Goal: Task Accomplishment & Management: Use online tool/utility

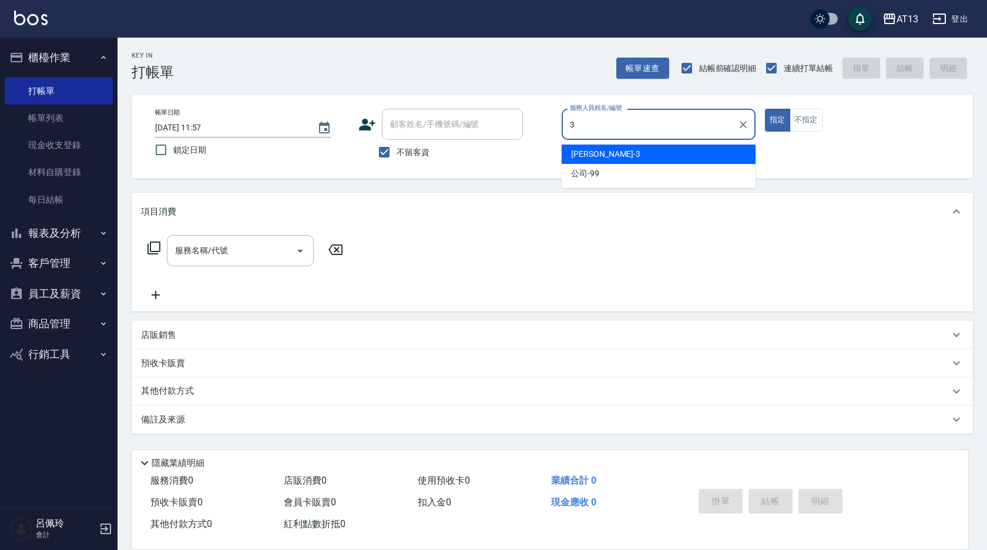
drag, startPoint x: 590, startPoint y: 153, endPoint x: 537, endPoint y: 187, distance: 63.1
click at [591, 153] on span "[PERSON_NAME] -3" at bounding box center [605, 154] width 69 height 12
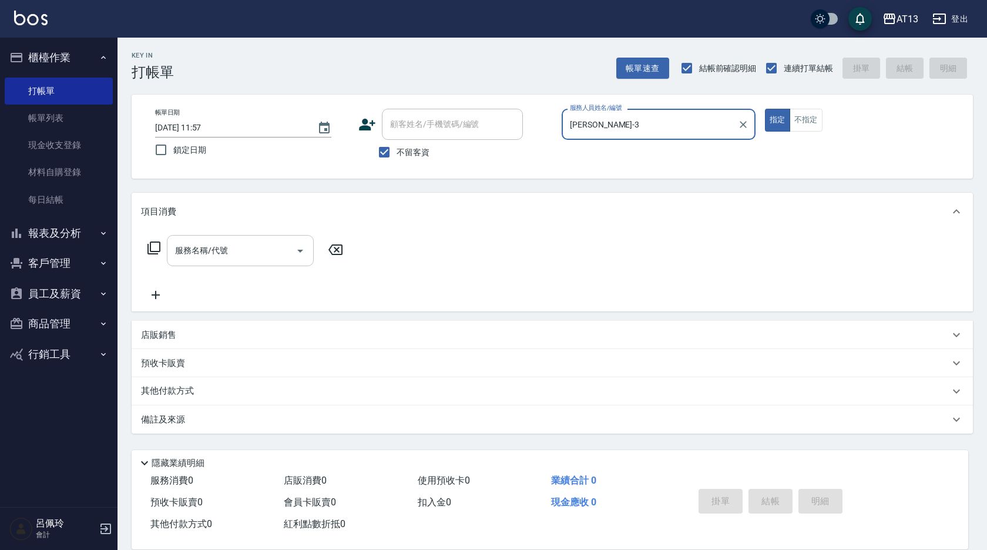
type input "[PERSON_NAME]-3"
click at [247, 261] on input "服務名稱/代號" at bounding box center [231, 250] width 119 height 21
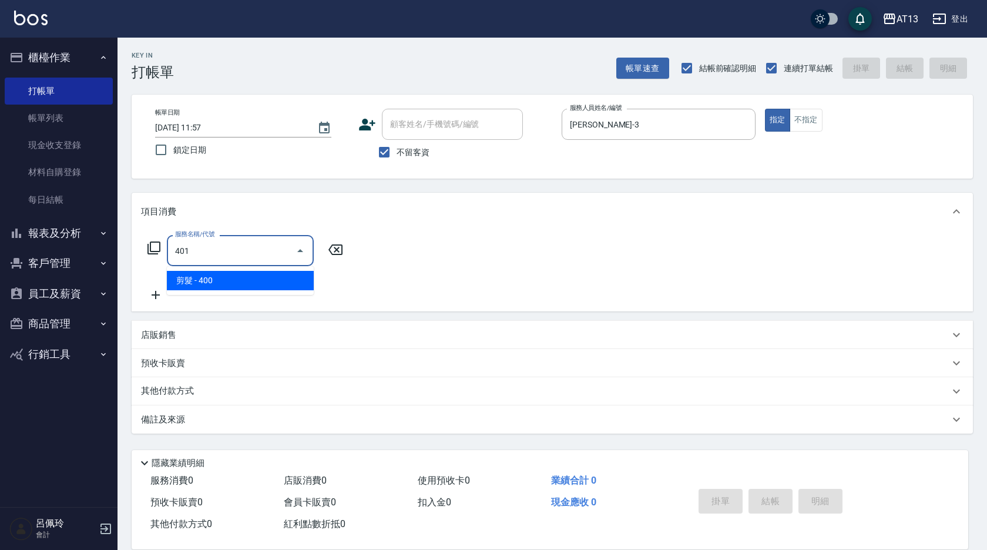
type input "剪髮(401)"
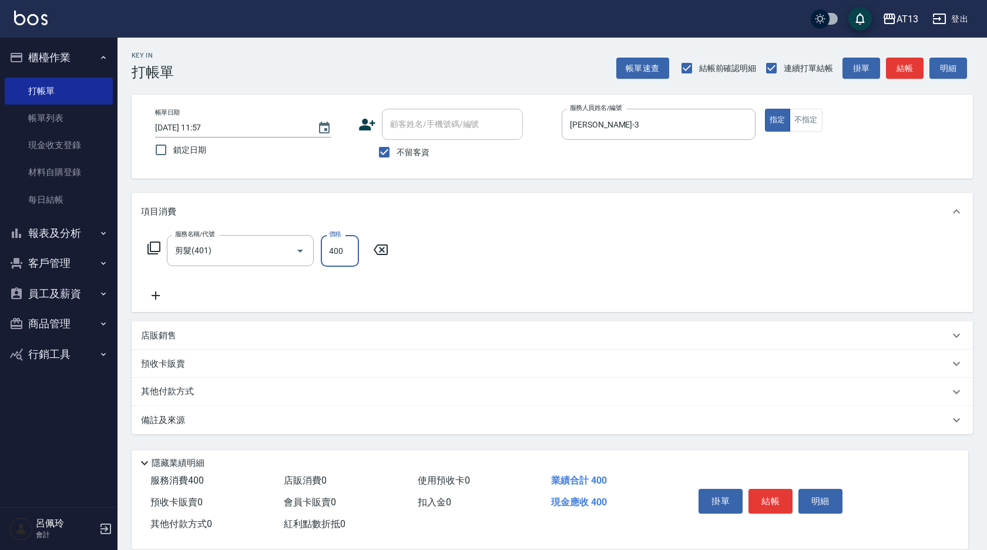
click at [542, 236] on div "服務名稱/代號 剪髮(401) 服務名稱/代號 價格 400 價格" at bounding box center [553, 271] width 842 height 82
drag, startPoint x: 766, startPoint y: 498, endPoint x: 759, endPoint y: 492, distance: 9.3
click at [766, 498] on button "結帳" at bounding box center [771, 501] width 44 height 25
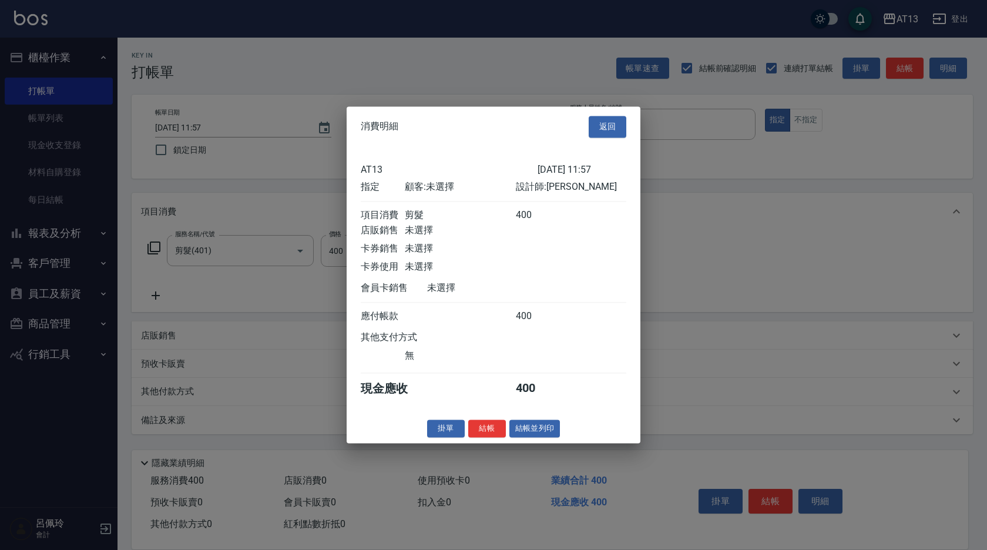
click at [495, 438] on button "結帳" at bounding box center [487, 429] width 38 height 18
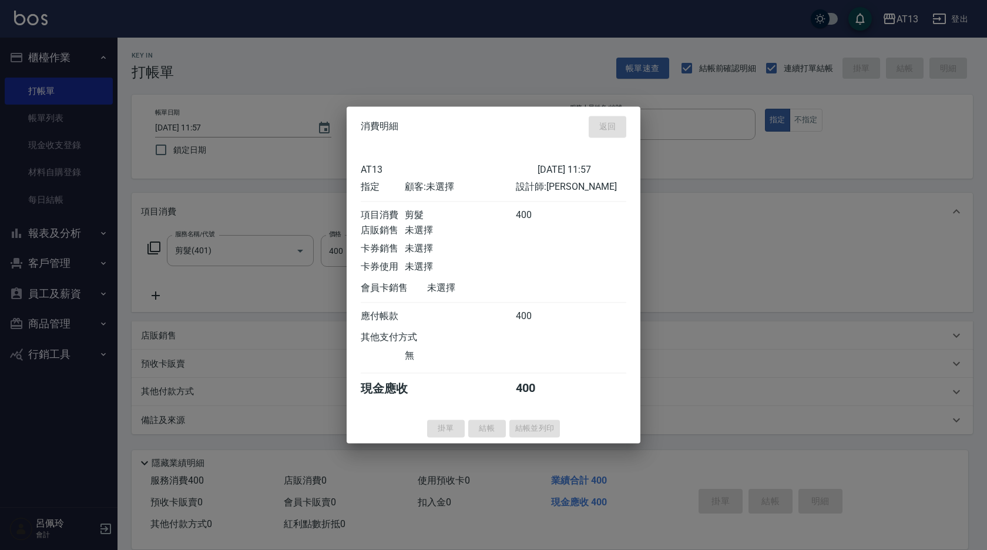
type input "[DATE] 15:37"
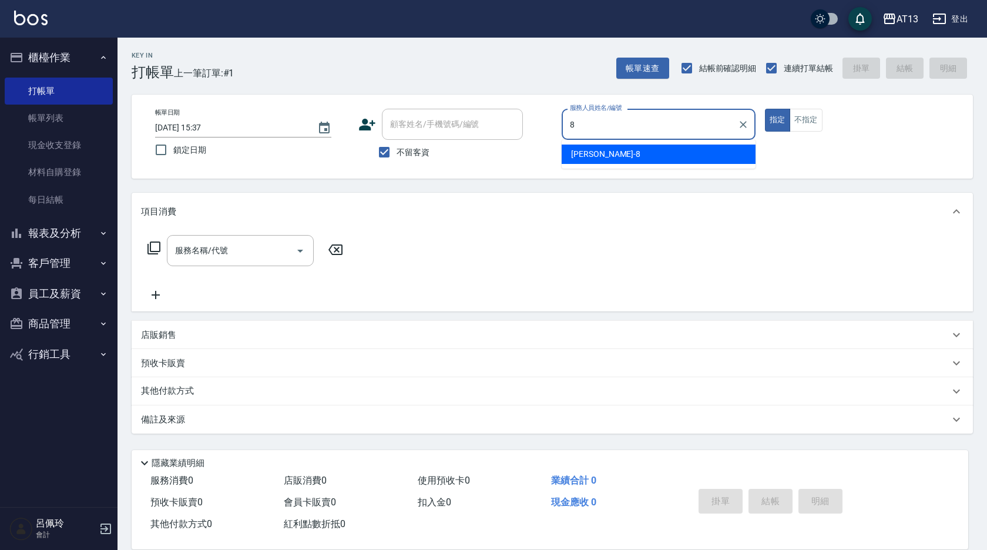
click at [731, 146] on div "[PERSON_NAME] -8" at bounding box center [659, 154] width 194 height 19
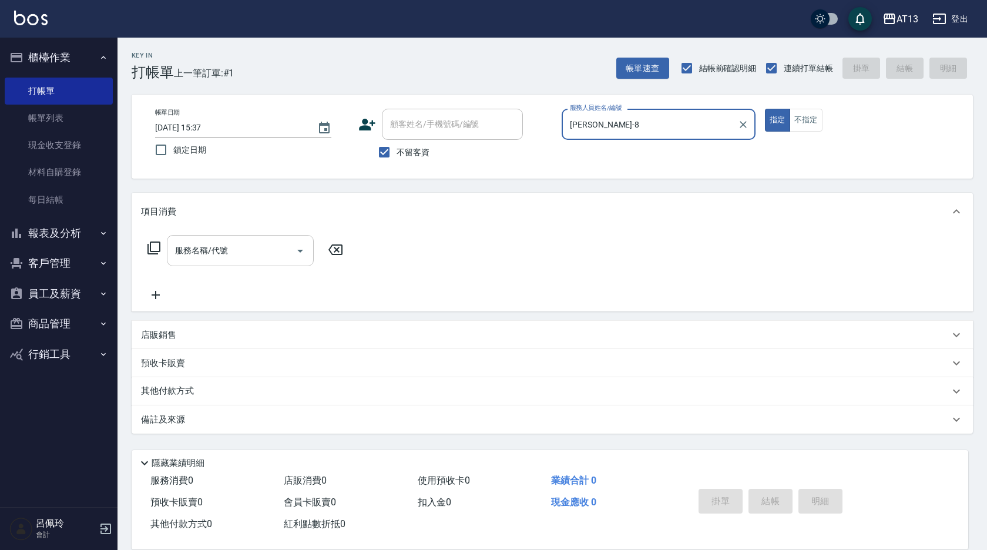
type input "[PERSON_NAME]-8"
click at [225, 260] on input "服務名稱/代號" at bounding box center [231, 250] width 119 height 21
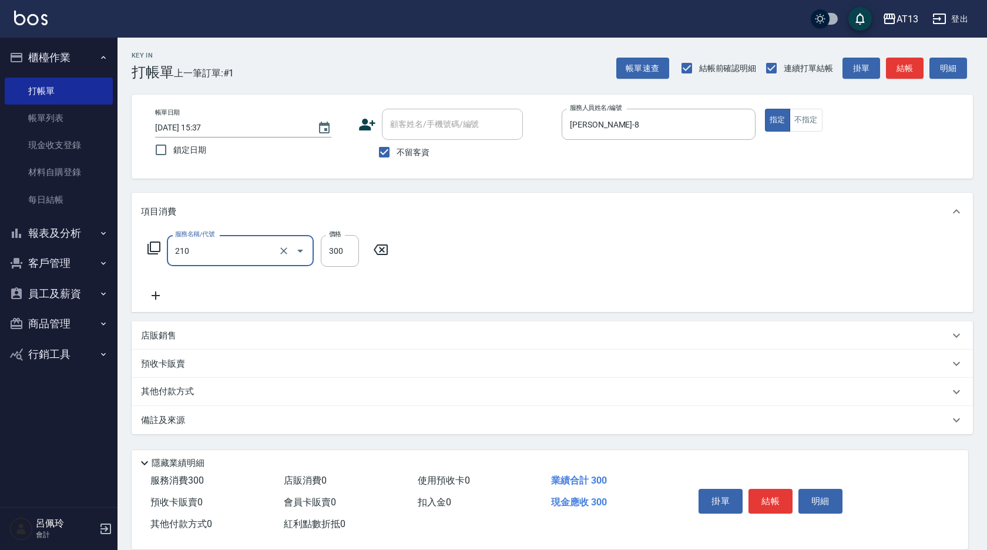
type input "[PERSON_NAME]洗髮精(210)"
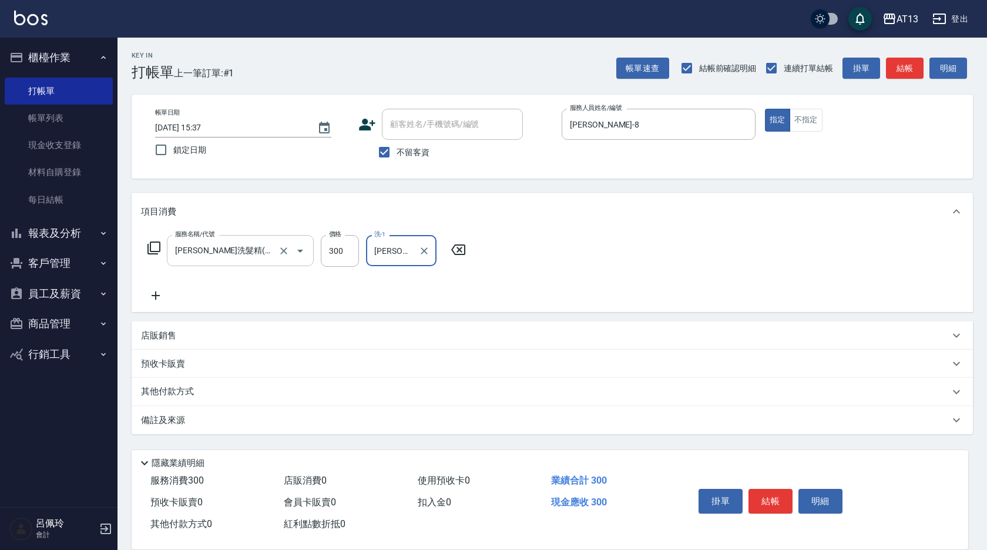
type input "[PERSON_NAME]-24"
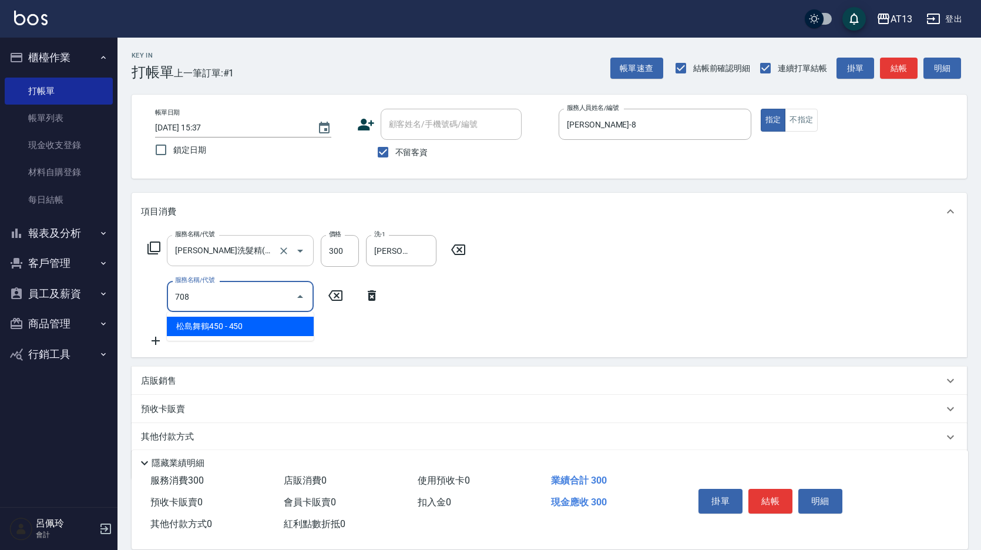
type input "松島舞鶴450(708)"
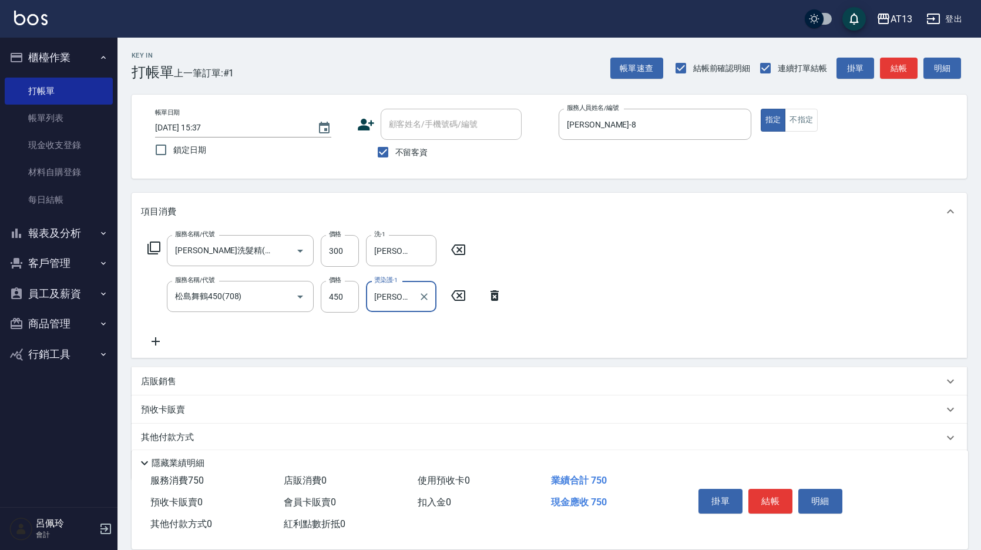
type input "[PERSON_NAME]-24"
click at [551, 284] on div "服務名稱/代號 [PERSON_NAME]洗髮精(210) 服務名稱/代號 價格 300 價格 洗-1 [PERSON_NAME]-24 洗-1 服務名稱/代…" at bounding box center [550, 294] width 836 height 128
click at [762, 489] on button "結帳" at bounding box center [771, 501] width 44 height 25
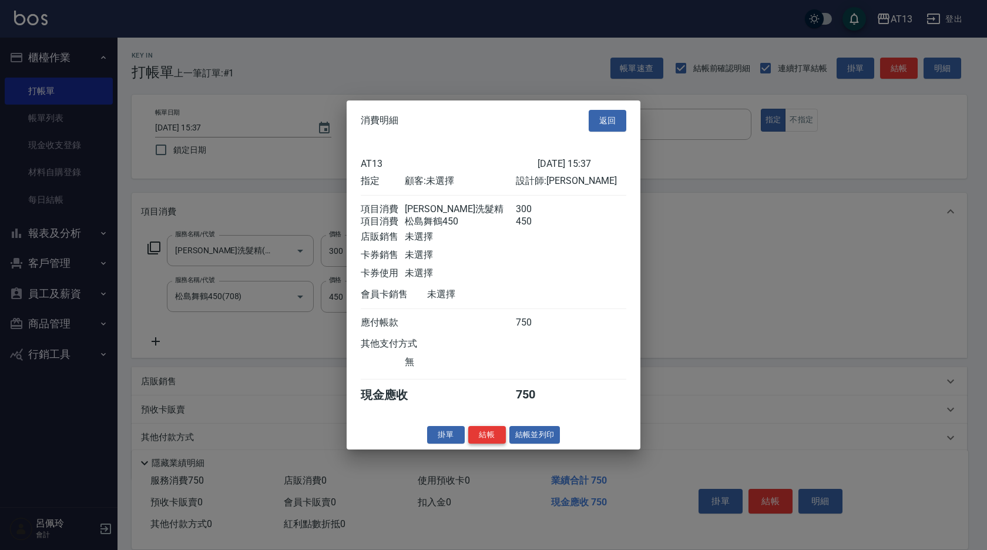
click at [484, 440] on button "結帳" at bounding box center [487, 434] width 38 height 18
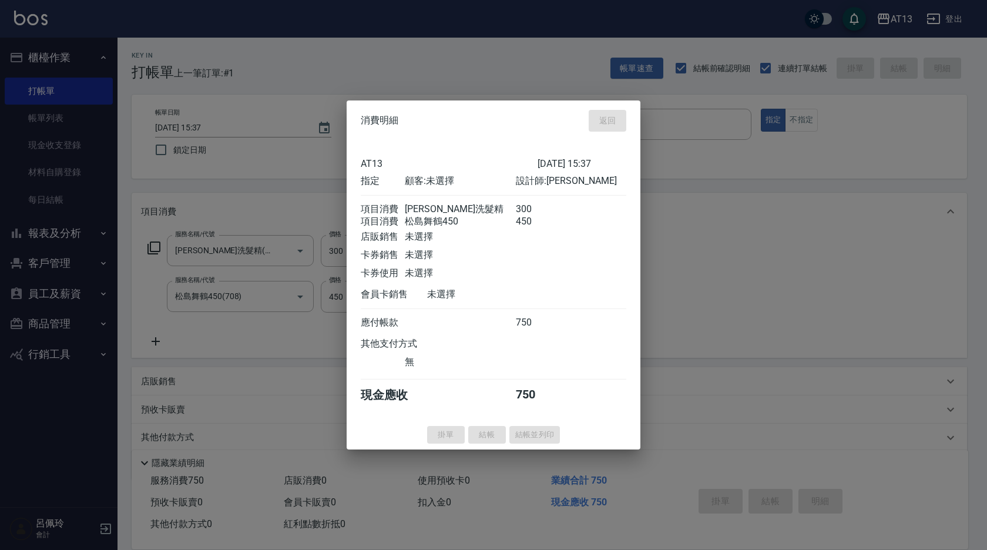
type input "[DATE] 15:38"
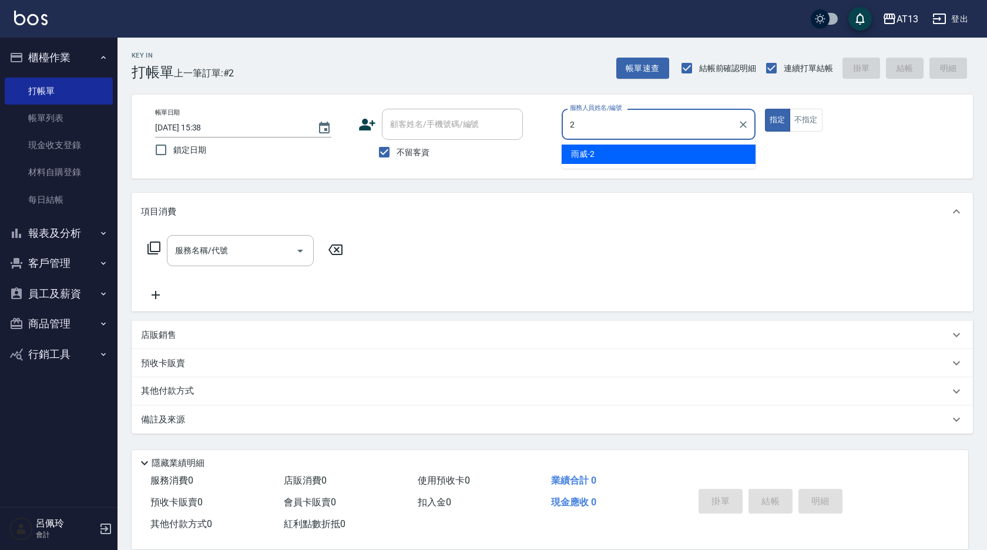
click at [609, 160] on div "雨威 -2" at bounding box center [659, 154] width 194 height 19
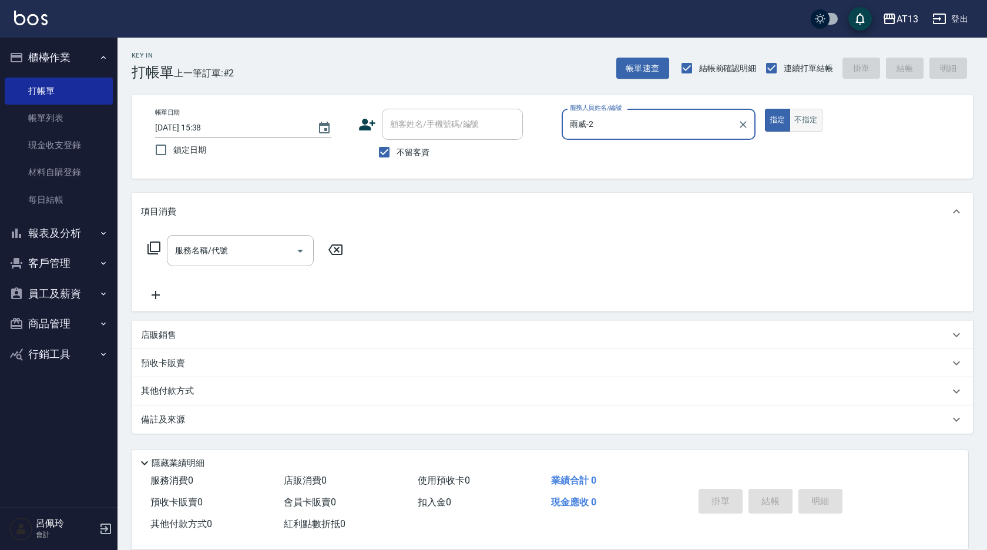
type input "雨威-2"
click at [803, 130] on button "不指定" at bounding box center [806, 120] width 33 height 23
click at [277, 253] on input "服務名稱/代號" at bounding box center [231, 250] width 119 height 21
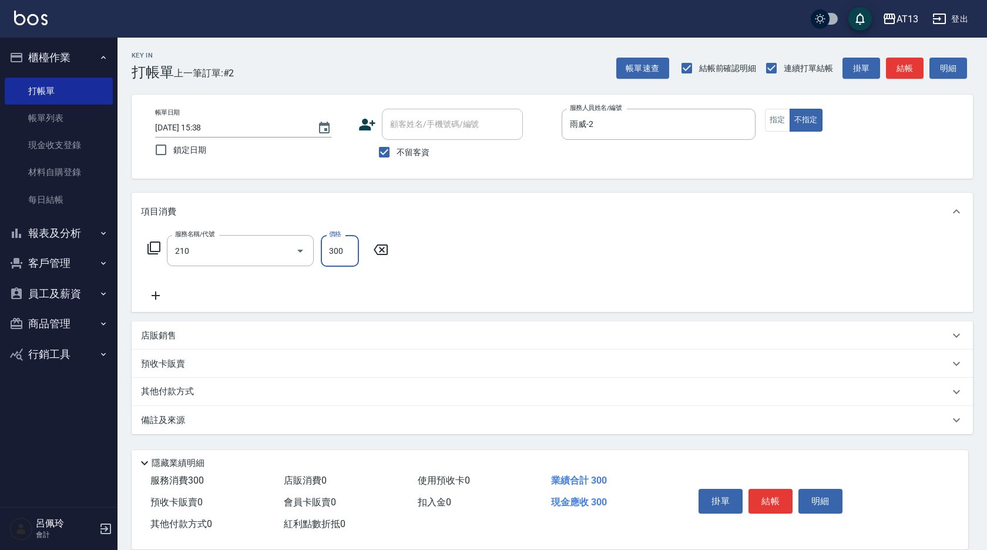
type input "[PERSON_NAME]洗髮精(210)"
type input "雨威-2"
click at [773, 494] on button "結帳" at bounding box center [771, 501] width 44 height 25
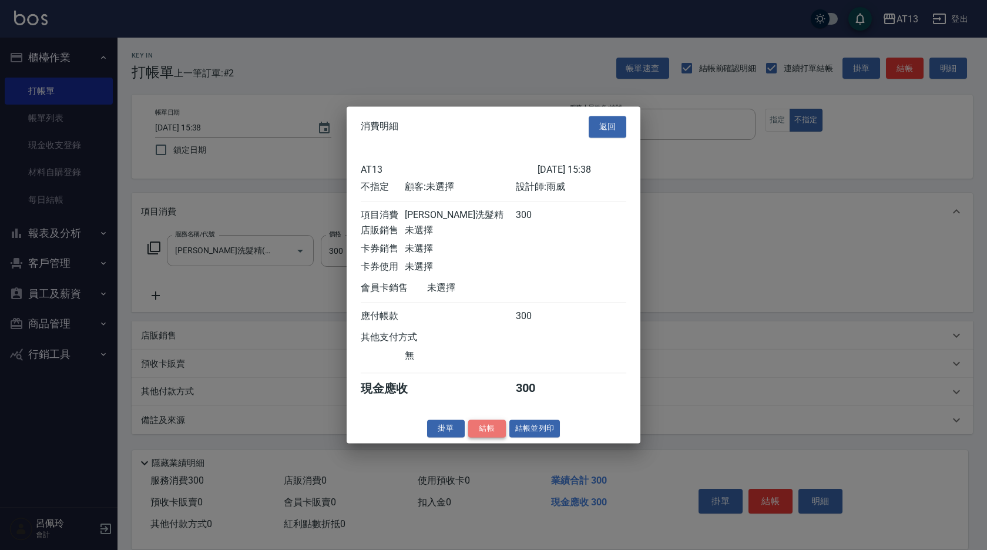
click at [493, 438] on button "結帳" at bounding box center [487, 429] width 38 height 18
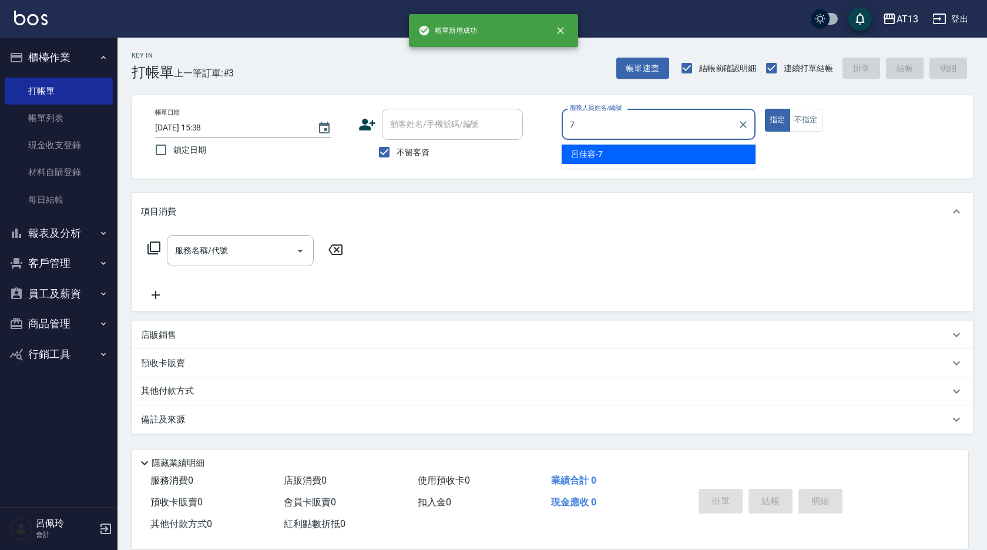
click at [591, 153] on span "[PERSON_NAME]-7" at bounding box center [587, 154] width 32 height 12
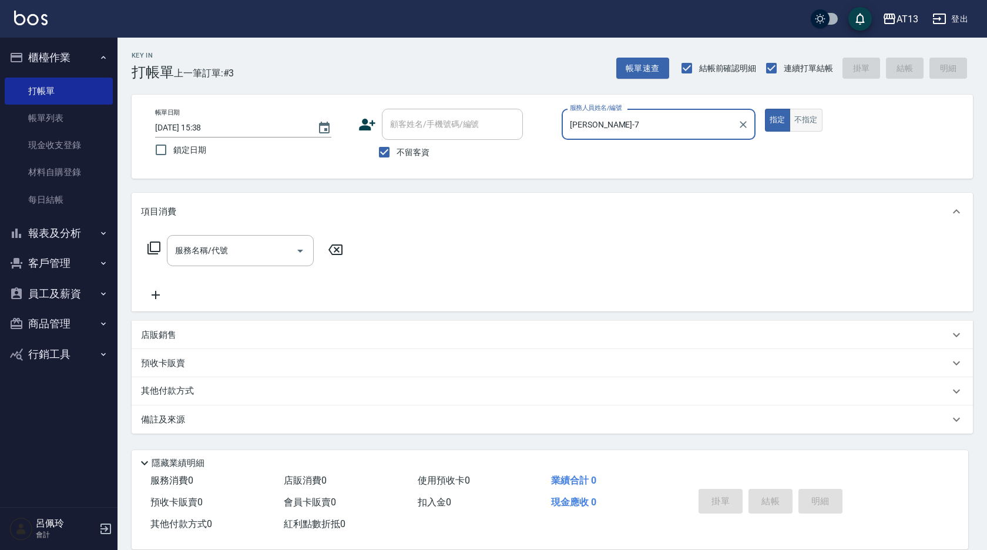
type input "[PERSON_NAME]-7"
click at [809, 118] on button "不指定" at bounding box center [806, 120] width 33 height 23
click at [287, 250] on input "服務名稱/代號" at bounding box center [231, 250] width 119 height 21
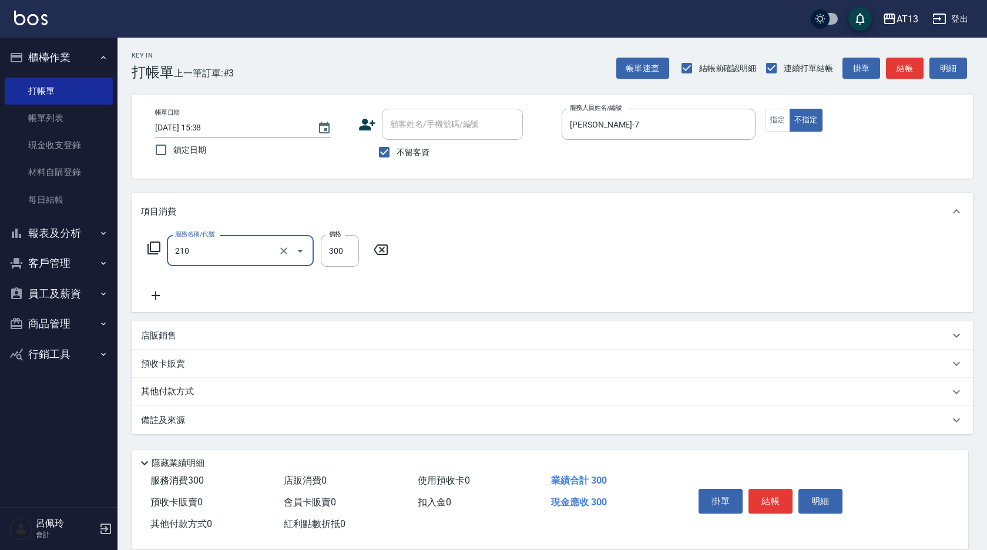
type input "[PERSON_NAME]洗髮精(210)"
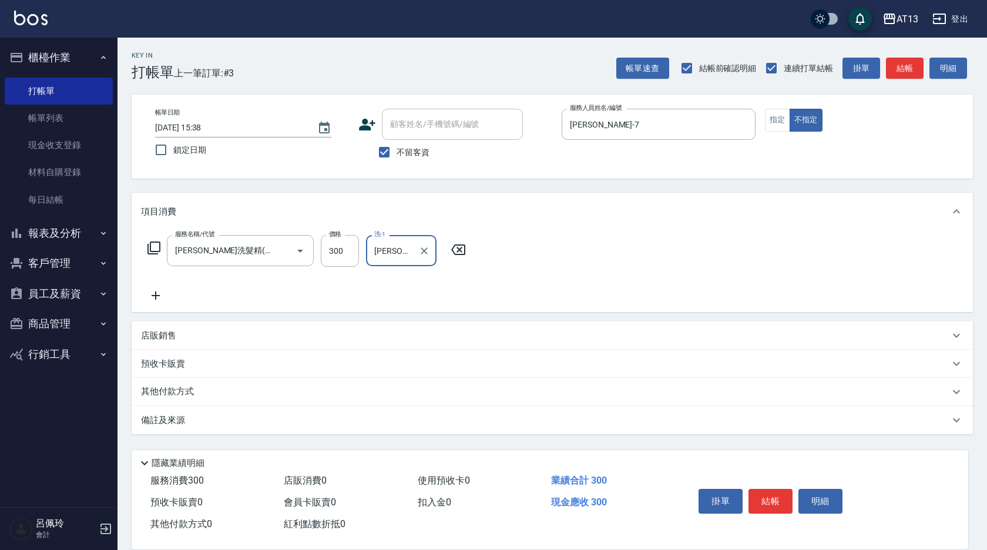
type input "[PERSON_NAME]-33"
click at [666, 239] on div "服務名稱/代號 [PERSON_NAME]洗髮精(210) 服務名稱/代號 價格 300 價格 洗-1 [PERSON_NAME]-33 洗-1" at bounding box center [553, 271] width 842 height 82
click at [763, 491] on button "結帳" at bounding box center [771, 501] width 44 height 25
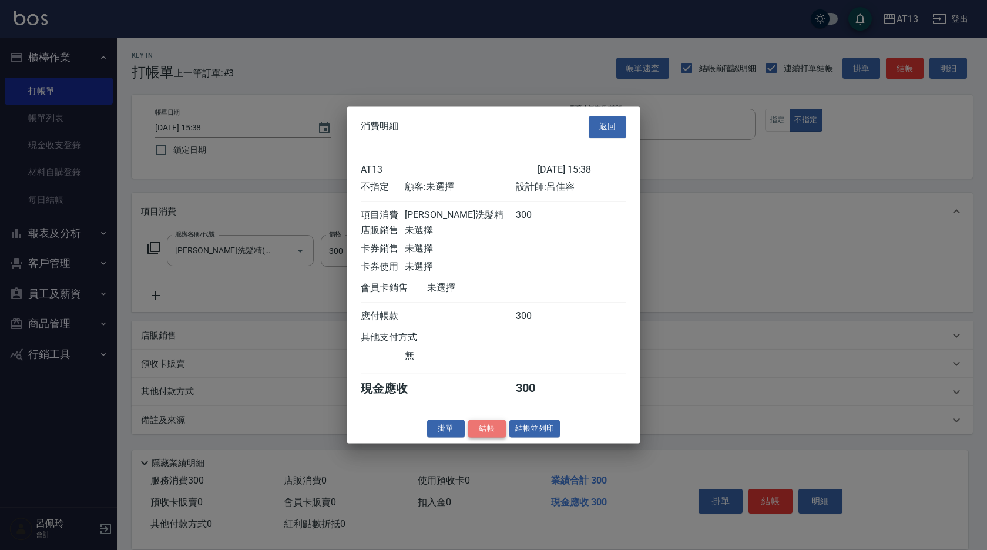
click at [488, 432] on button "結帳" at bounding box center [487, 429] width 38 height 18
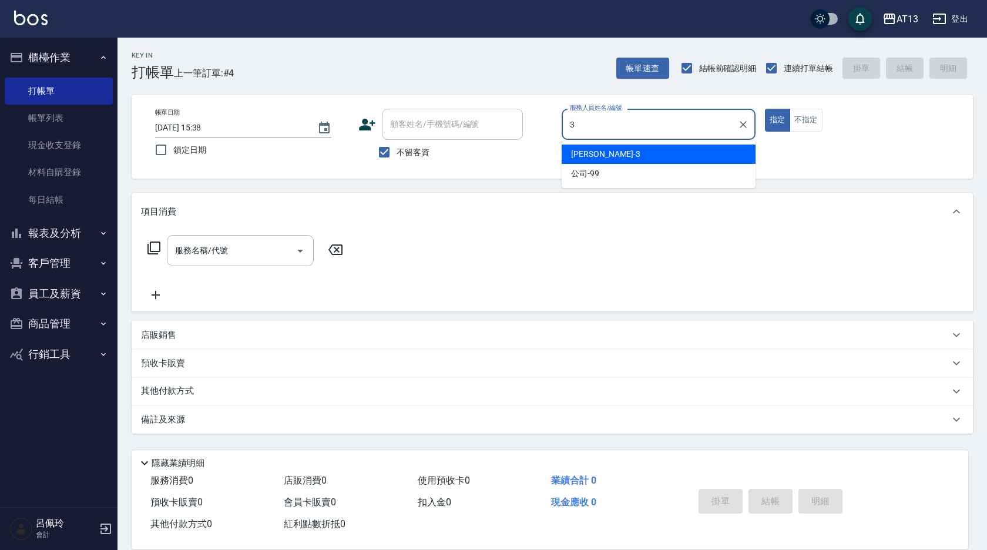
click at [572, 157] on span "[PERSON_NAME] -3" at bounding box center [605, 154] width 69 height 12
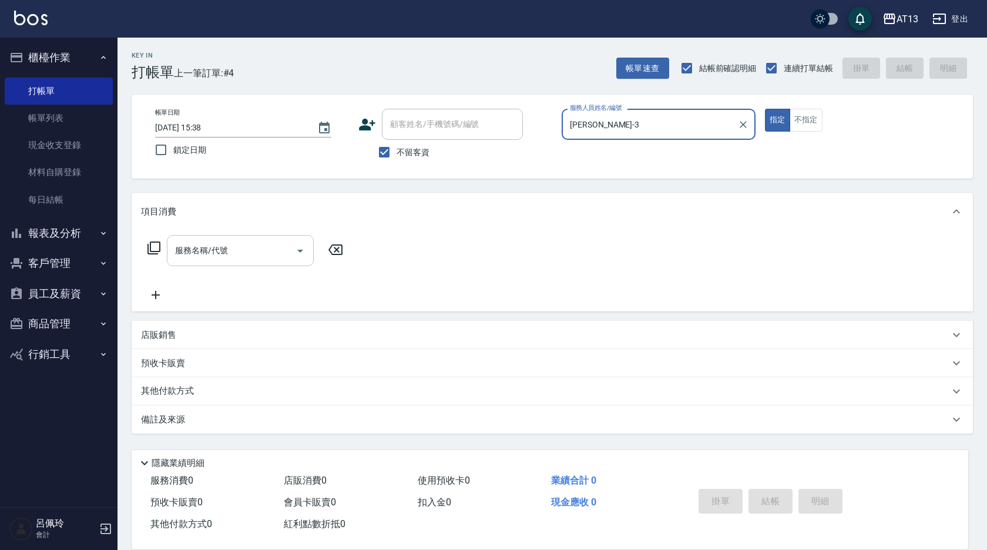
type input "[PERSON_NAME]-3"
click at [256, 249] on input "服務名稱/代號" at bounding box center [231, 250] width 119 height 21
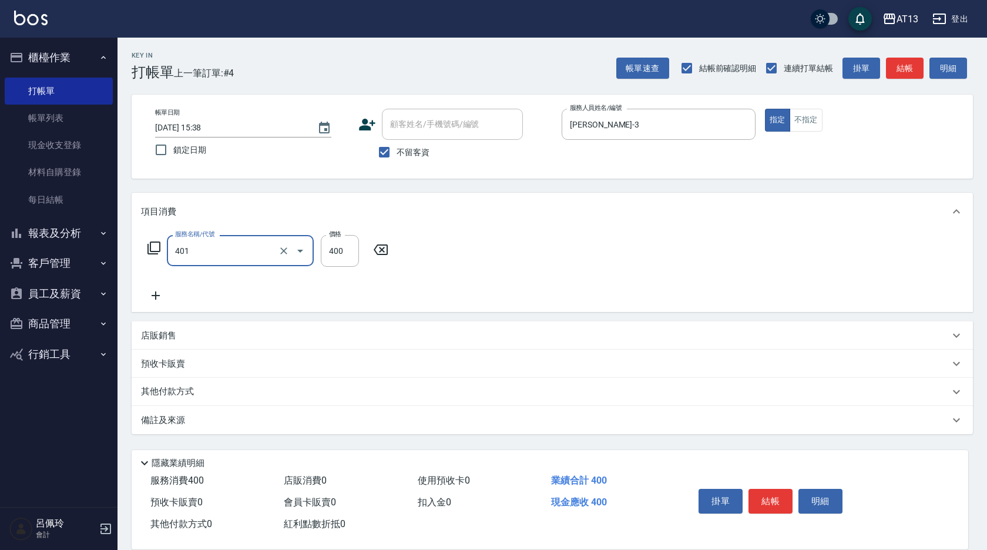
type input "剪髮(401)"
drag, startPoint x: 503, startPoint y: 260, endPoint x: 512, endPoint y: 262, distance: 8.9
click at [504, 260] on div "服務名稱/代號 剪髮(401) 服務名稱/代號 價格 400 價格" at bounding box center [553, 271] width 842 height 82
click at [763, 489] on button "結帳" at bounding box center [771, 501] width 44 height 25
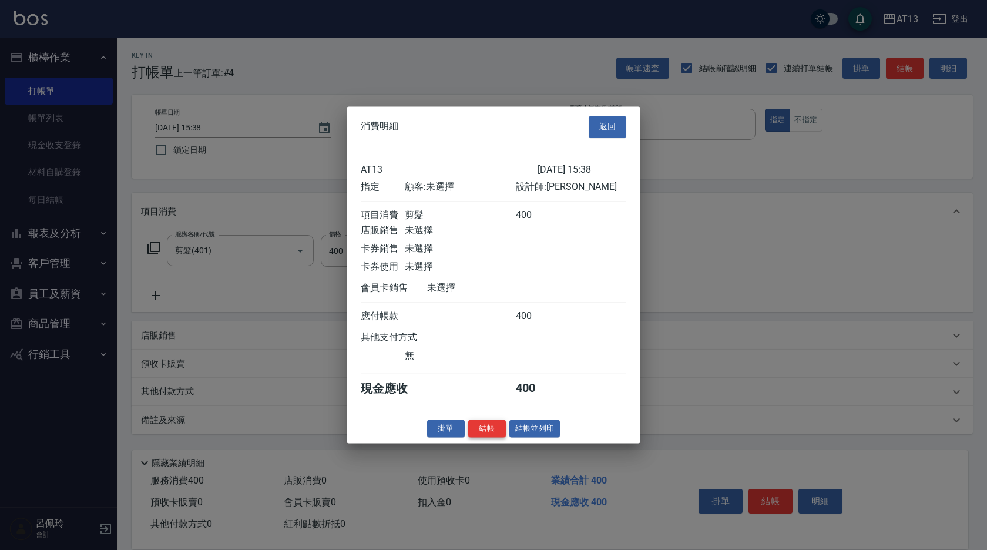
click at [496, 435] on button "結帳" at bounding box center [487, 429] width 38 height 18
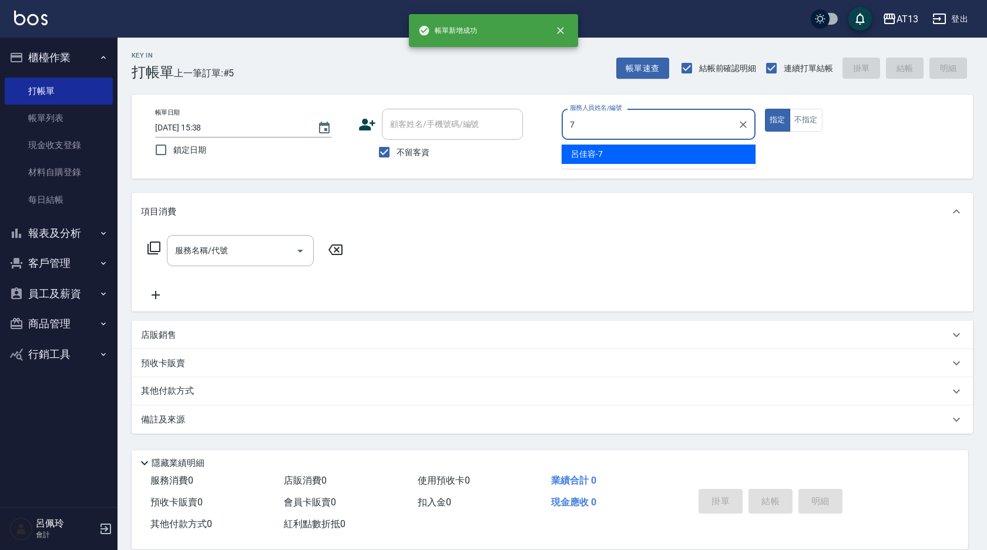
click at [588, 148] on span "[PERSON_NAME]-7" at bounding box center [587, 154] width 32 height 12
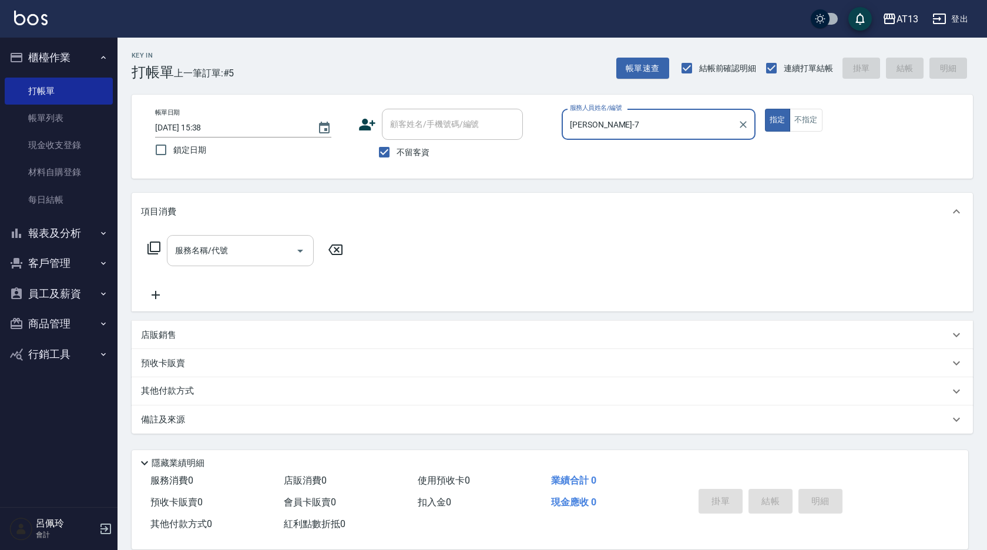
type input "[PERSON_NAME]-7"
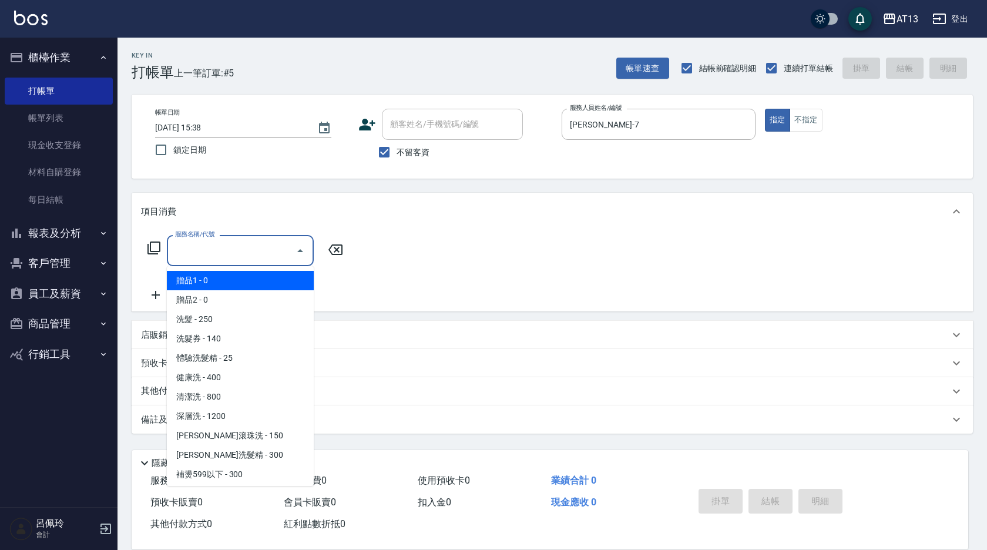
click at [244, 249] on input "服務名稱/代號" at bounding box center [231, 250] width 119 height 21
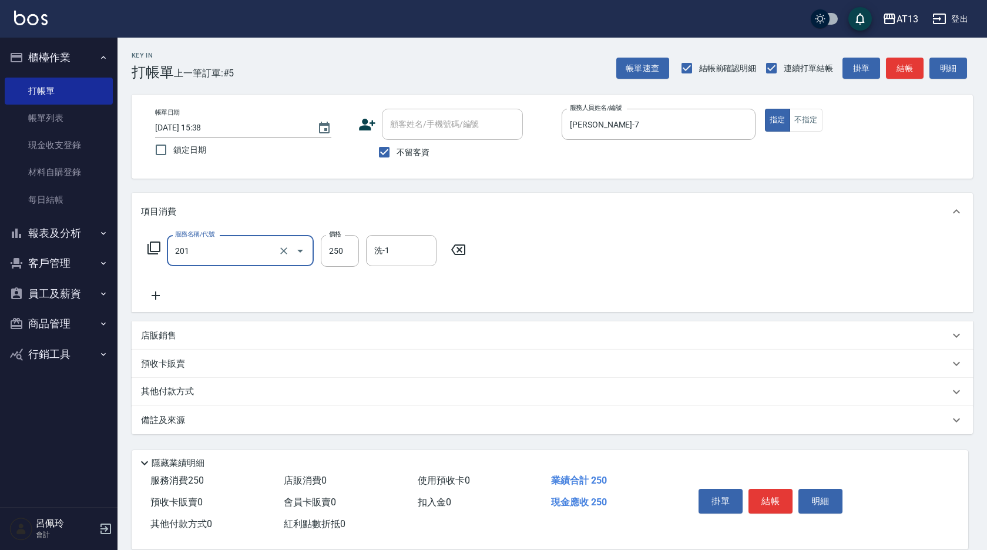
type input "洗髮(201)"
type input "250"
type input "[PERSON_NAME]-24"
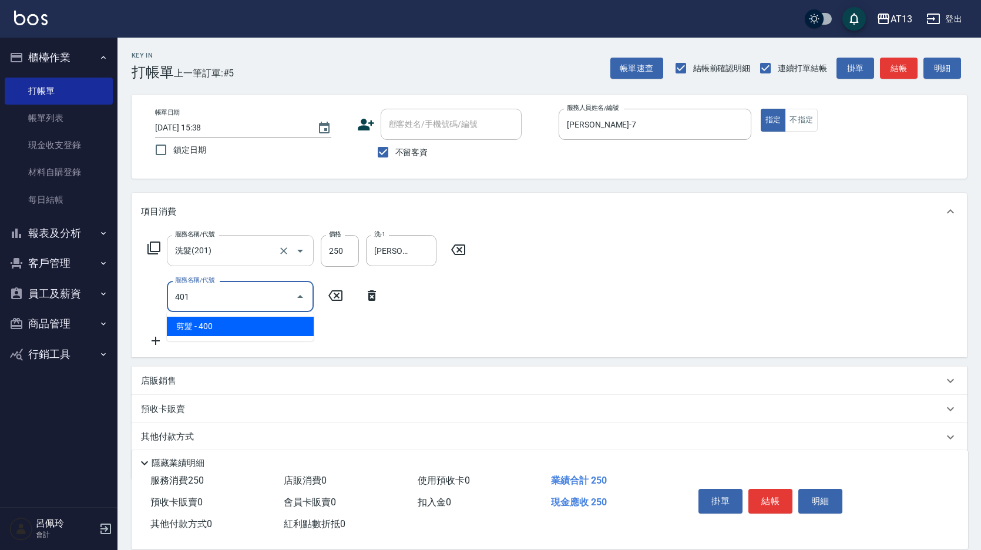
type input "剪髮(401)"
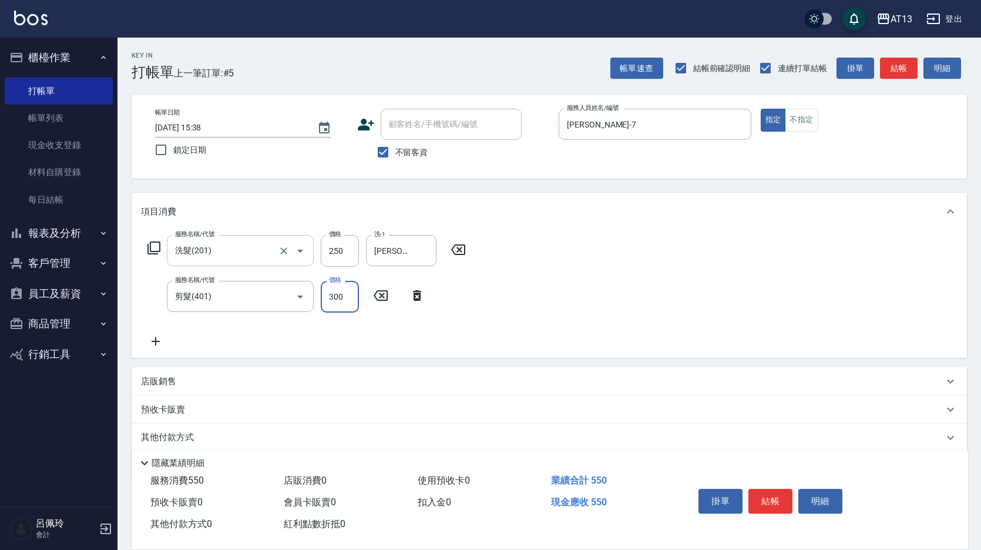
type input "300"
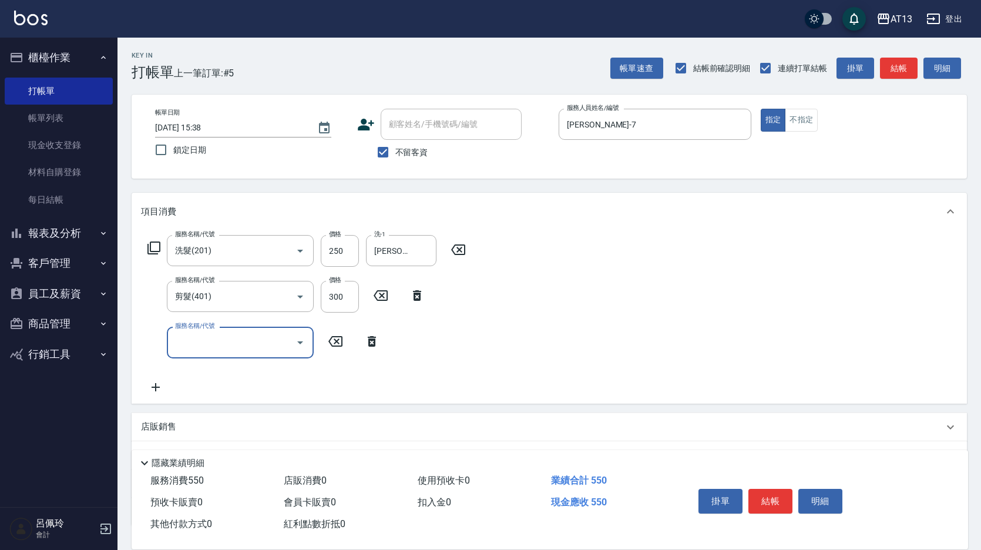
drag, startPoint x: 610, startPoint y: 331, endPoint x: 692, endPoint y: 398, distance: 105.6
click at [616, 336] on div "服務名稱/代號 洗髮(201) 服務名稱/代號 價格 250 價格 洗-1 [PERSON_NAME]-24 洗-1 服務名稱/代號 剪髮(401) 服務名稱…" at bounding box center [550, 316] width 836 height 173
click at [772, 494] on button "結帳" at bounding box center [771, 501] width 44 height 25
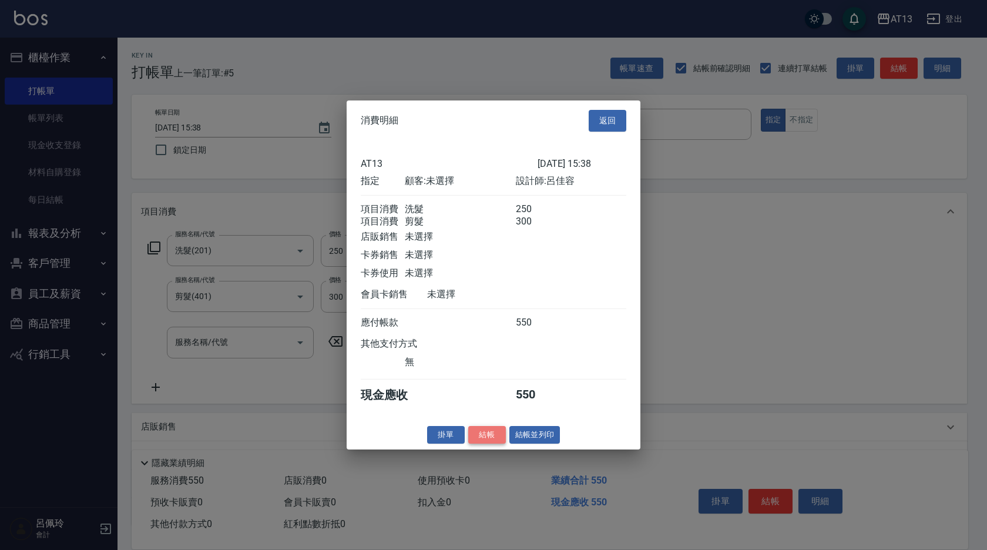
click at [496, 443] on button "結帳" at bounding box center [487, 434] width 38 height 18
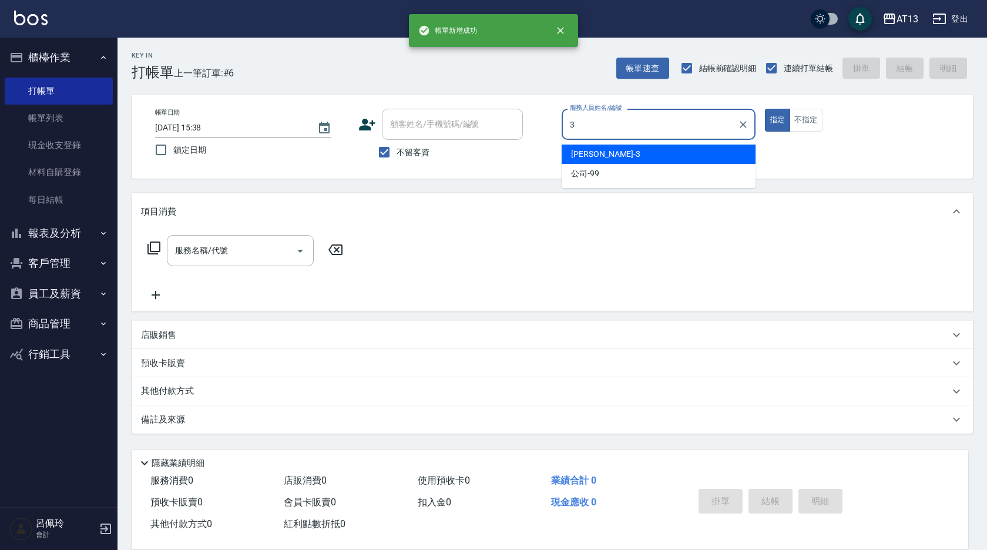
click at [664, 150] on div "[PERSON_NAME] -3" at bounding box center [659, 154] width 194 height 19
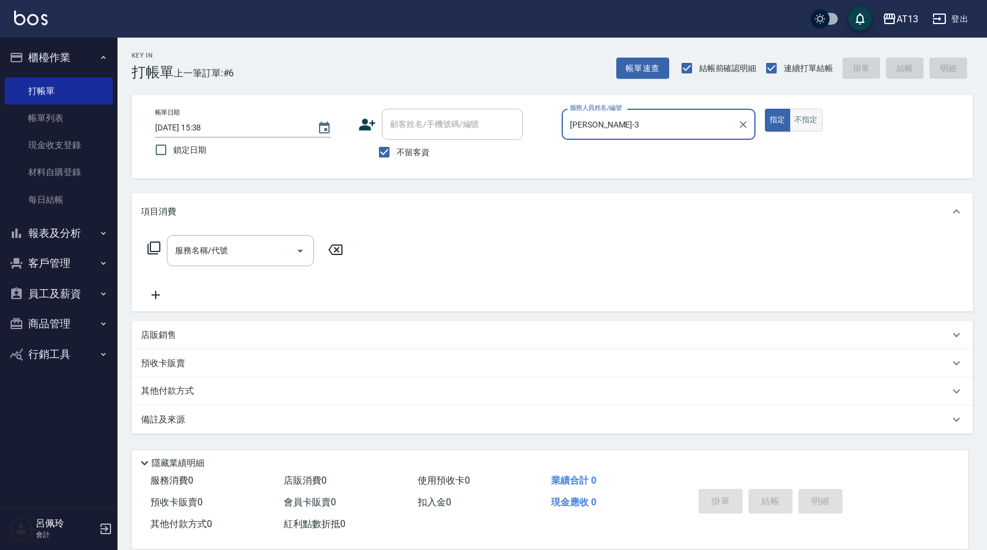
type input "[PERSON_NAME]-3"
click at [808, 121] on button "不指定" at bounding box center [806, 120] width 33 height 23
click at [269, 249] on input "服務名稱/代號" at bounding box center [231, 250] width 119 height 21
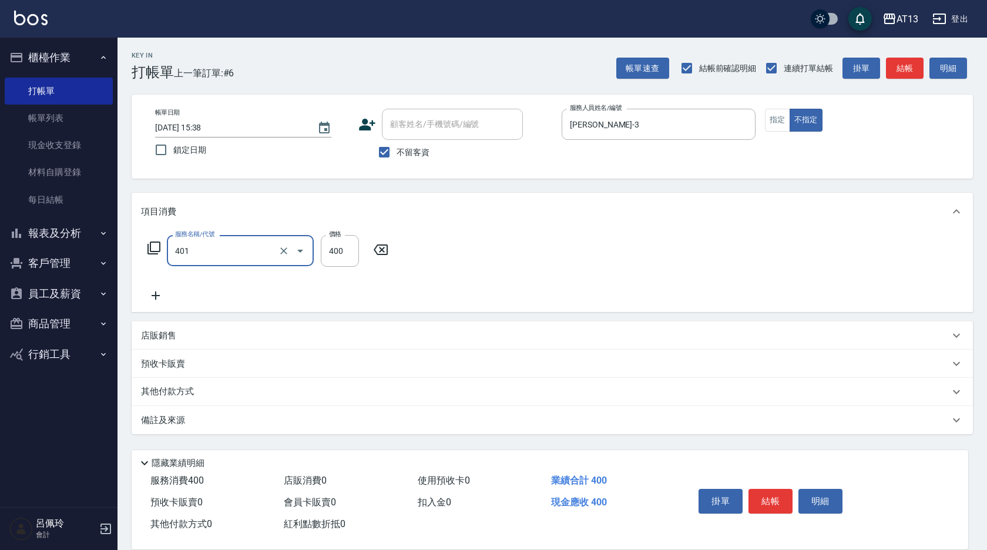
type input "剪髮(401)"
type input "50"
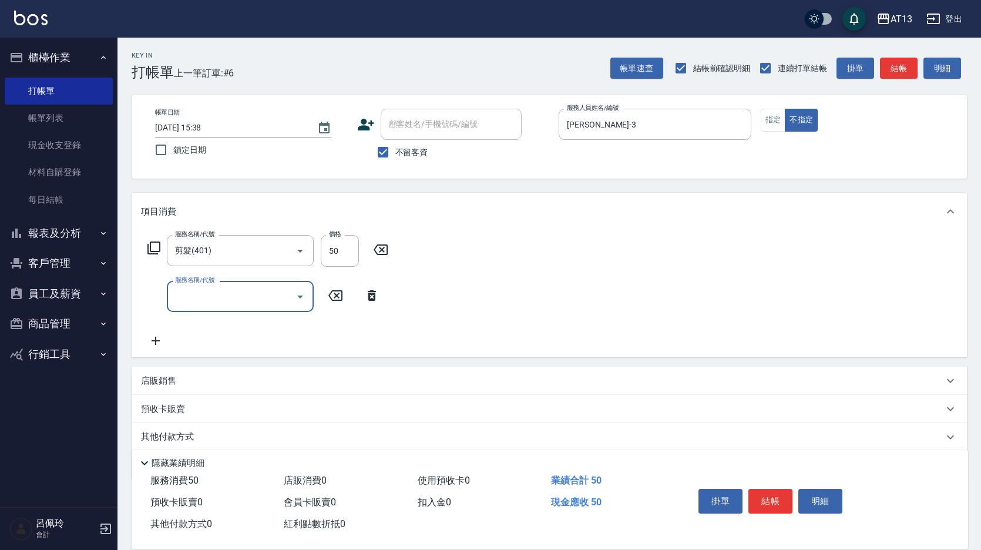
click at [658, 366] on div "項目消費 服務名稱/代號 剪髮(401) 服務名稱/代號 價格 50 價格 服務名稱/代號 服務名稱/代號 店販銷售 服務人員姓名/編號 服務人員姓名/編號 …" at bounding box center [550, 336] width 836 height 287
click at [769, 489] on button "結帳" at bounding box center [771, 501] width 44 height 25
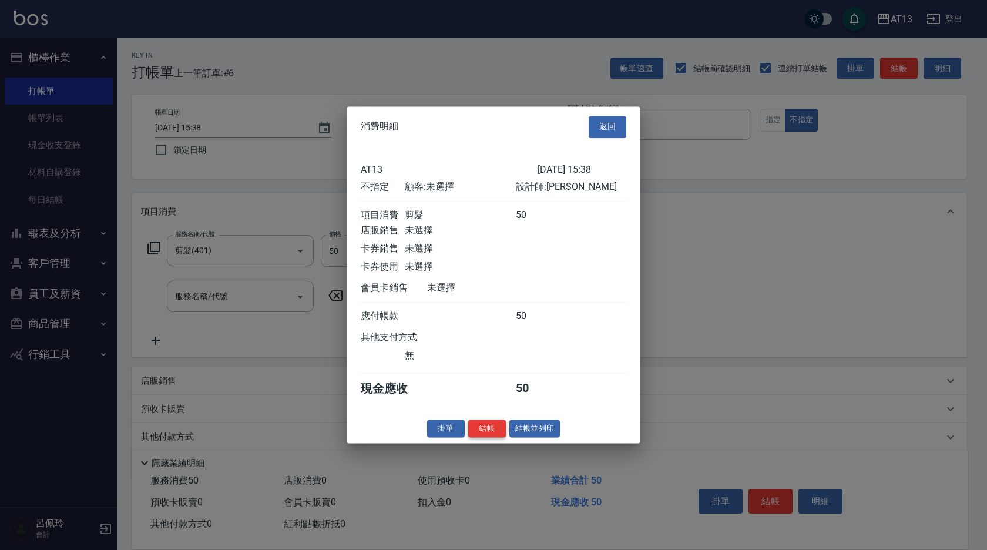
click at [497, 434] on button "結帳" at bounding box center [487, 429] width 38 height 18
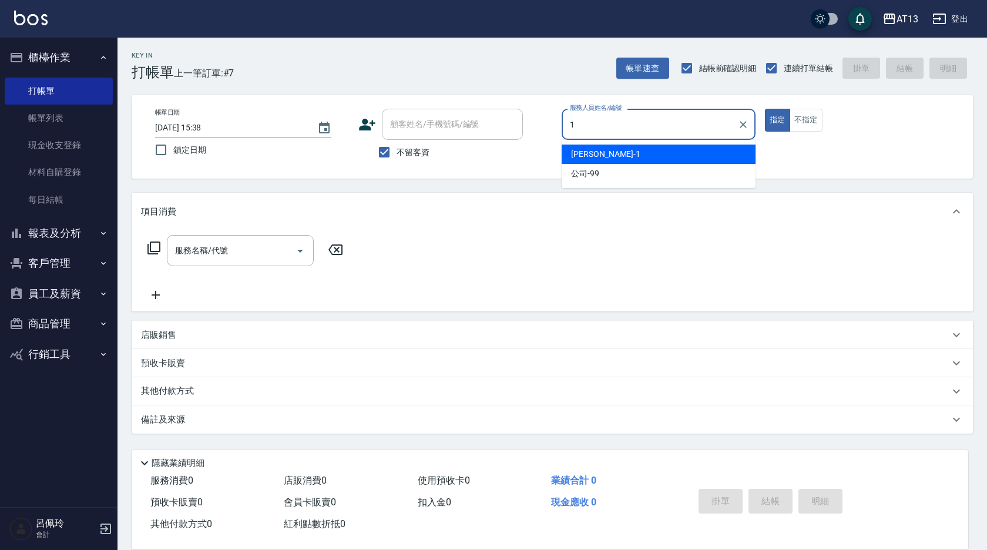
click at [630, 150] on div "[PERSON_NAME] -1" at bounding box center [659, 154] width 194 height 19
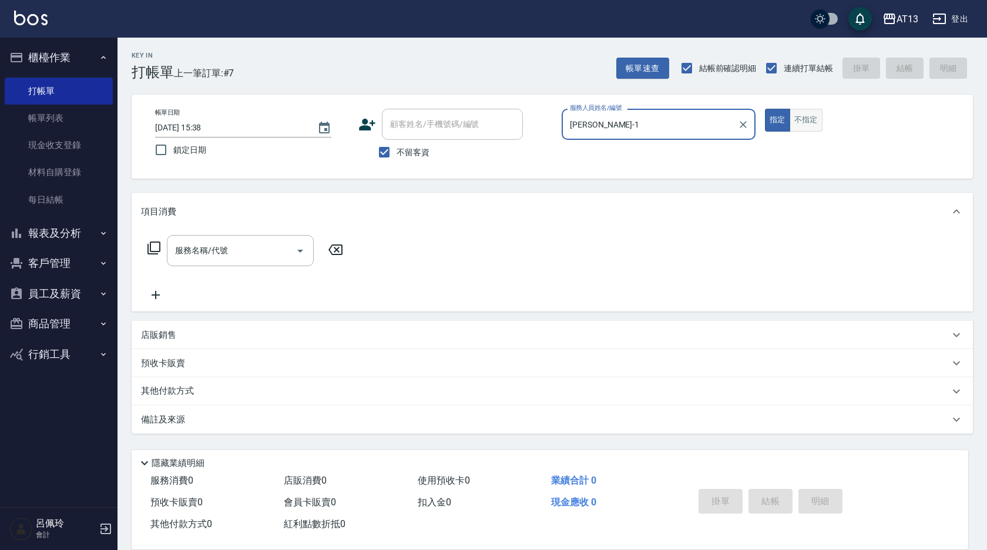
type input "[PERSON_NAME]-1"
click at [797, 118] on button "不指定" at bounding box center [806, 120] width 33 height 23
click at [245, 259] on input "服務名稱/代號" at bounding box center [231, 250] width 119 height 21
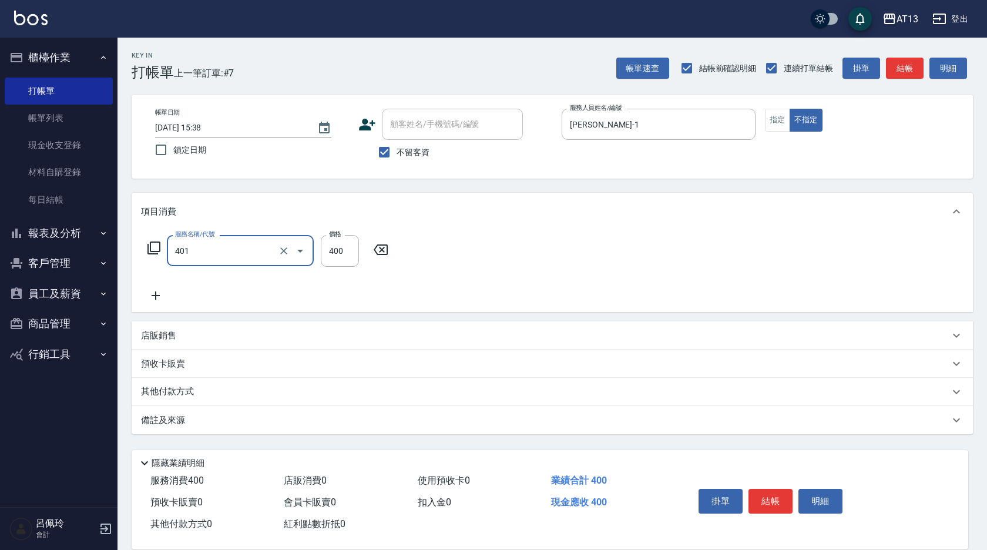
type input "剪髮(401)"
type input "150"
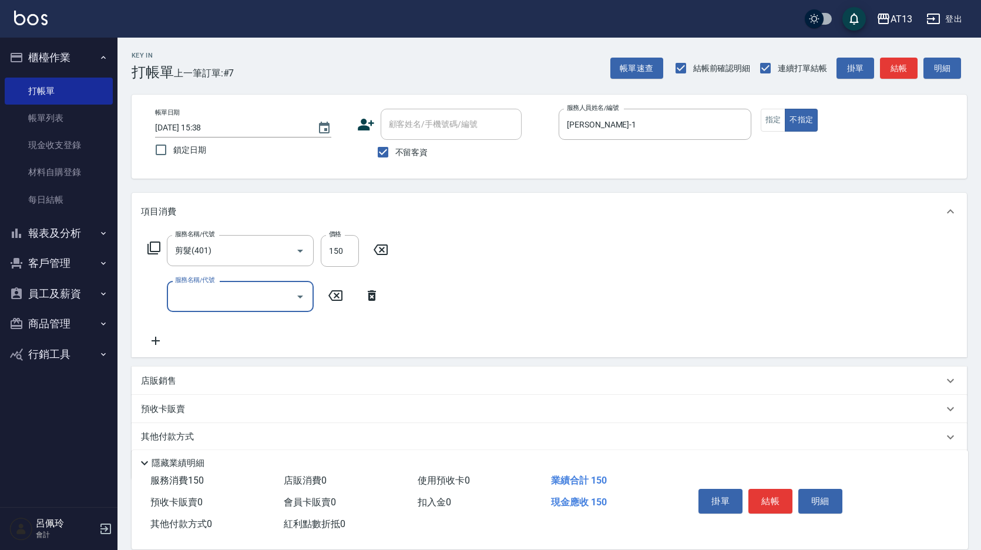
click at [498, 302] on div "服務名稱/代號 剪髮(401) 服務名稱/代號 價格 150 價格 服務名稱/代號 服務名稱/代號" at bounding box center [550, 293] width 836 height 127
click at [769, 499] on button "結帳" at bounding box center [771, 501] width 44 height 25
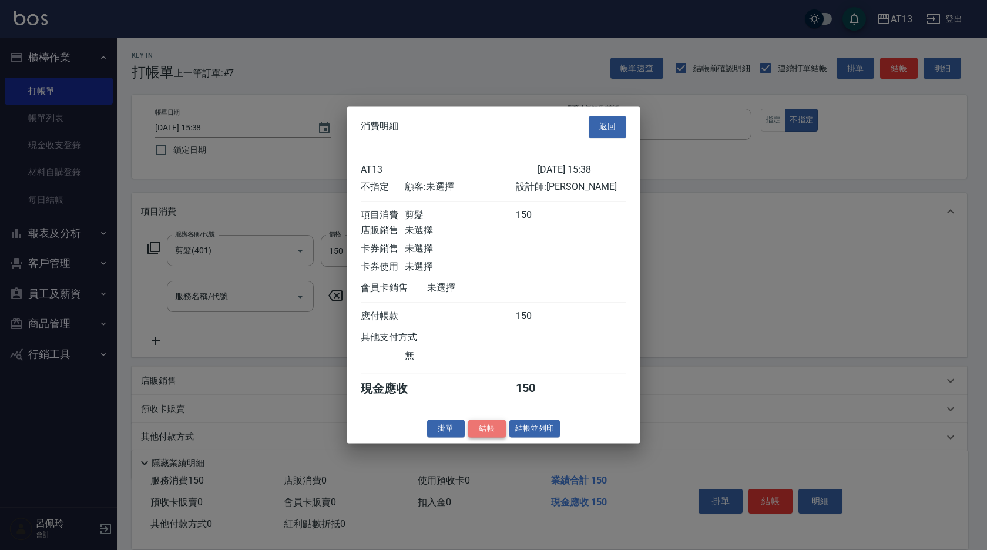
click at [487, 435] on button "結帳" at bounding box center [487, 429] width 38 height 18
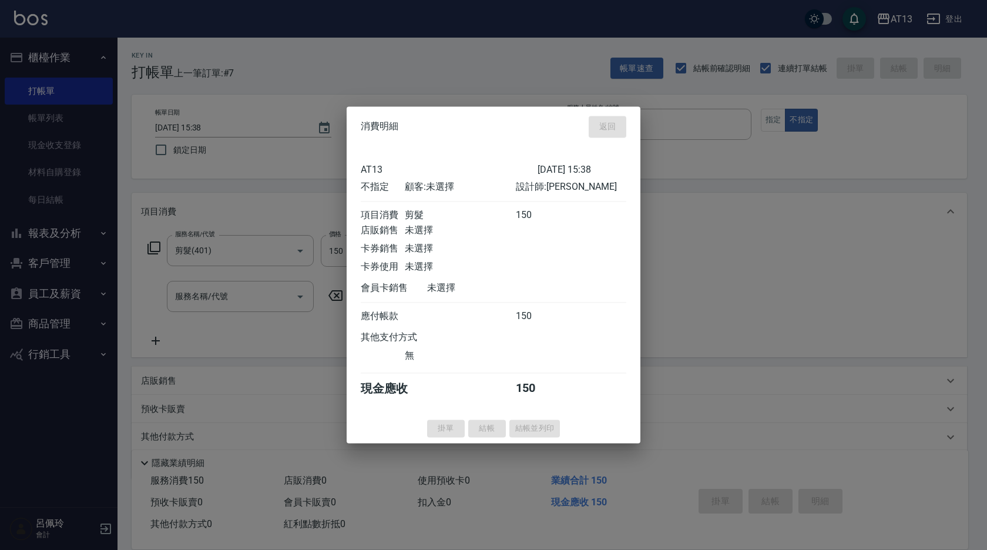
type input "[DATE] 15:39"
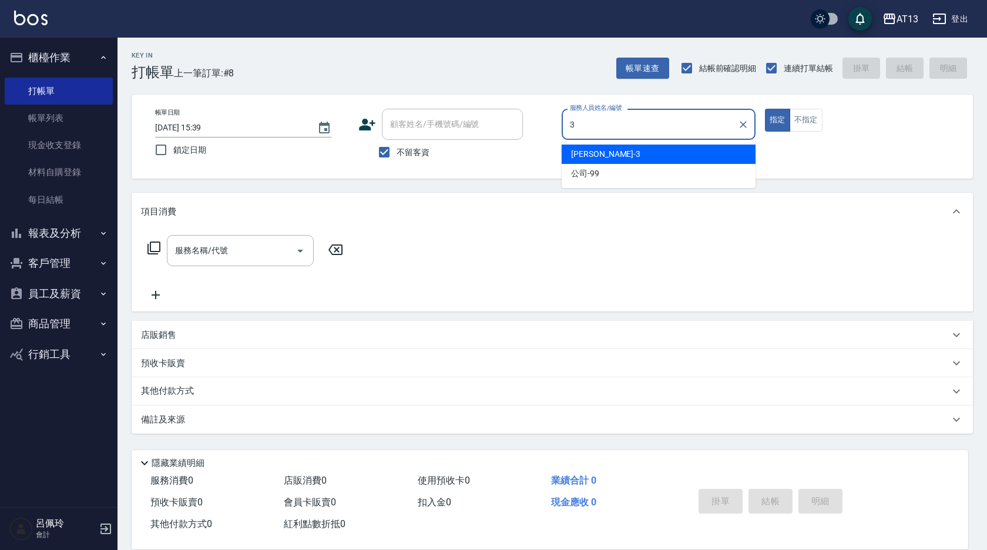
click at [611, 154] on div "[PERSON_NAME] -3" at bounding box center [659, 154] width 194 height 19
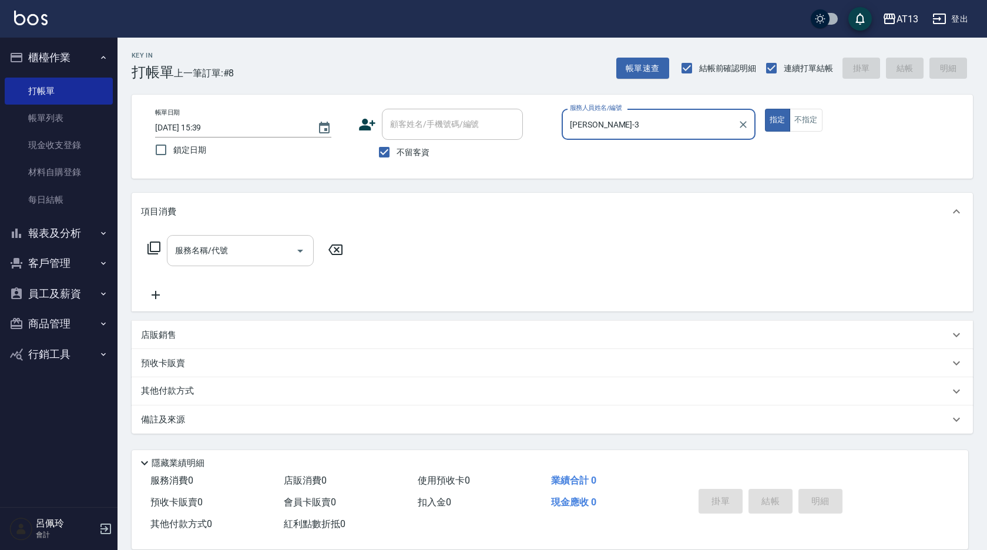
type input "[PERSON_NAME]-3"
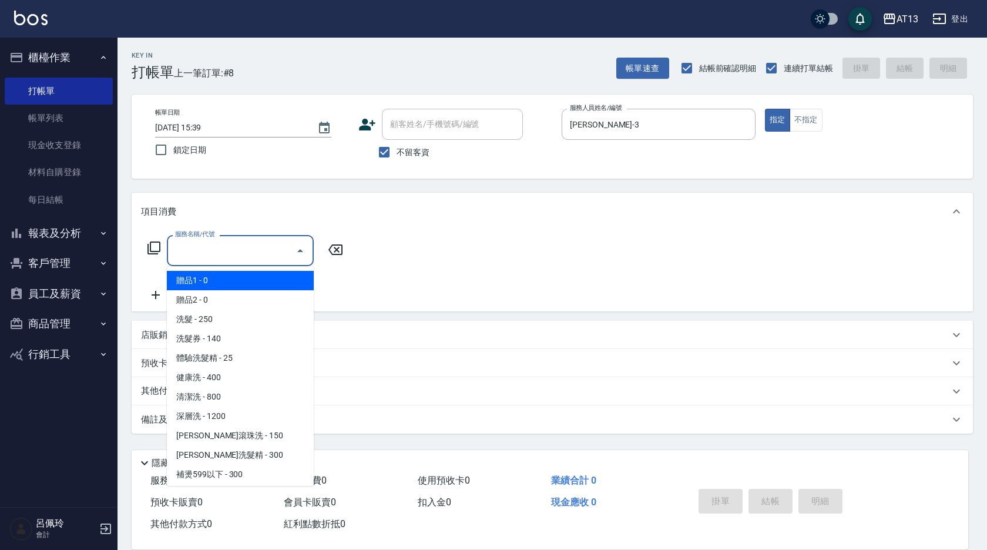
click at [247, 252] on input "服務名稱/代號" at bounding box center [231, 250] width 119 height 21
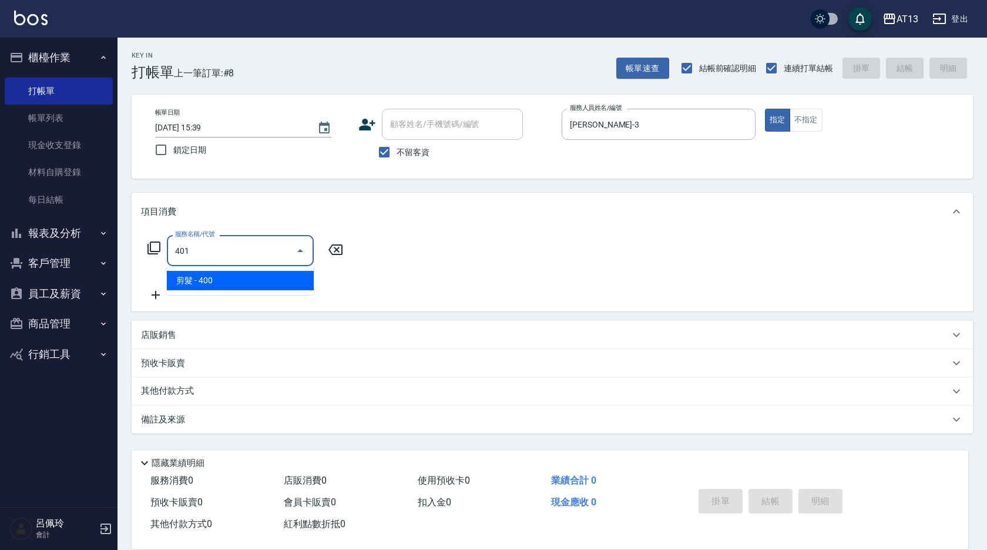
type input "剪髮(401)"
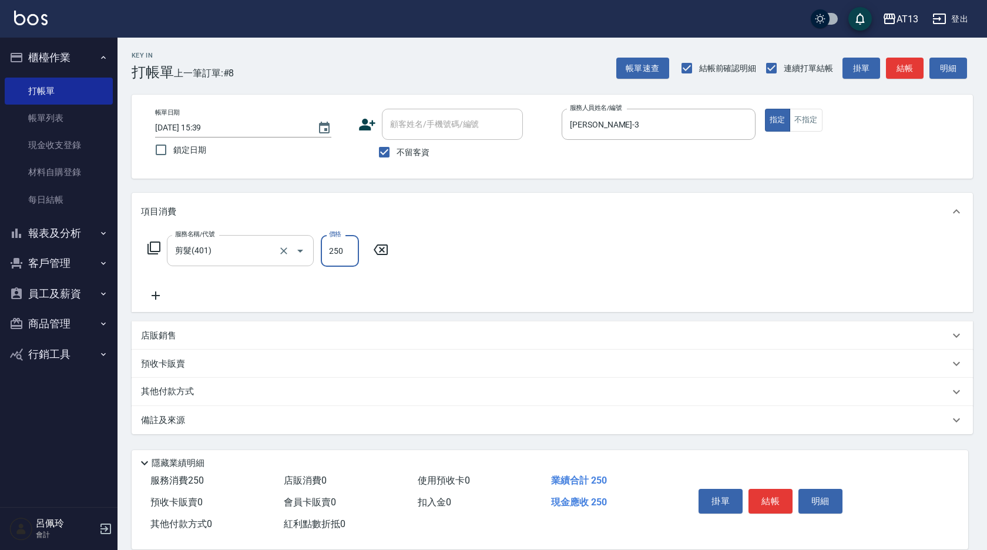
type input "250"
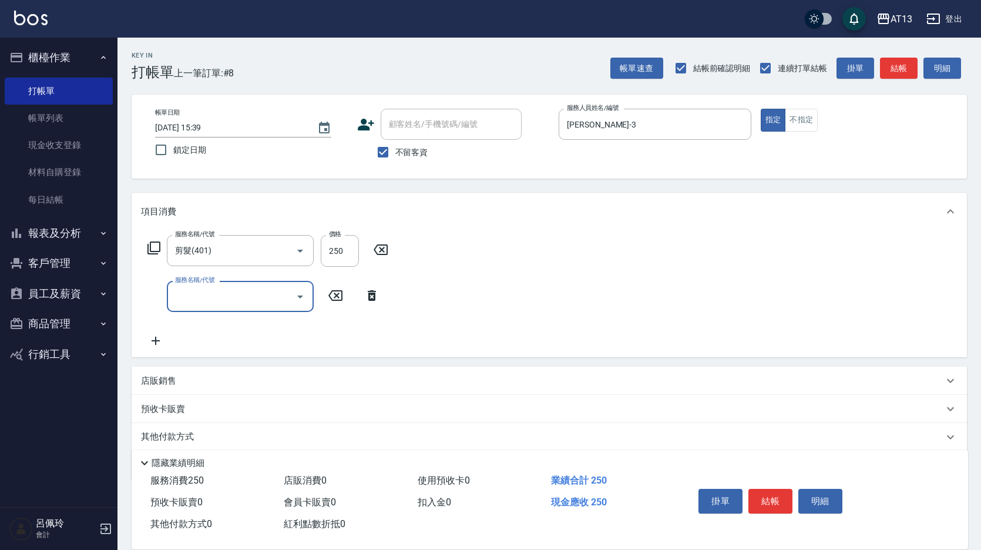
drag, startPoint x: 661, startPoint y: 277, endPoint x: 666, endPoint y: 284, distance: 8.5
click at [662, 278] on div "服務名稱/代號 剪髮(401) 服務名稱/代號 價格 250 價格 服務名稱/代號 服務名稱/代號" at bounding box center [550, 293] width 836 height 127
click at [775, 501] on button "結帳" at bounding box center [771, 501] width 44 height 25
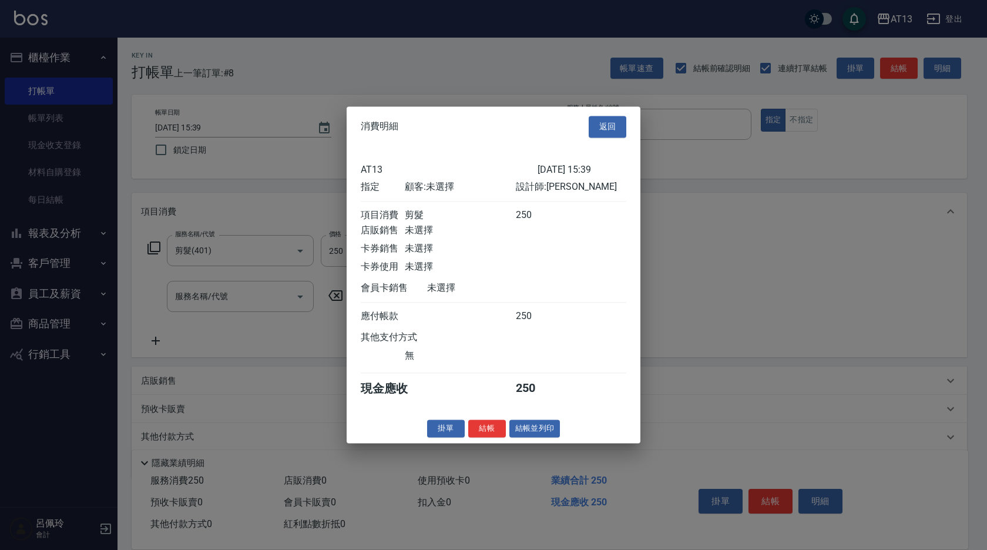
click at [484, 434] on button "結帳" at bounding box center [487, 429] width 38 height 18
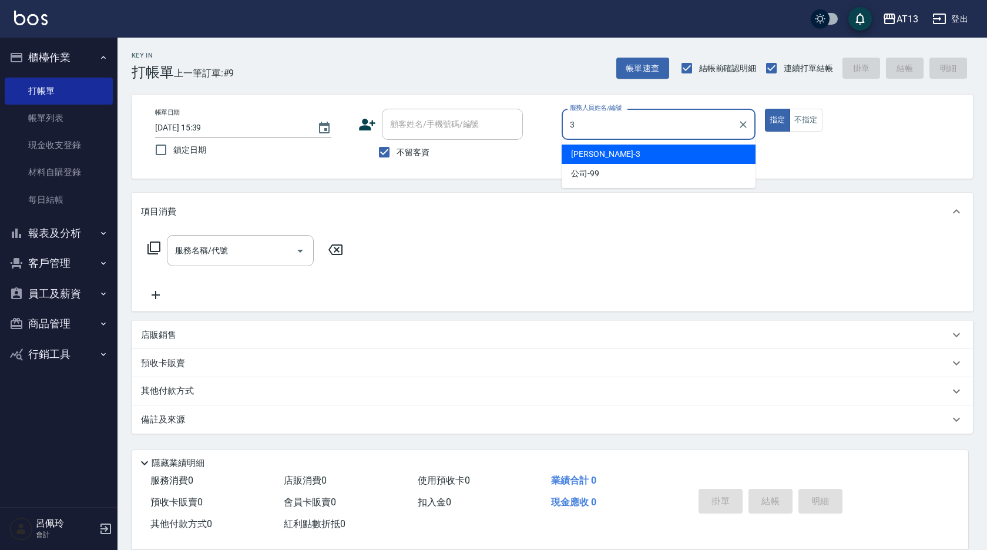
click at [602, 155] on div "[PERSON_NAME] -3" at bounding box center [659, 154] width 194 height 19
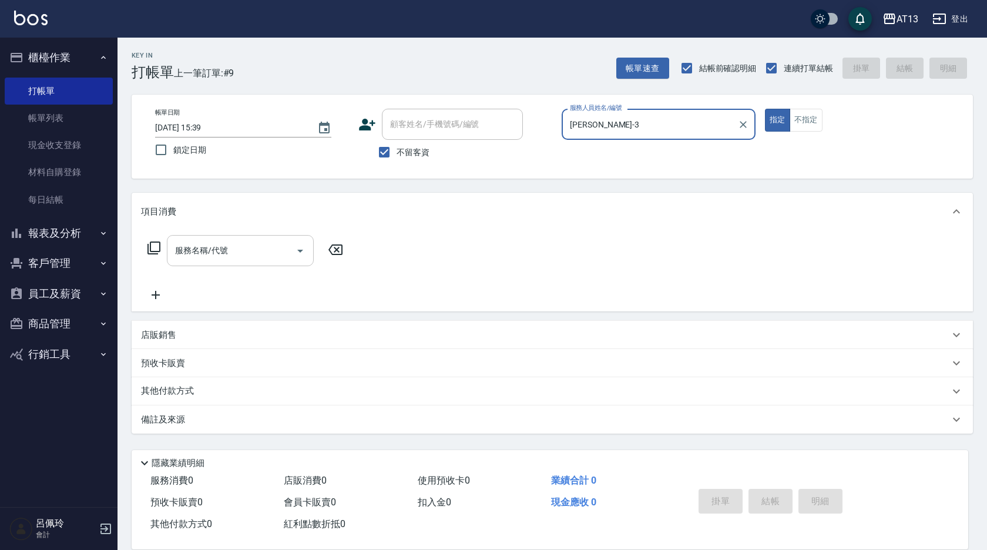
click at [228, 262] on div "服務名稱/代號" at bounding box center [240, 250] width 147 height 31
type input "[PERSON_NAME]-3"
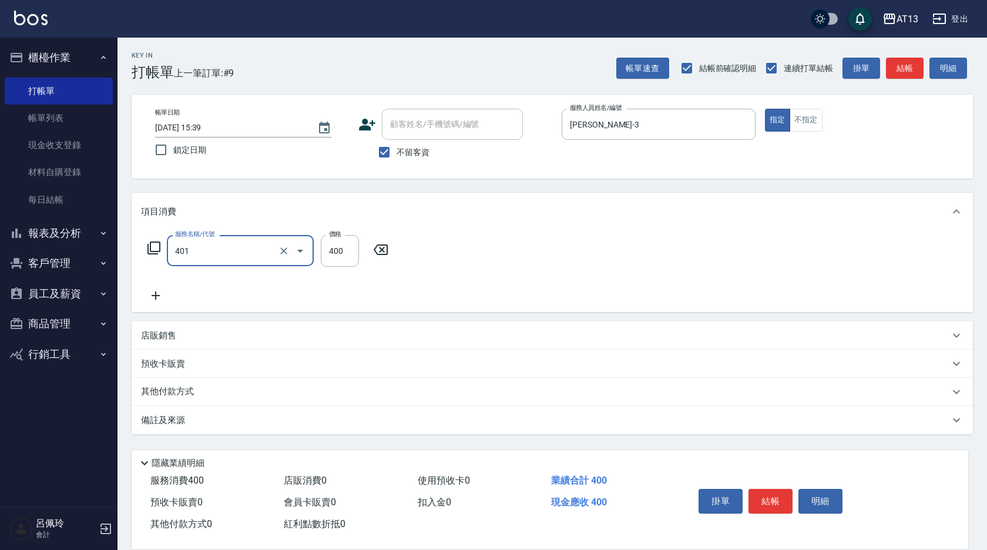
type input "剪髮(401)"
type input "50"
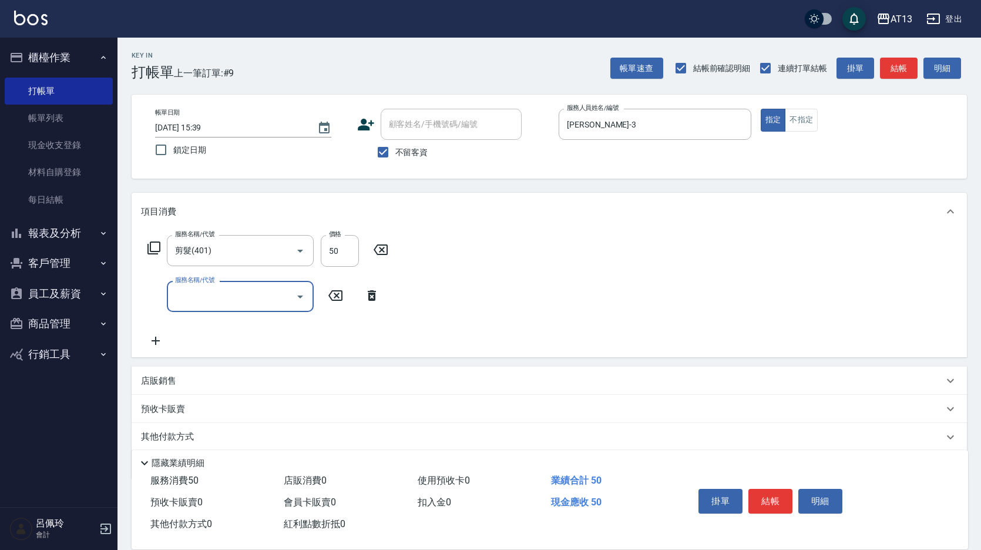
drag, startPoint x: 579, startPoint y: 299, endPoint x: 596, endPoint y: 313, distance: 21.7
click at [580, 299] on div "服務名稱/代號 剪髮(401) 服務名稱/代號 價格 50 價格 服務名稱/代號 服務名稱/代號" at bounding box center [550, 293] width 836 height 127
click at [770, 494] on button "結帳" at bounding box center [771, 501] width 44 height 25
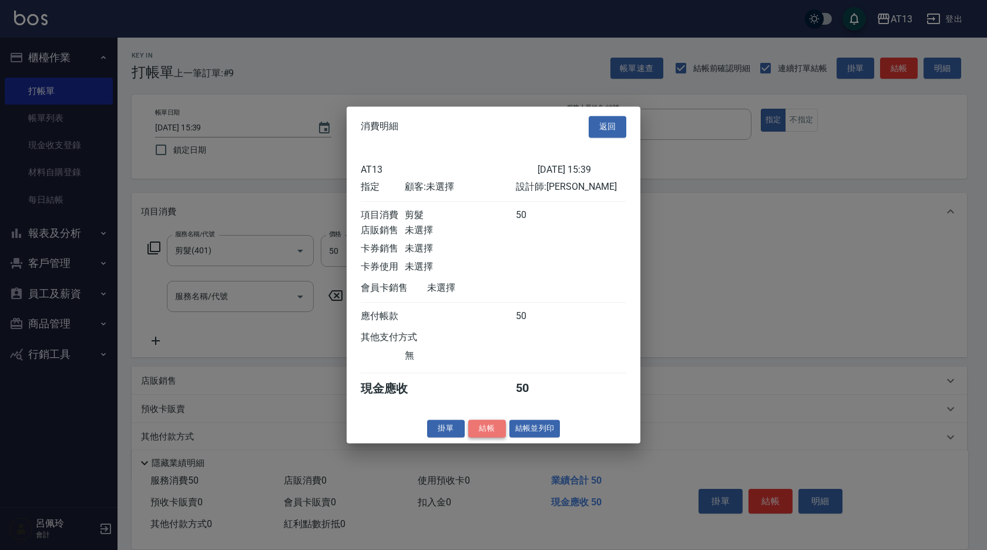
click at [489, 438] on button "結帳" at bounding box center [487, 429] width 38 height 18
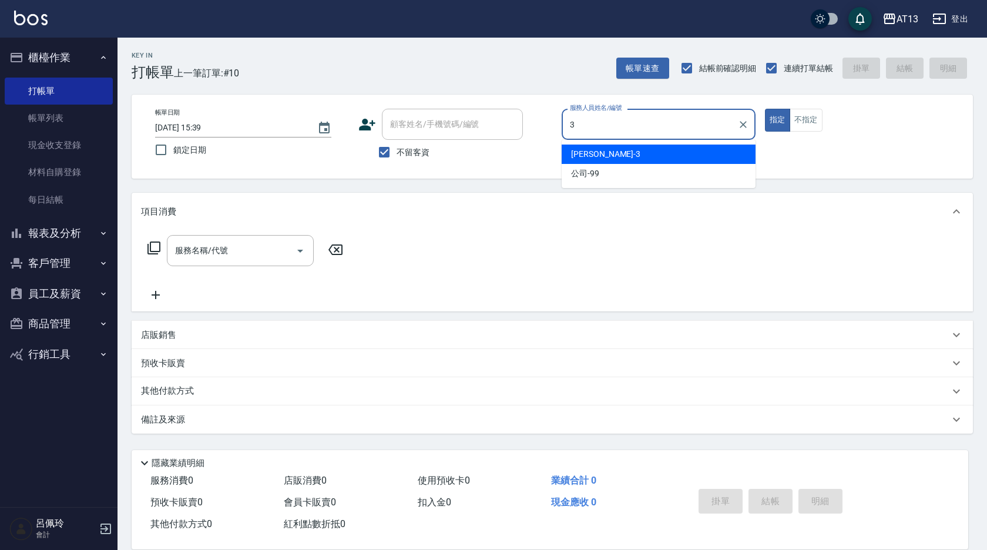
click at [590, 159] on span "[PERSON_NAME] -3" at bounding box center [605, 154] width 69 height 12
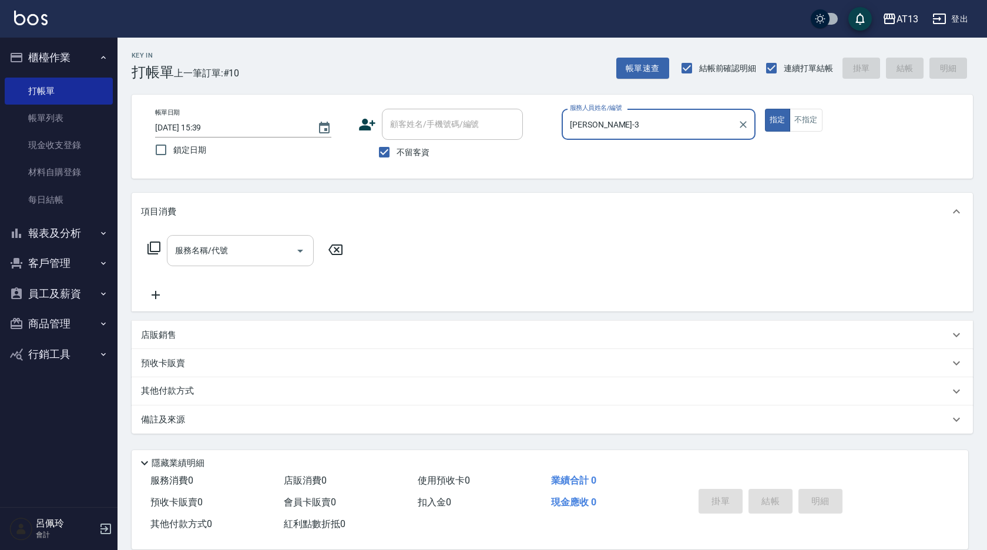
type input "[PERSON_NAME]-3"
drag, startPoint x: 281, startPoint y: 243, endPoint x: 283, endPoint y: 259, distance: 16.0
click at [281, 243] on input "服務名稱/代號" at bounding box center [231, 250] width 119 height 21
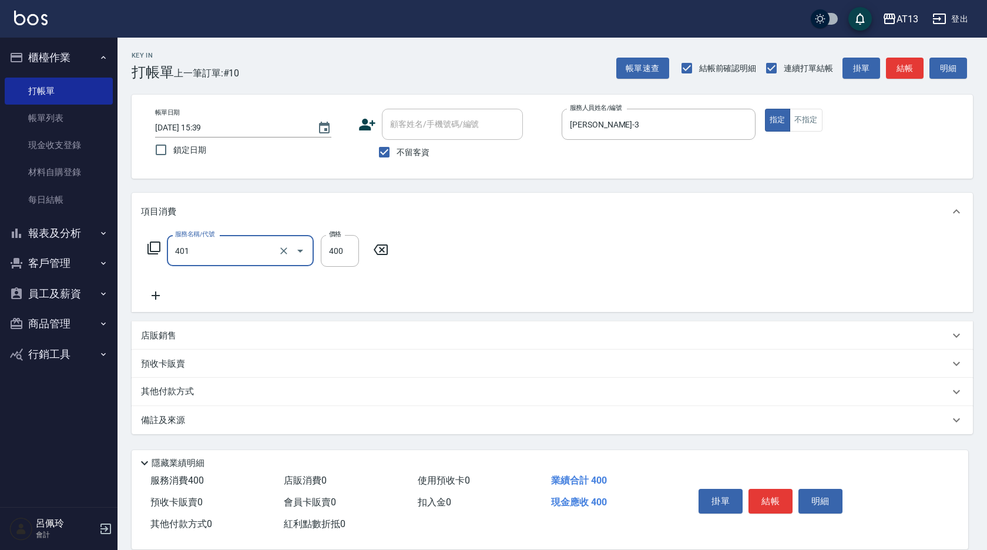
type input "剪髮(401)"
type input "50"
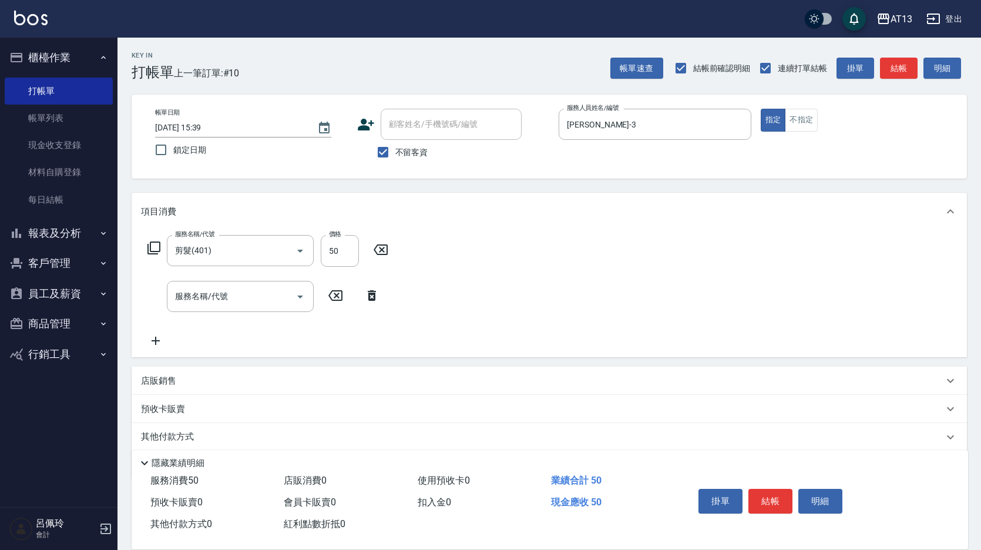
drag, startPoint x: 543, startPoint y: 281, endPoint x: 703, endPoint y: 413, distance: 207.2
click at [544, 282] on div "服務名稱/代號 剪髮(401) 服務名稱/代號 價格 50 價格 服務名稱/代號 服務名稱/代號" at bounding box center [550, 293] width 836 height 127
click at [776, 504] on button "結帳" at bounding box center [771, 501] width 44 height 25
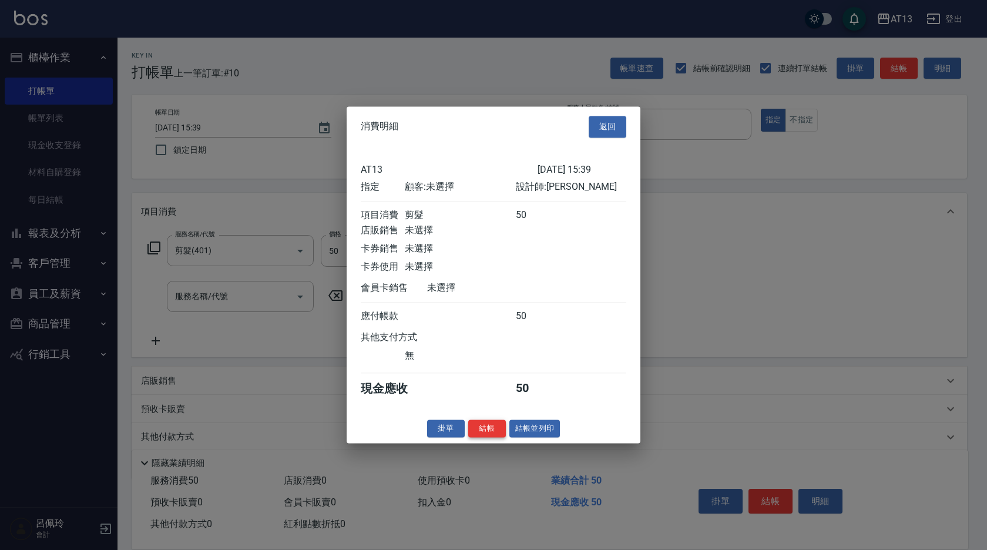
click at [484, 438] on button "結帳" at bounding box center [487, 429] width 38 height 18
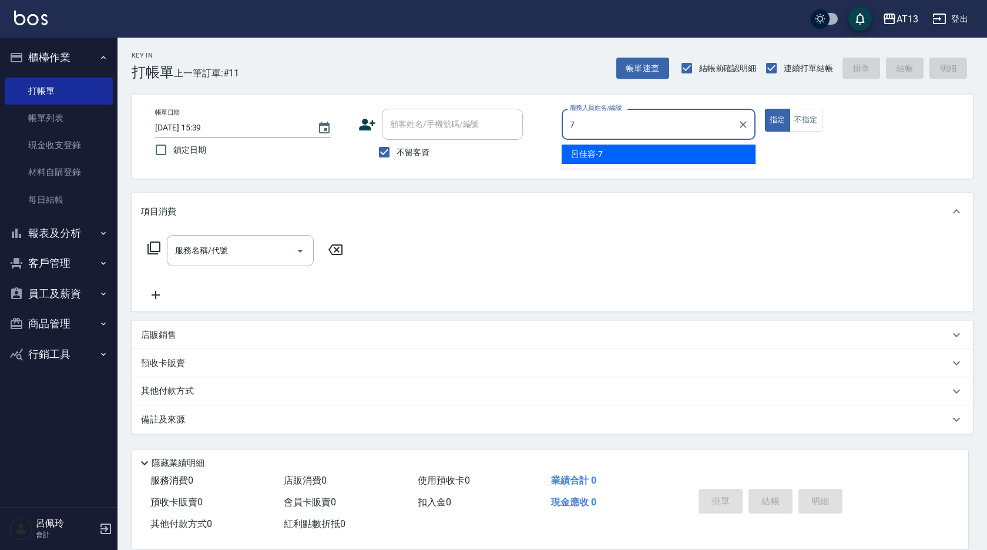
click at [572, 157] on span "[PERSON_NAME]-7" at bounding box center [587, 154] width 32 height 12
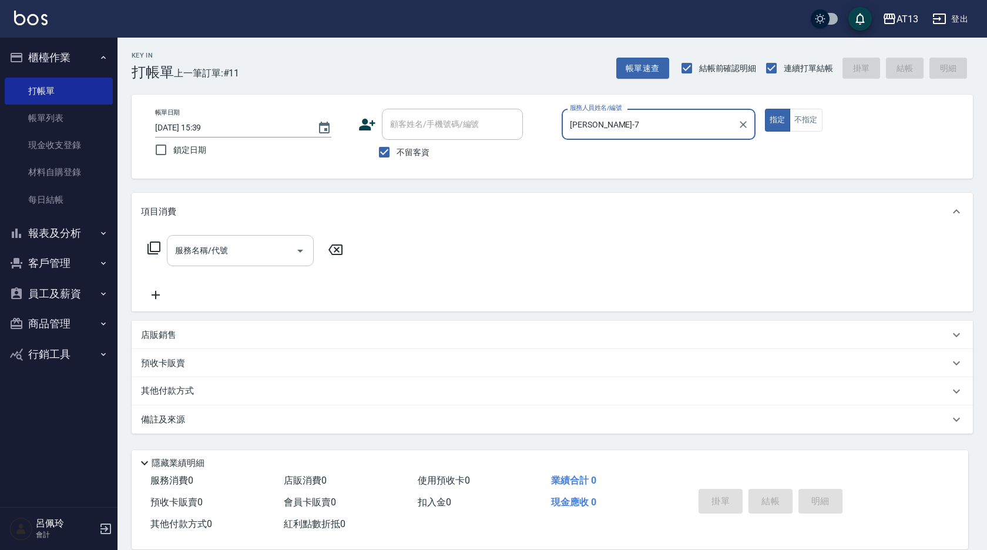
click at [193, 264] on div "服務名稱/代號" at bounding box center [240, 250] width 147 height 31
type input "[PERSON_NAME]-7"
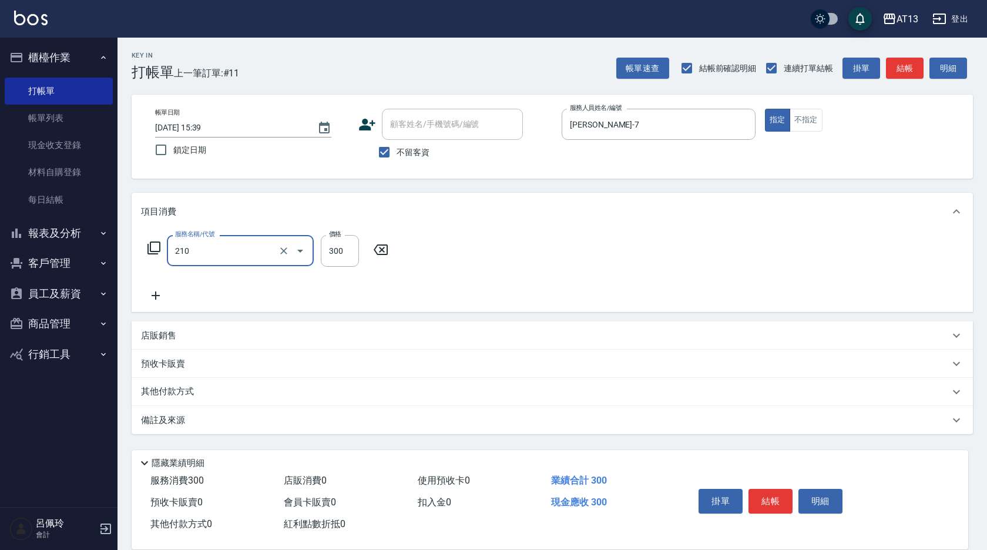
type input "[PERSON_NAME]洗髮精(210)"
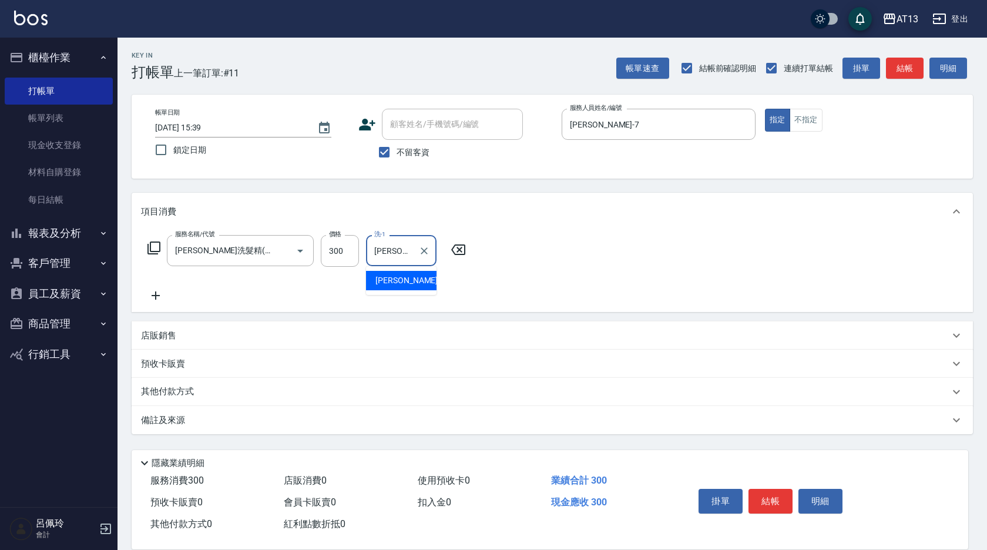
type input "[PERSON_NAME]-29"
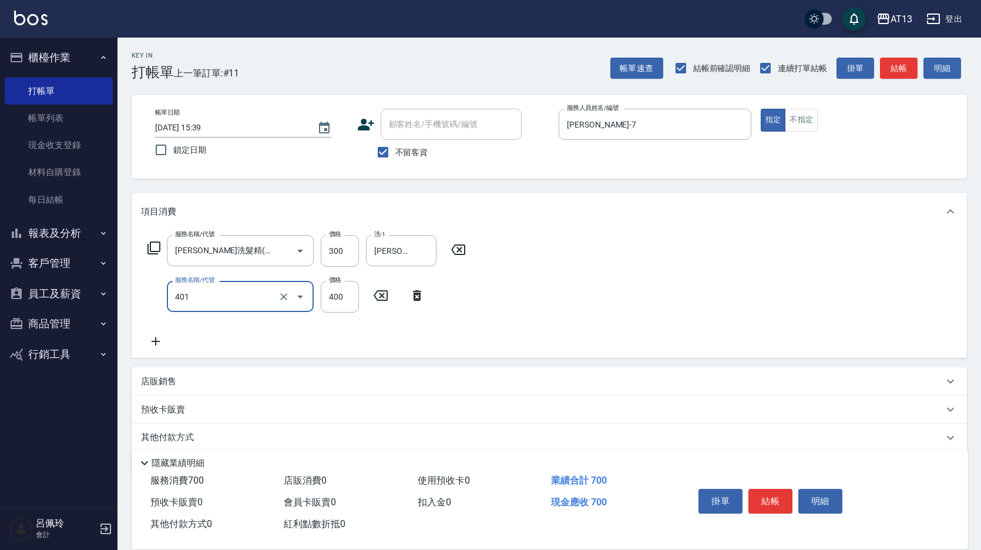
type input "剪髮(401)"
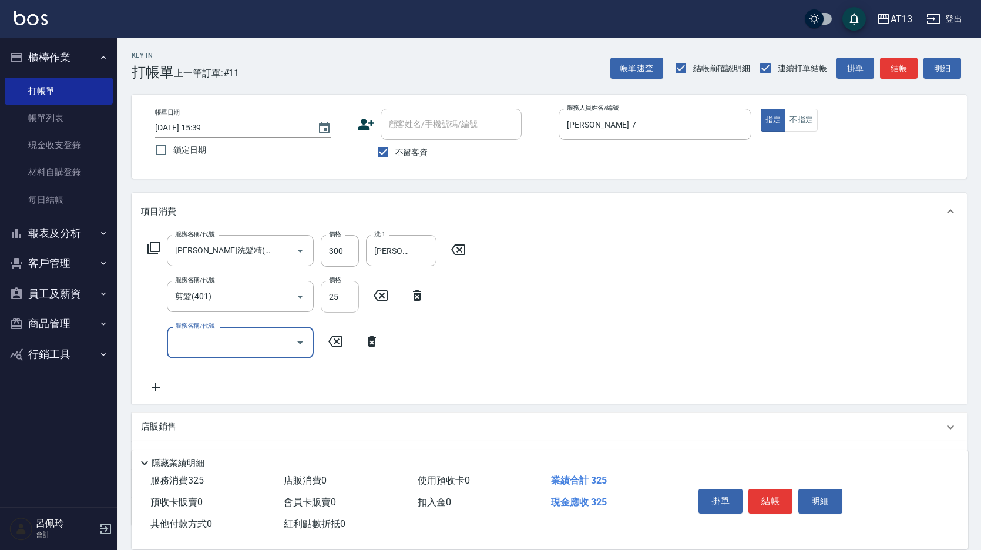
click at [354, 293] on input "25" at bounding box center [340, 297] width 38 height 32
type input "250"
click at [765, 489] on button "結帳" at bounding box center [771, 501] width 44 height 25
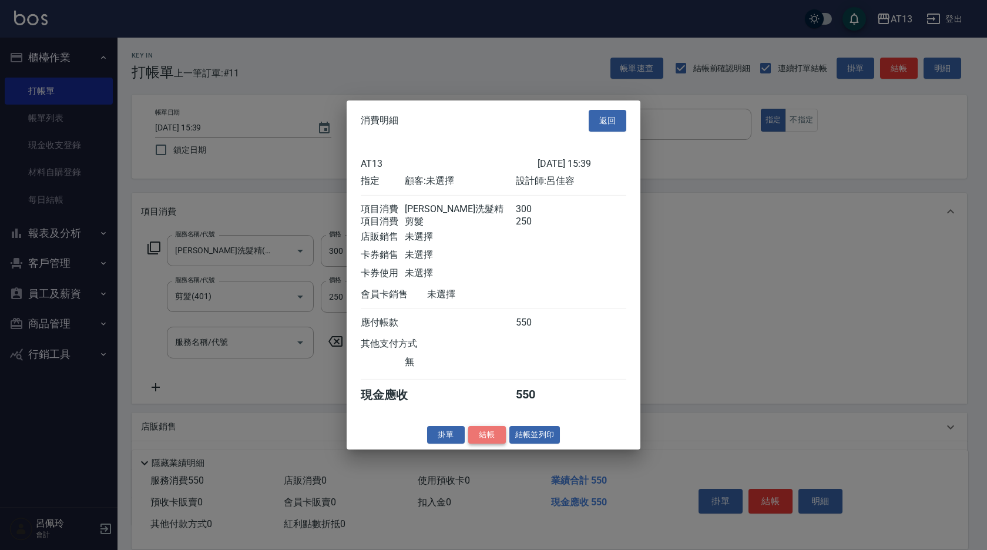
click at [491, 439] on button "結帳" at bounding box center [487, 434] width 38 height 18
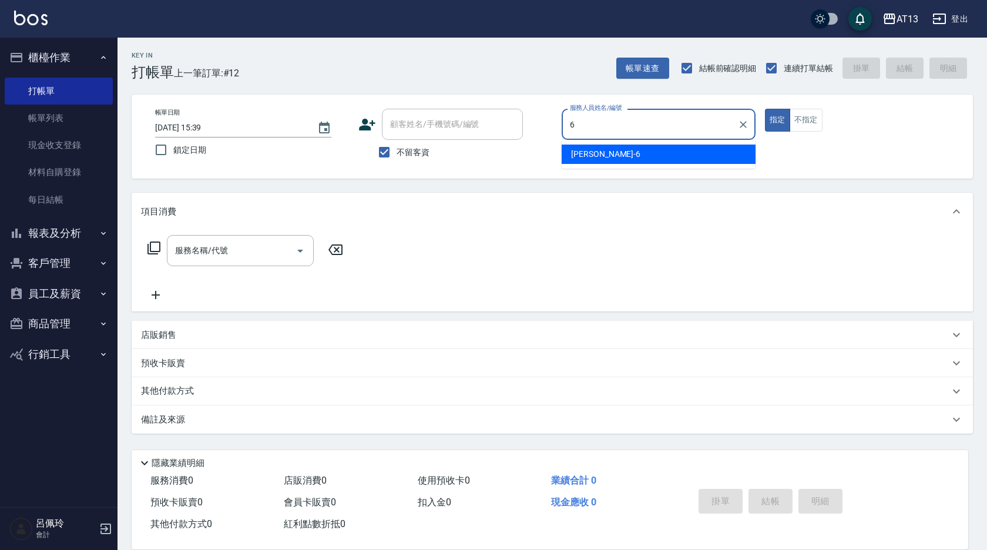
click at [666, 160] on div "亭妤 -6" at bounding box center [659, 154] width 194 height 19
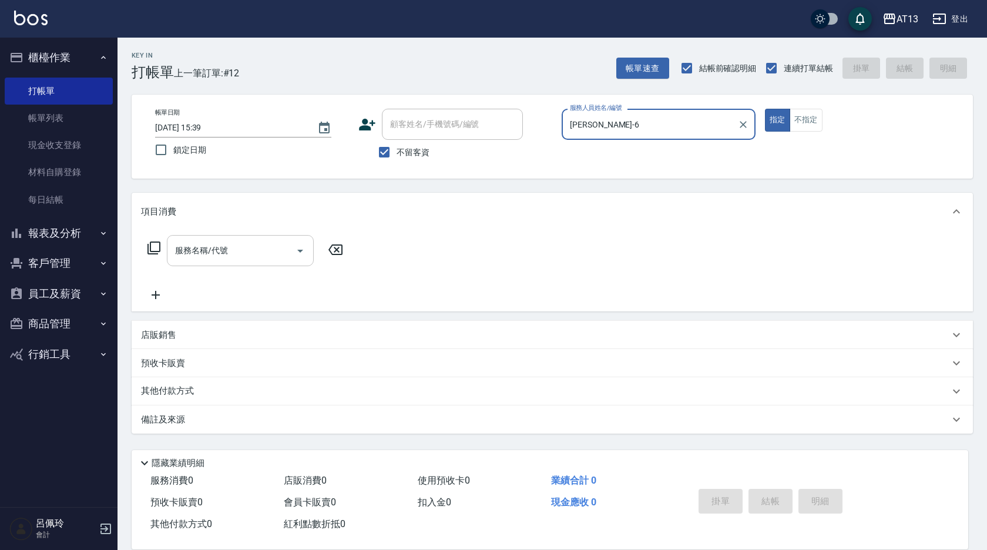
type input "[PERSON_NAME]-6"
click at [261, 249] on input "服務名稱/代號" at bounding box center [231, 250] width 119 height 21
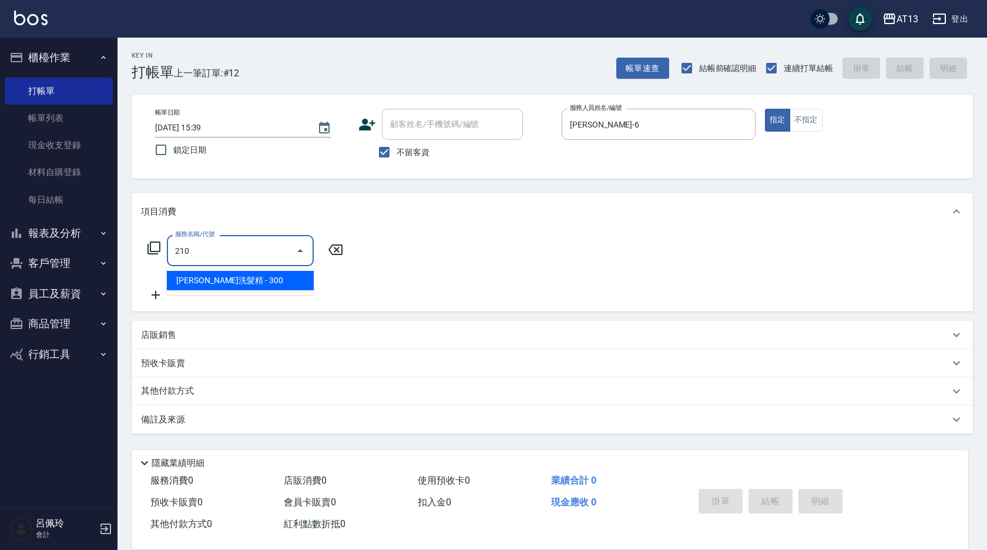
type input "[PERSON_NAME]洗髮精(210)"
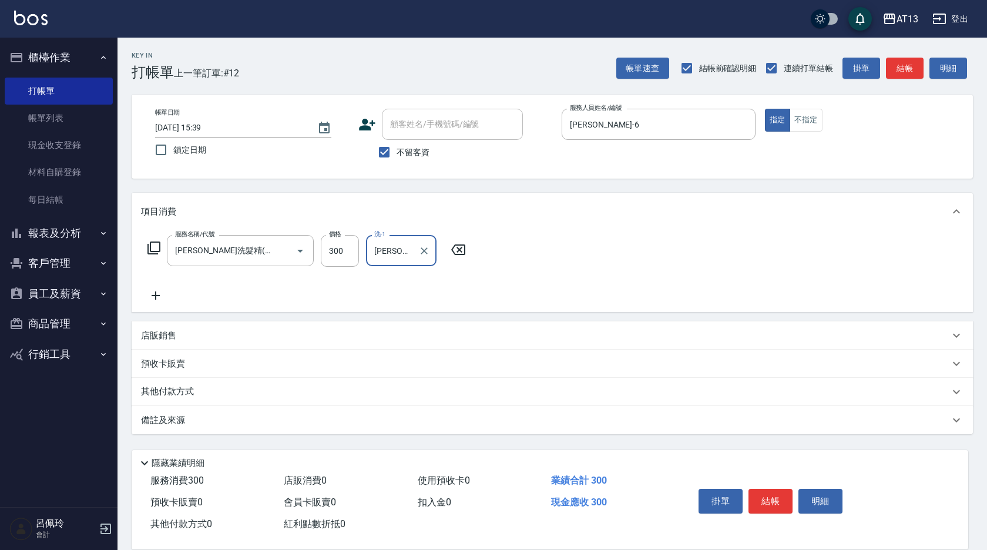
type input "[PERSON_NAME]-29"
drag, startPoint x: 565, startPoint y: 264, endPoint x: 649, endPoint y: 350, distance: 120.1
click at [569, 267] on div "服務名稱/代號 [PERSON_NAME]洗髮精(210) 服務名稱/代號 價格 300 價格 洗-1 妤宸-29 洗-1" at bounding box center [553, 271] width 842 height 82
click at [760, 491] on button "結帳" at bounding box center [771, 501] width 44 height 25
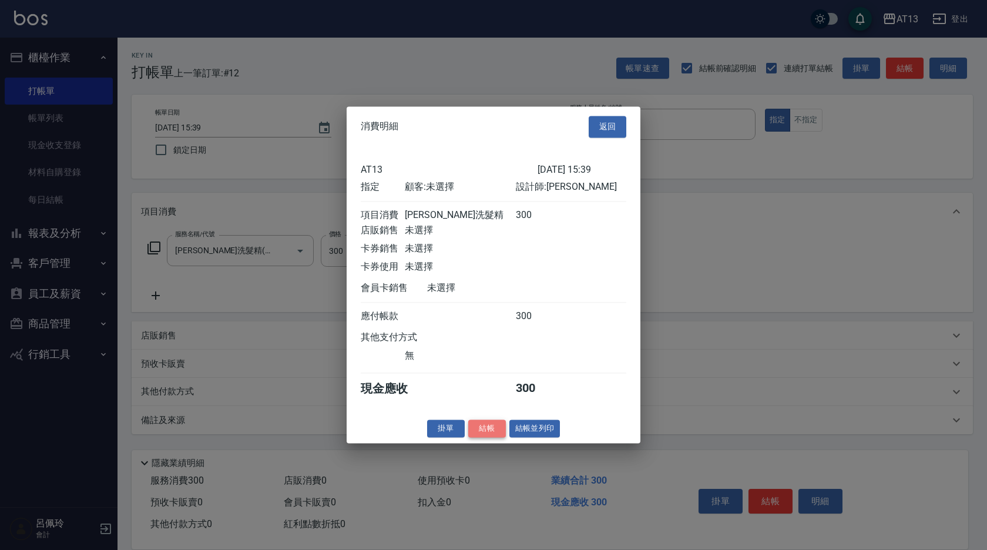
click at [485, 437] on button "結帳" at bounding box center [487, 429] width 38 height 18
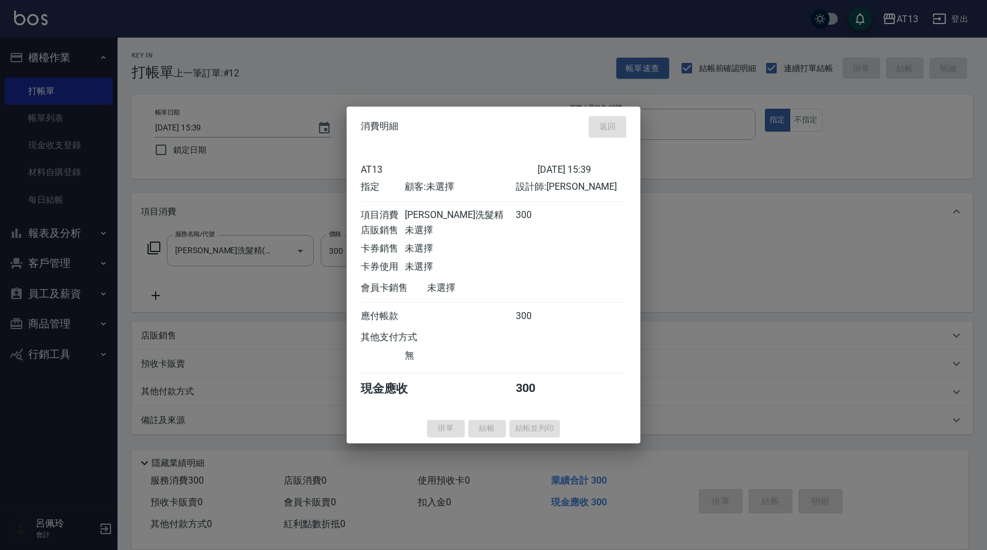
type input "[DATE] 15:40"
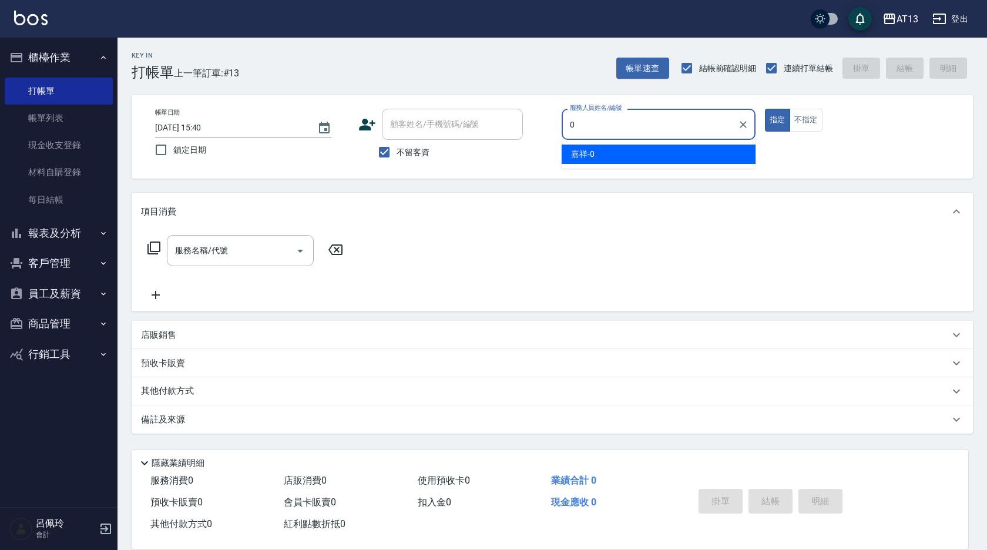
click at [599, 149] on div "嘉祥 -0" at bounding box center [659, 154] width 194 height 19
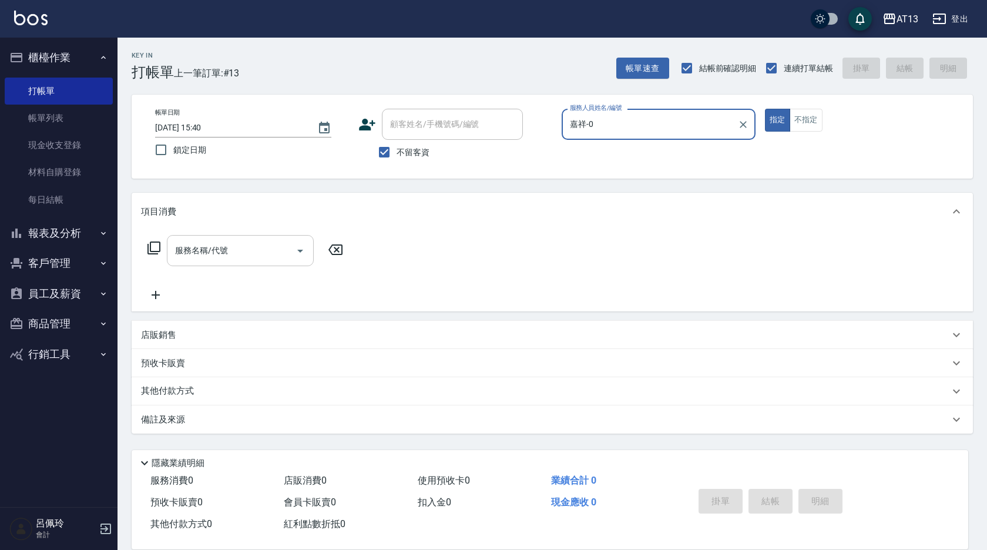
type input "嘉祥-0"
click at [232, 254] on input "服務名稱/代號" at bounding box center [231, 250] width 119 height 21
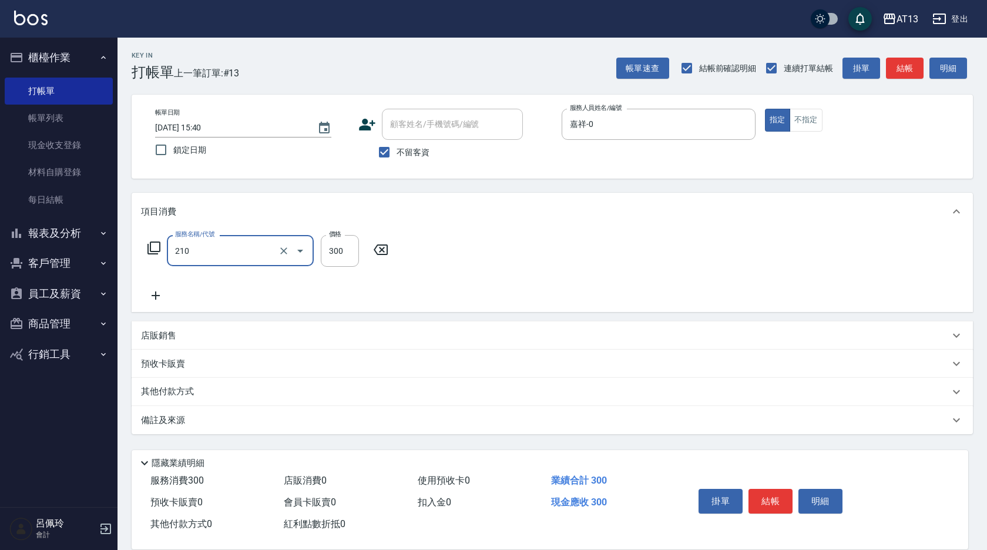
type input "[PERSON_NAME]洗髮精(210)"
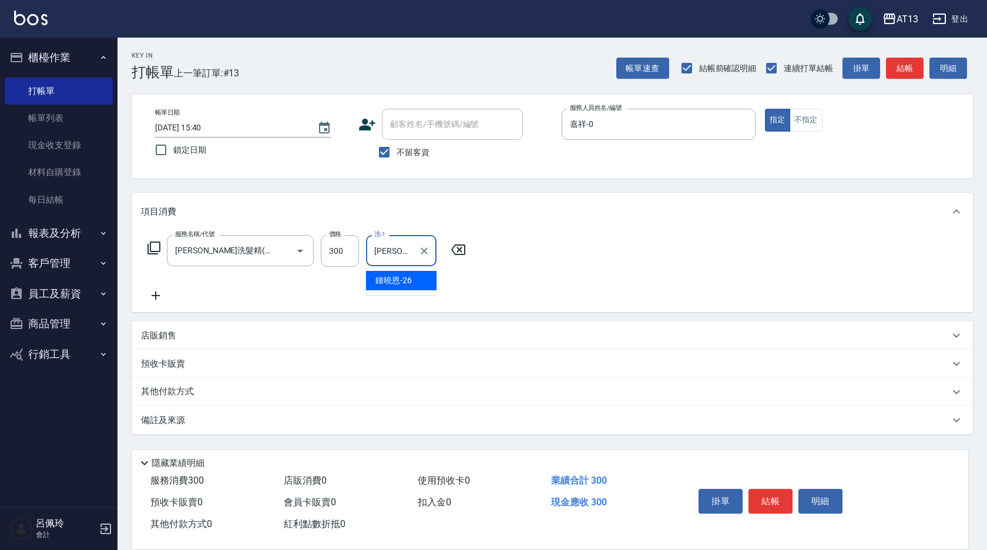
type input "[PERSON_NAME]-26"
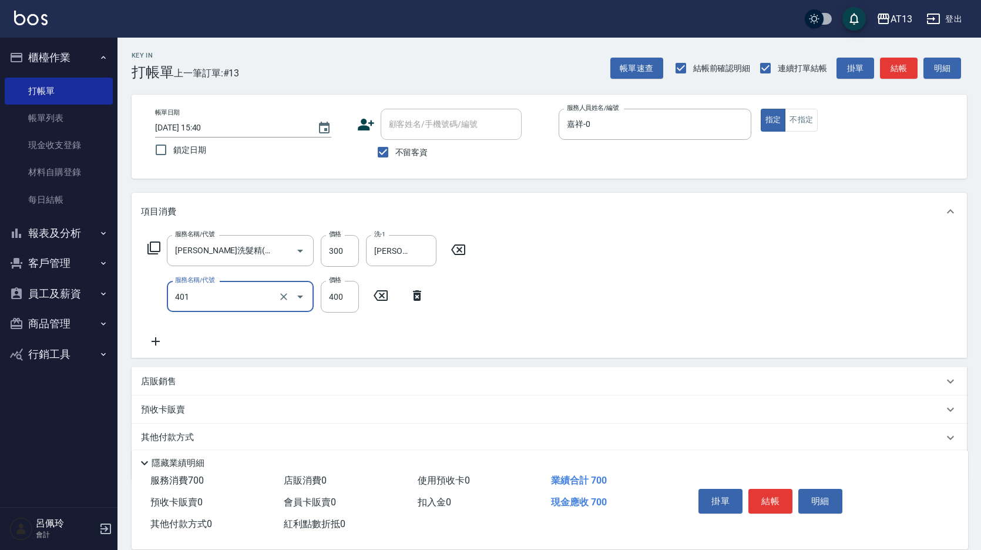
type input "剪髮(401)"
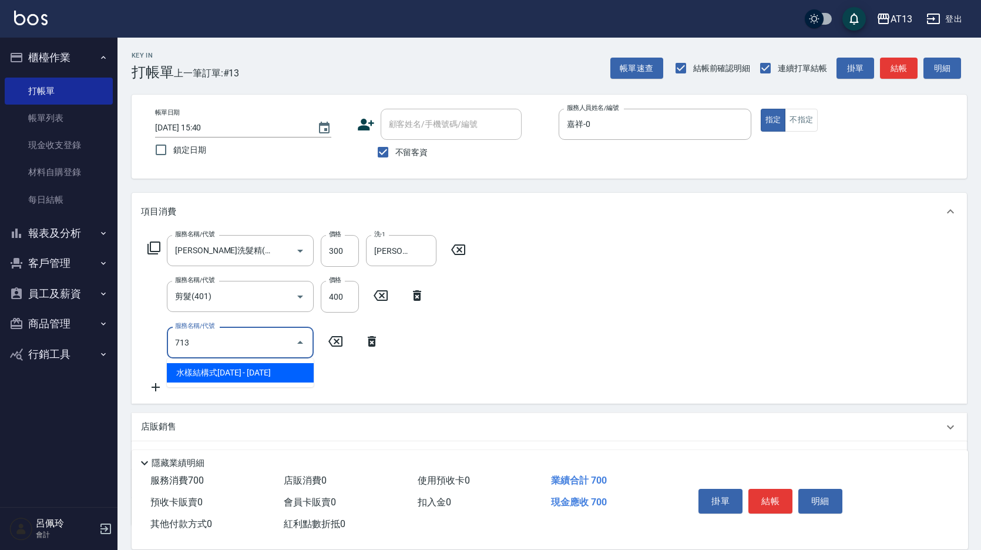
type input "水樣結構式1200(713)"
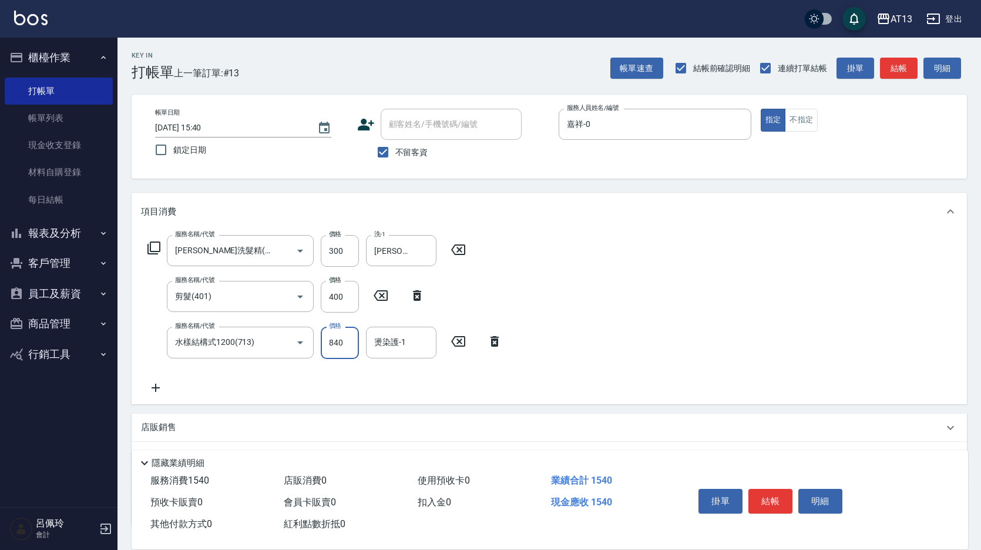
type input "840"
type input "[PERSON_NAME]-26"
click at [776, 492] on button "結帳" at bounding box center [771, 501] width 44 height 25
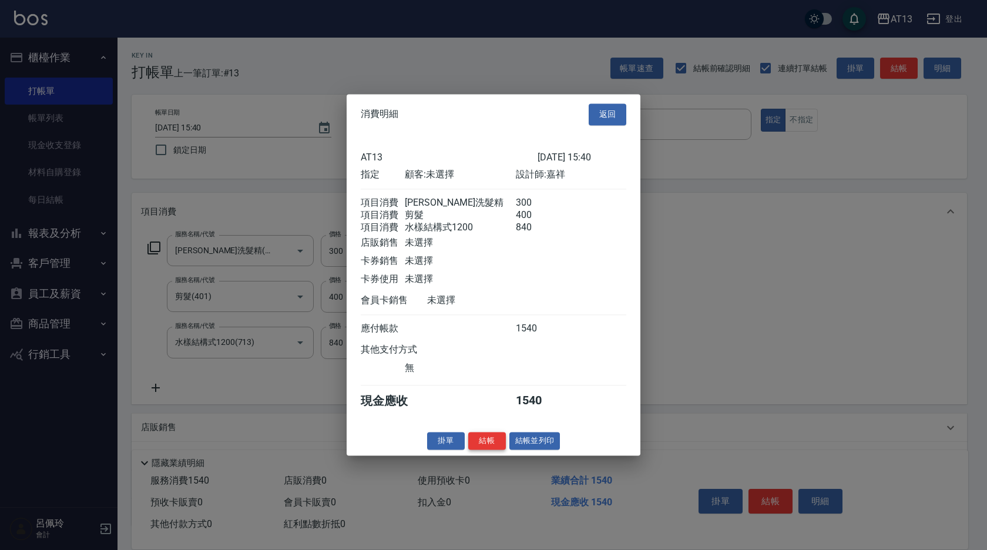
click at [502, 450] on button "結帳" at bounding box center [487, 441] width 38 height 18
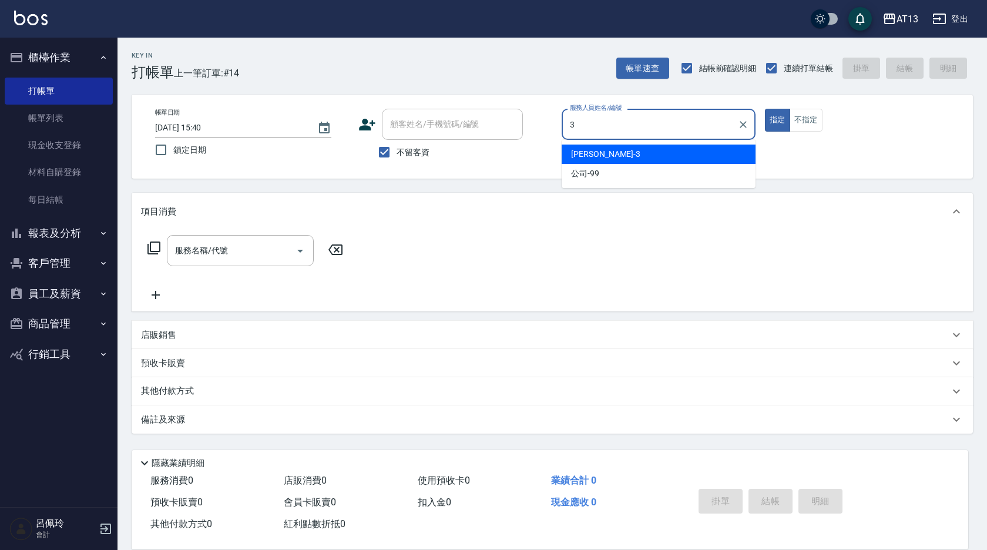
click at [617, 155] on div "[PERSON_NAME] -3" at bounding box center [659, 154] width 194 height 19
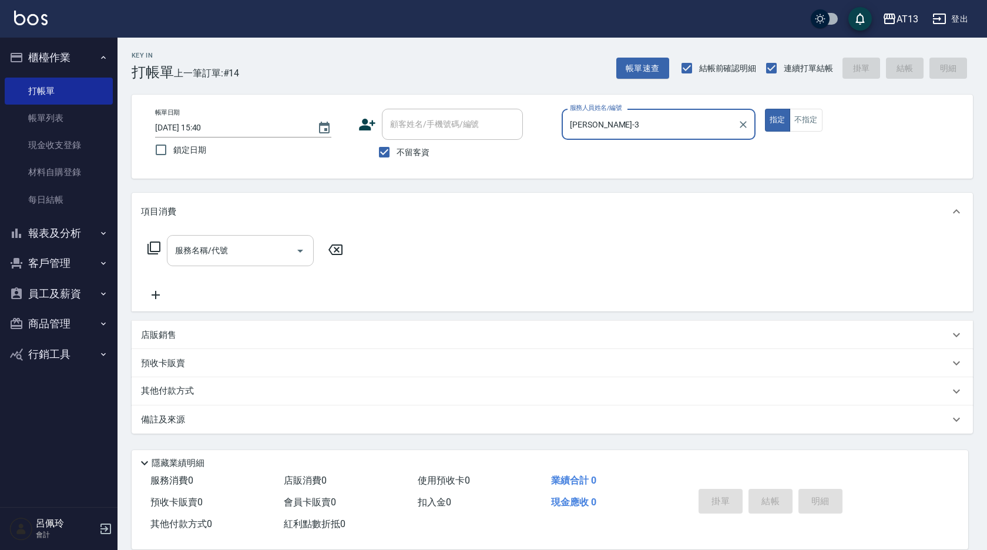
type input "[PERSON_NAME]-3"
click at [240, 249] on input "服務名稱/代號" at bounding box center [231, 250] width 119 height 21
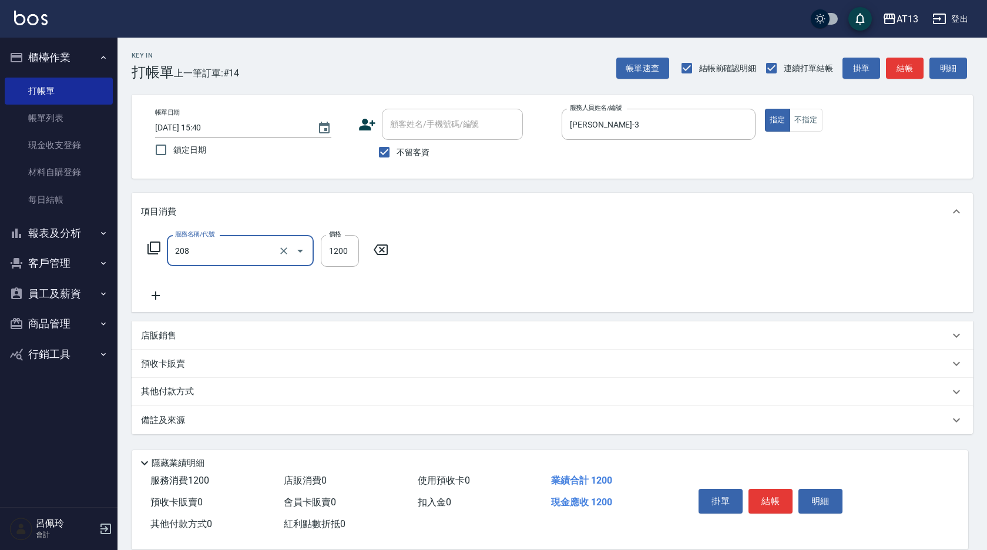
type input "深層洗(208)"
click at [461, 249] on icon at bounding box center [458, 249] width 14 height 11
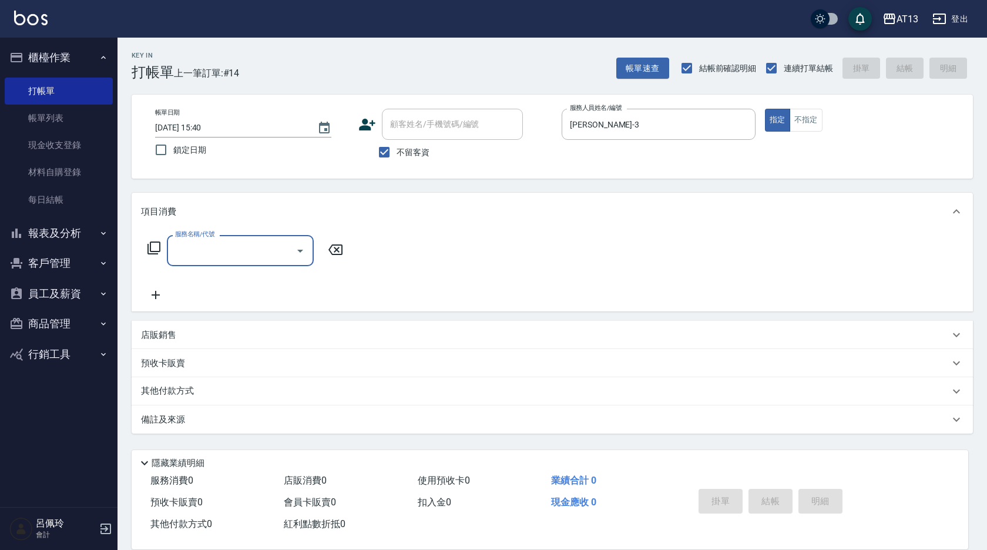
click at [228, 253] on input "服務名稱/代號" at bounding box center [231, 250] width 119 height 21
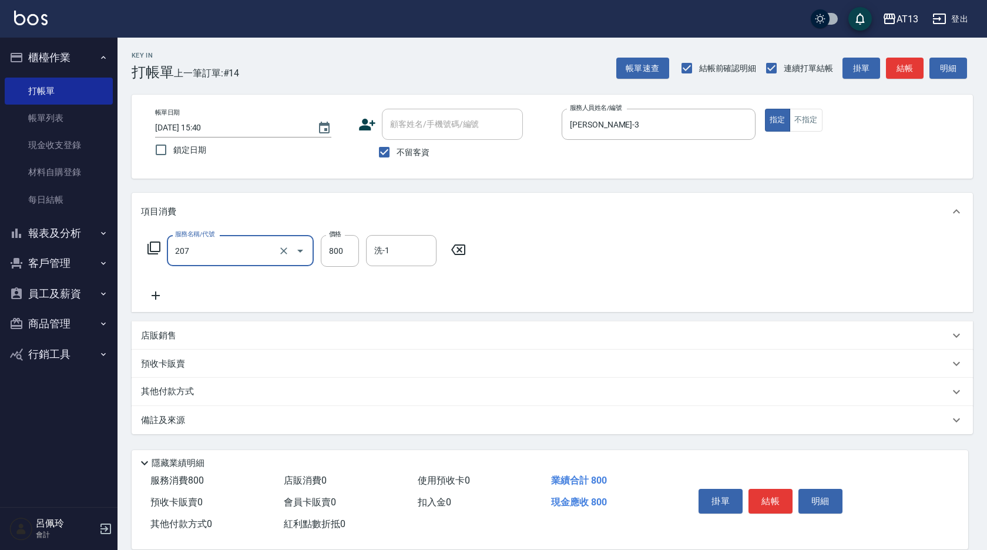
type input "清潔洗(207)"
type input "[PERSON_NAME]-24"
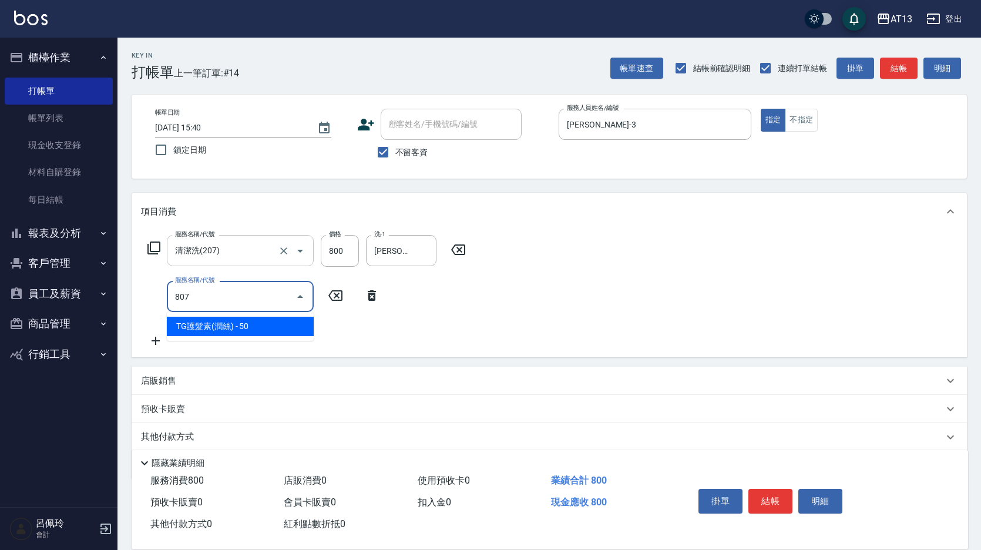
type input "TG護髮素(潤絲)(807)"
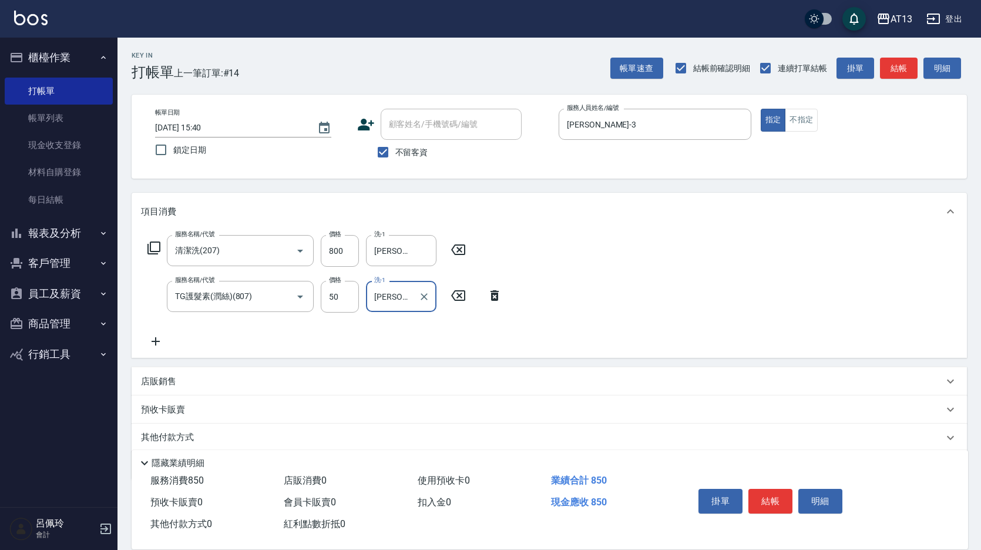
type input "[PERSON_NAME]-24"
click at [615, 315] on div "服務名稱/代號 清潔洗(207) 服務名稱/代號 價格 800 價格 洗-1 [PERSON_NAME]-24 洗-1 服務名稱/代號 TG護髮素(潤絲)(8…" at bounding box center [550, 294] width 836 height 128
click at [765, 501] on button "結帳" at bounding box center [771, 501] width 44 height 25
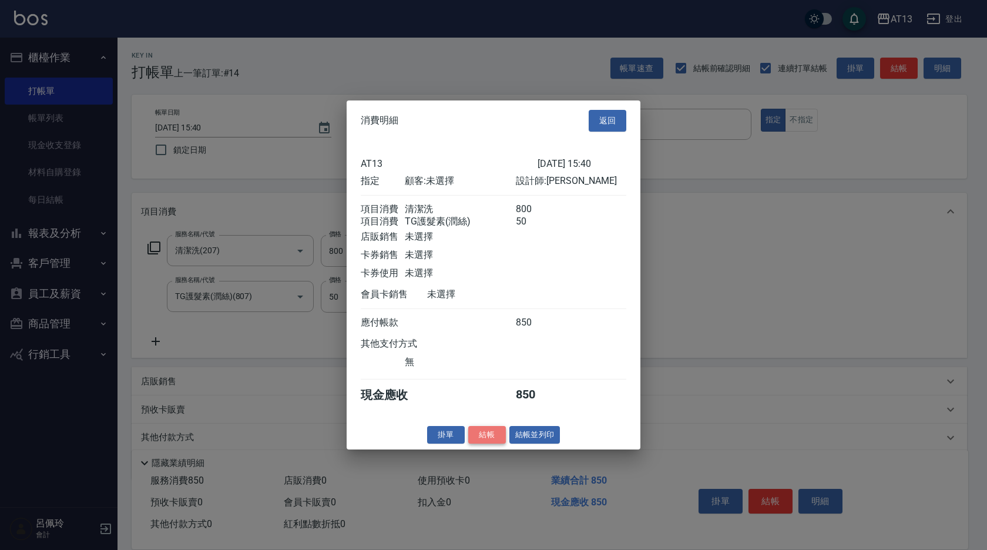
click at [494, 444] on button "結帳" at bounding box center [487, 434] width 38 height 18
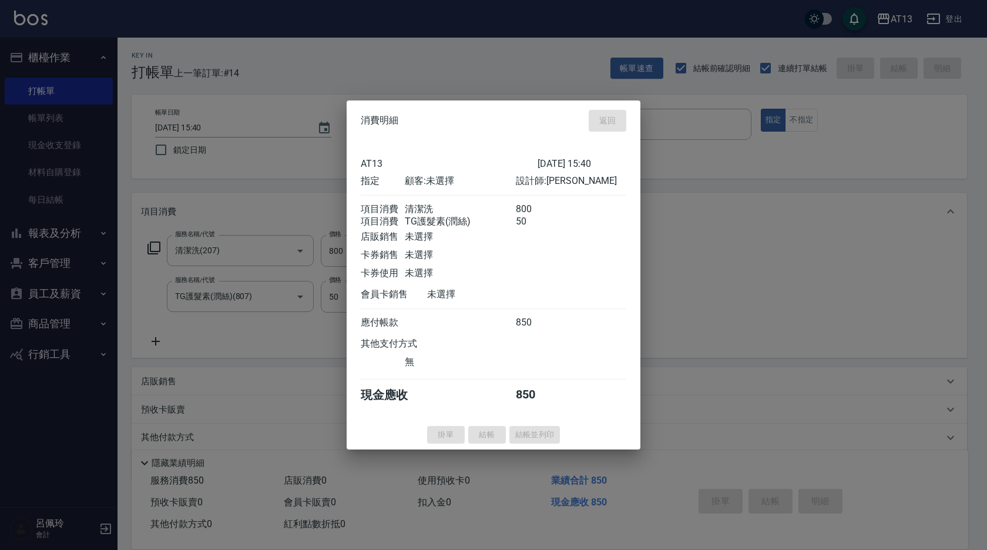
type input "[DATE] 15:41"
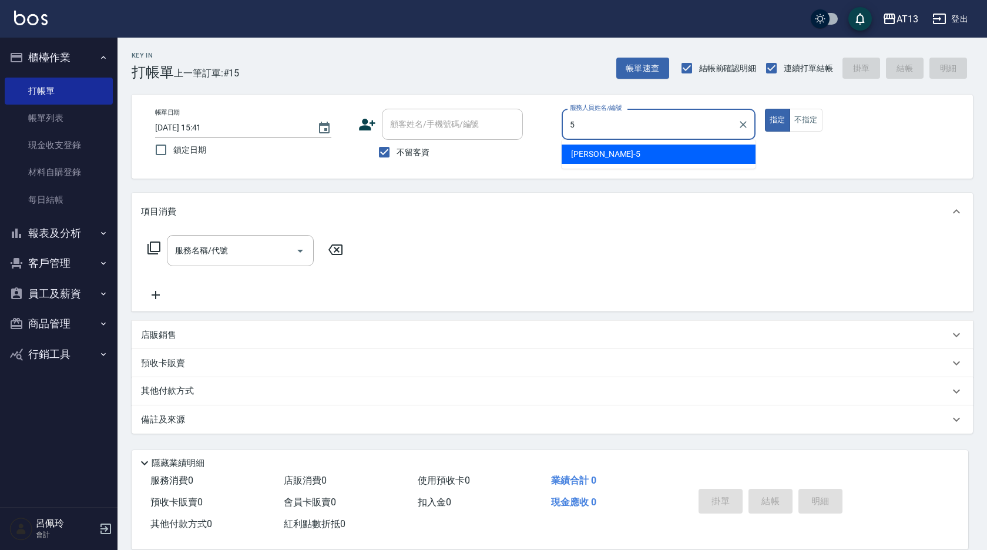
click at [655, 152] on div "[PERSON_NAME] -5" at bounding box center [659, 154] width 194 height 19
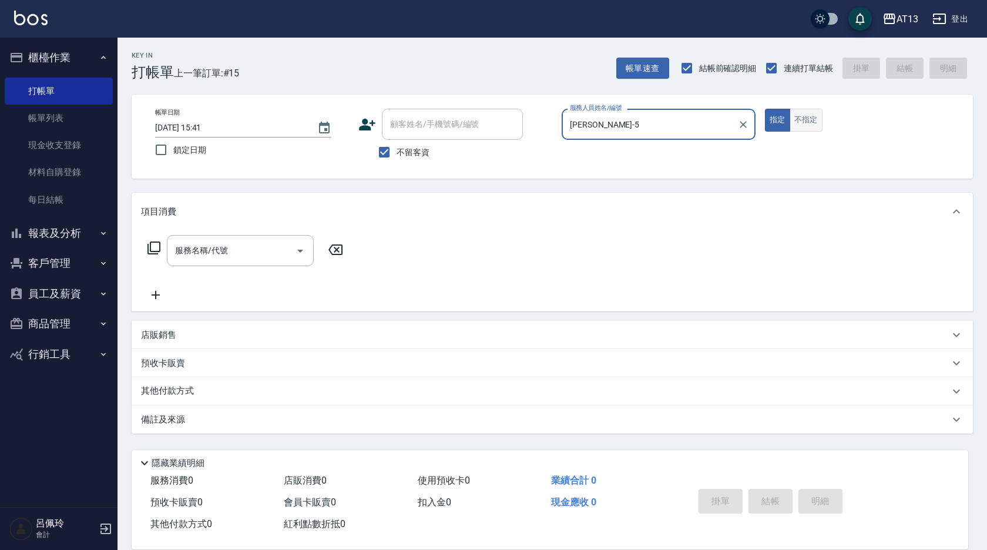
type input "[PERSON_NAME]-5"
click at [810, 119] on button "不指定" at bounding box center [806, 120] width 33 height 23
click at [252, 254] on input "服務名稱/代號" at bounding box center [231, 250] width 119 height 21
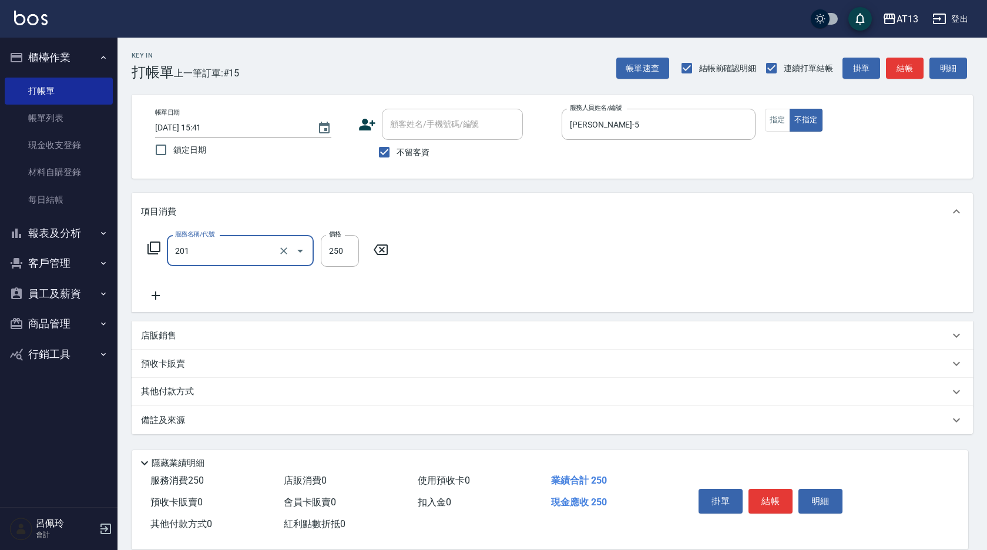
type input "洗髮(201)"
type input "[PERSON_NAME]-5"
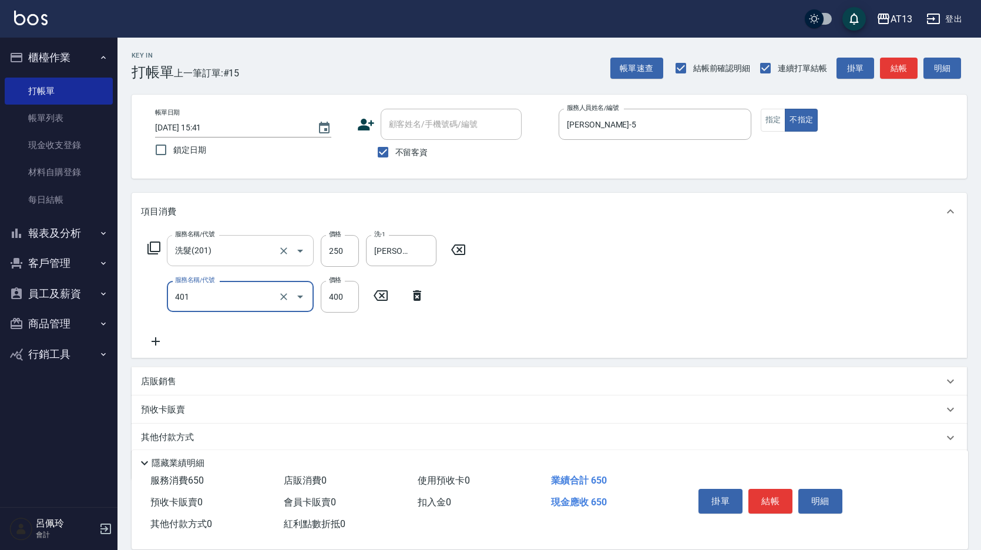
type input "剪髮(401)"
type input "150"
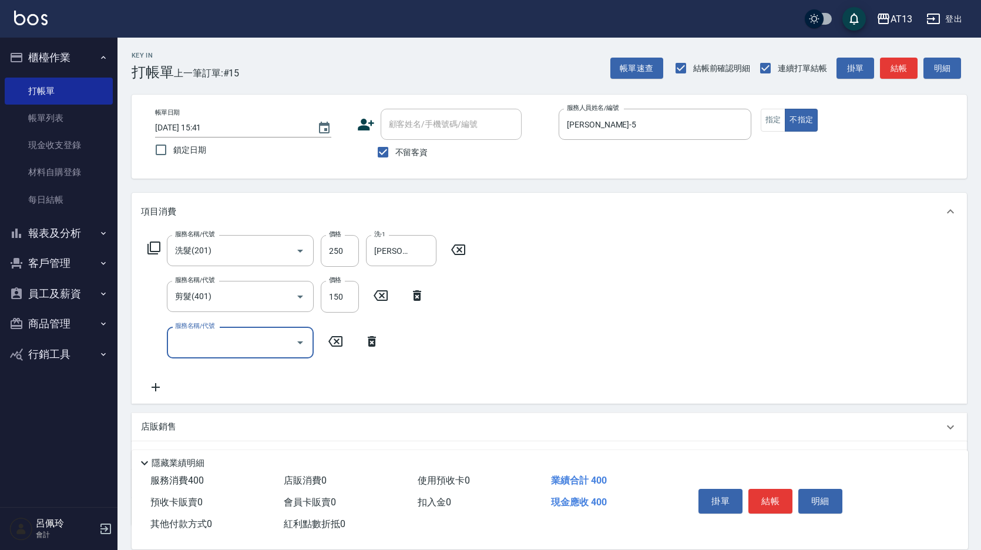
drag, startPoint x: 605, startPoint y: 347, endPoint x: 611, endPoint y: 352, distance: 7.9
click at [606, 347] on div "服務名稱/代號 洗髮(201) 服務名稱/代號 價格 250 價格 洗-1 [PERSON_NAME]-5 洗-1 服務名稱/代號 剪髮(401) 服務名稱/…" at bounding box center [550, 316] width 836 height 173
click at [767, 489] on button "結帳" at bounding box center [771, 501] width 44 height 25
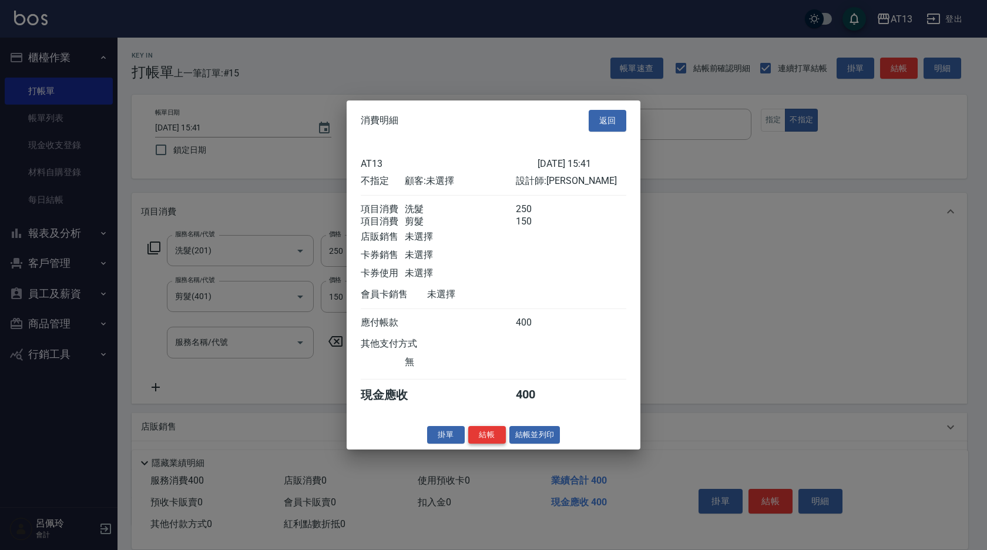
click at [496, 444] on button "結帳" at bounding box center [487, 434] width 38 height 18
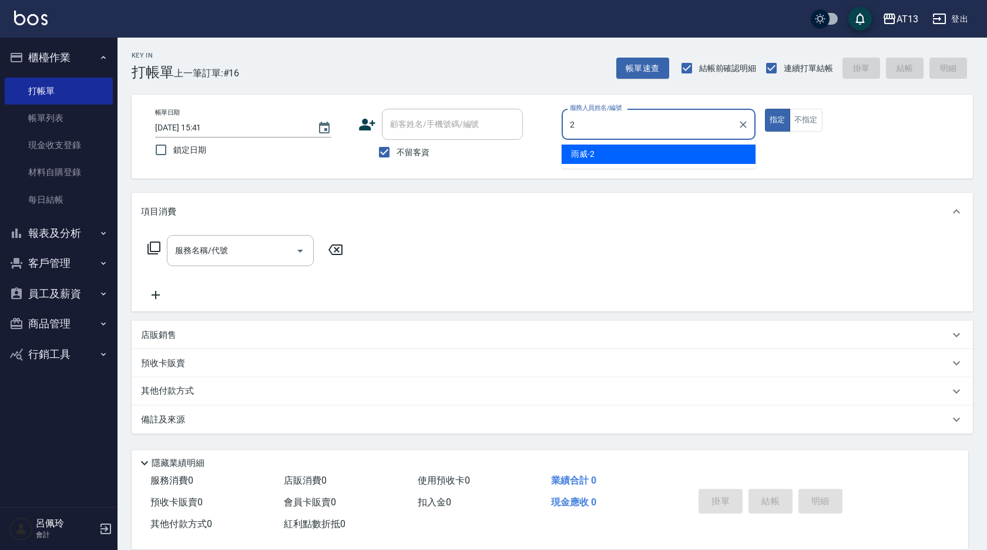
click at [624, 152] on div "雨威 -2" at bounding box center [659, 154] width 194 height 19
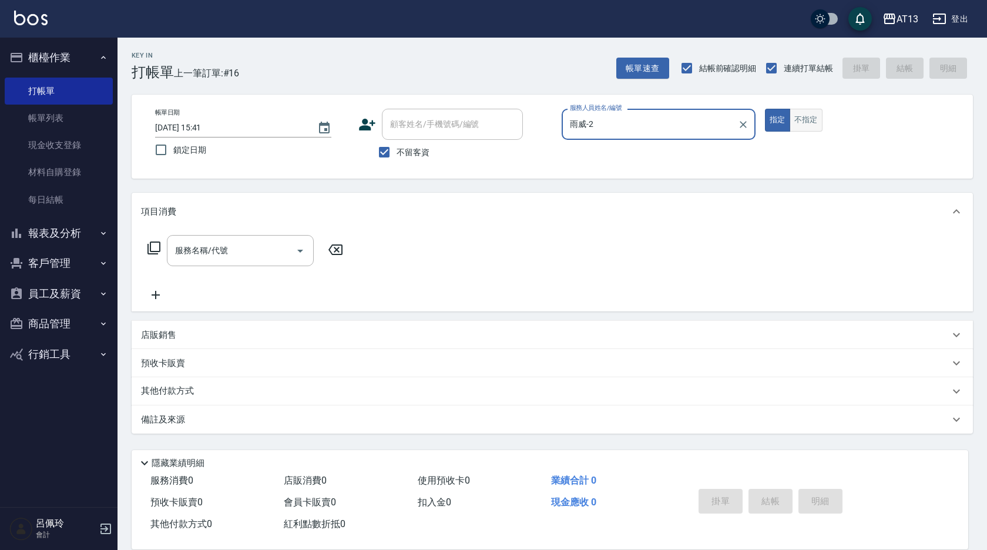
type input "雨威-2"
click at [801, 109] on button "不指定" at bounding box center [806, 120] width 33 height 23
click at [228, 247] on input "服務名稱/代號" at bounding box center [231, 250] width 119 height 21
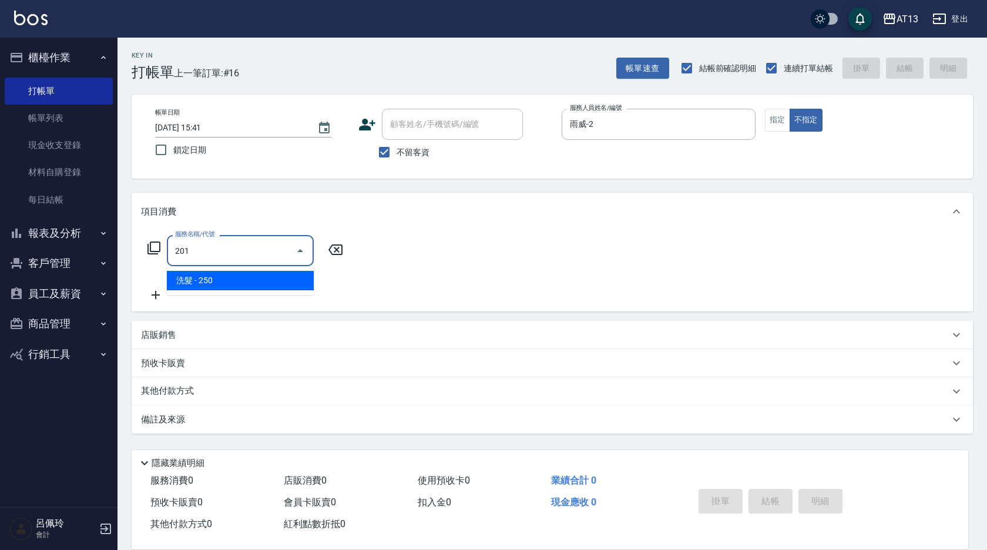
type input "洗髮(201)"
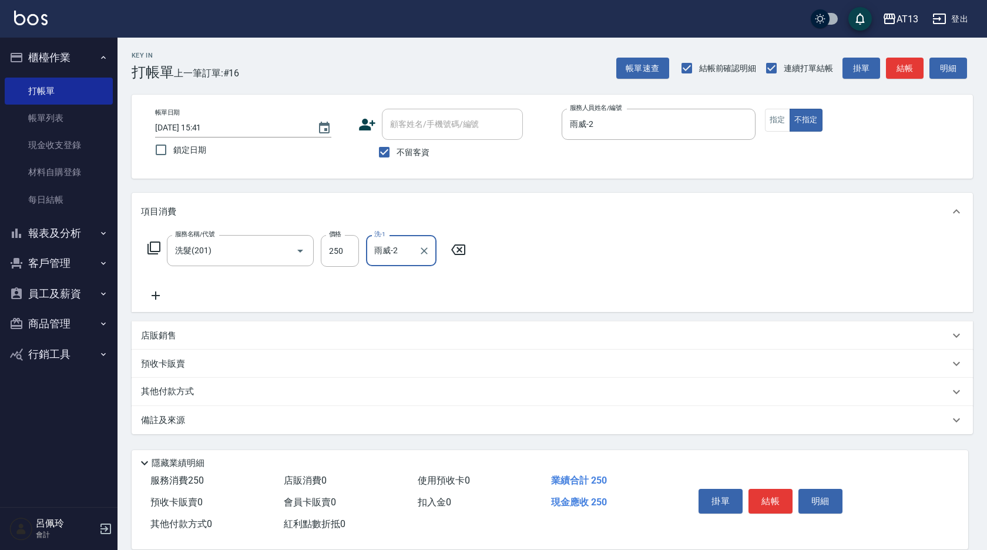
type input "雨威-2"
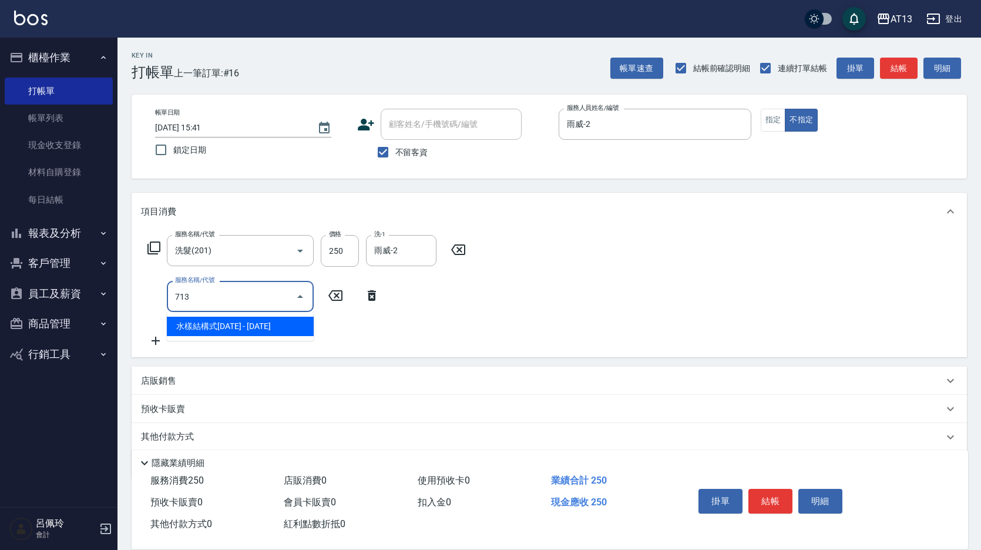
type input "水樣結構式1200(713)"
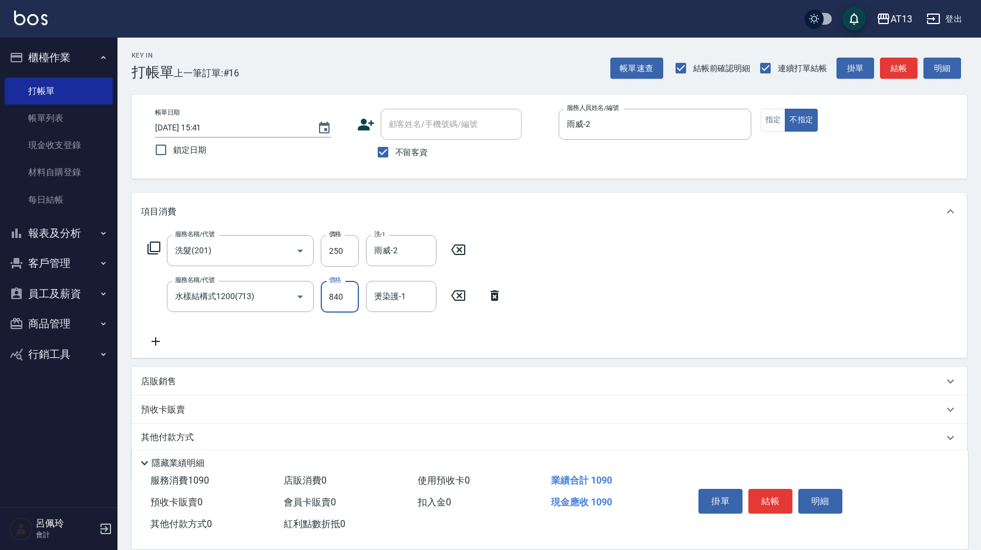
type input "840"
type input "雨威-2"
click at [609, 271] on div "服務名稱/代號 洗髮(201) 服務名稱/代號 價格 250 價格 洗-1 雨威-2 洗-1 服務名稱/代號 水樣結構式1200(713) 服務名稱/代號 價…" at bounding box center [550, 294] width 836 height 128
click at [773, 484] on div "掛單 結帳 明細" at bounding box center [770, 502] width 153 height 37
click at [779, 490] on button "結帳" at bounding box center [771, 501] width 44 height 25
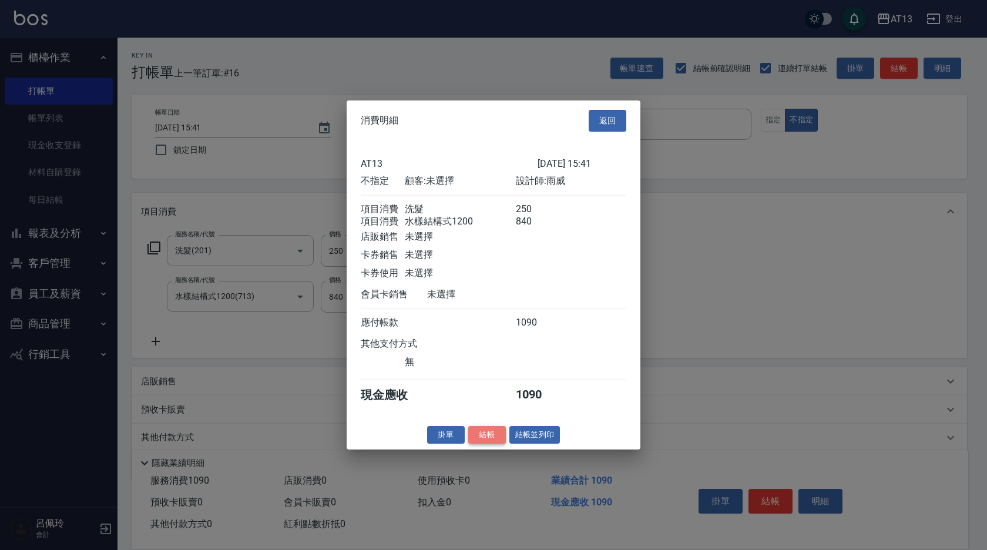
click at [495, 444] on button "結帳" at bounding box center [487, 434] width 38 height 18
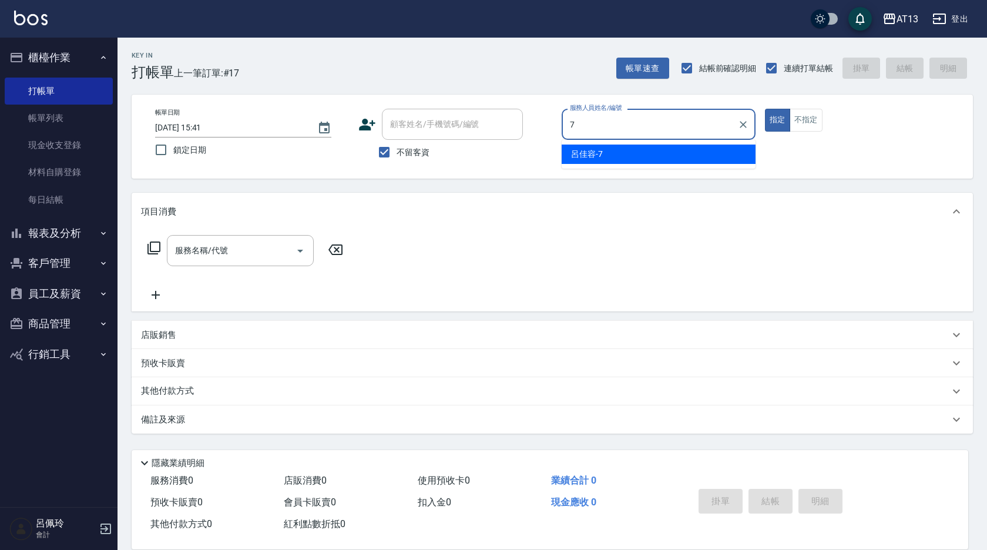
click at [646, 161] on div "[PERSON_NAME]-7" at bounding box center [659, 154] width 194 height 19
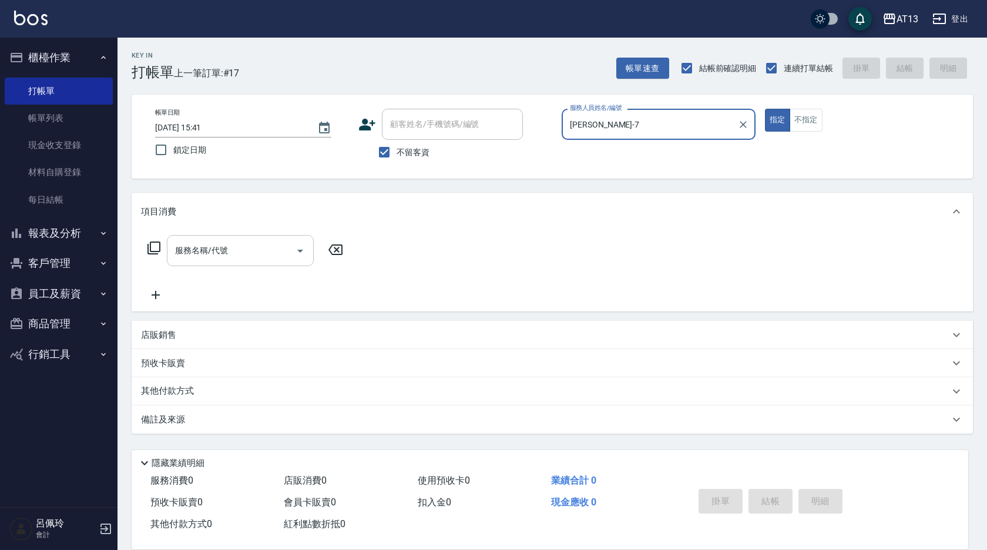
type input "[PERSON_NAME]-7"
drag, startPoint x: 256, startPoint y: 246, endPoint x: 259, endPoint y: 253, distance: 8.2
click at [256, 246] on input "服務名稱/代號" at bounding box center [231, 250] width 119 height 21
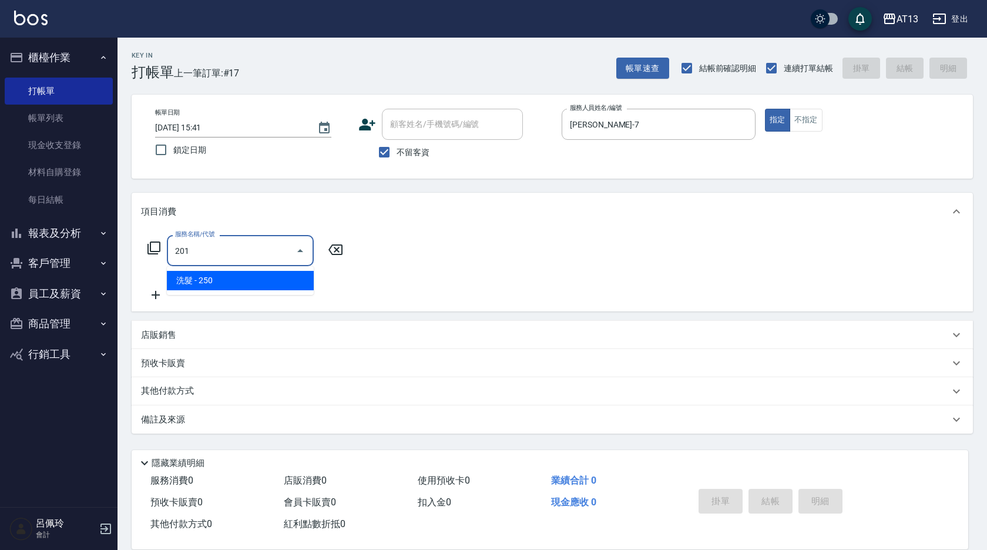
type input "洗髮(201)"
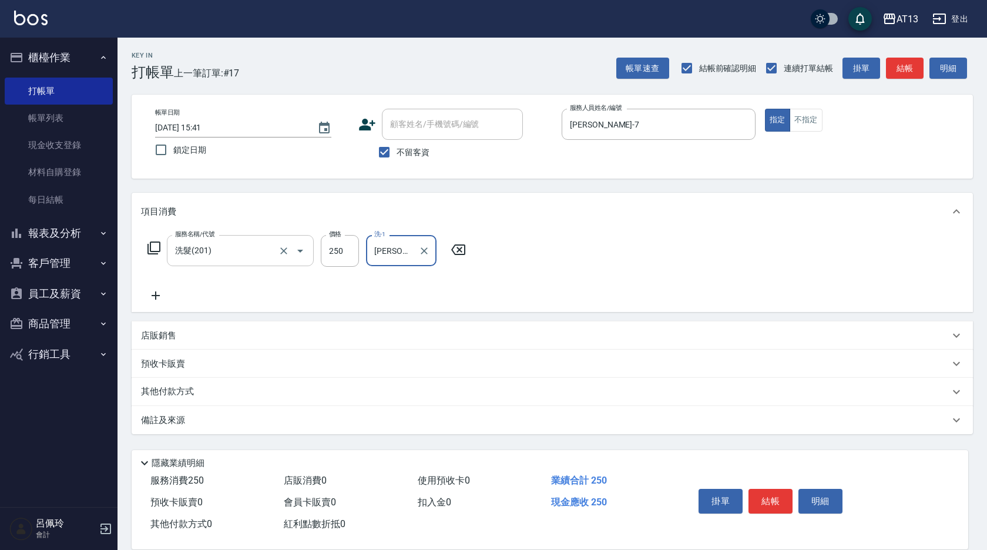
type input "[PERSON_NAME]-24"
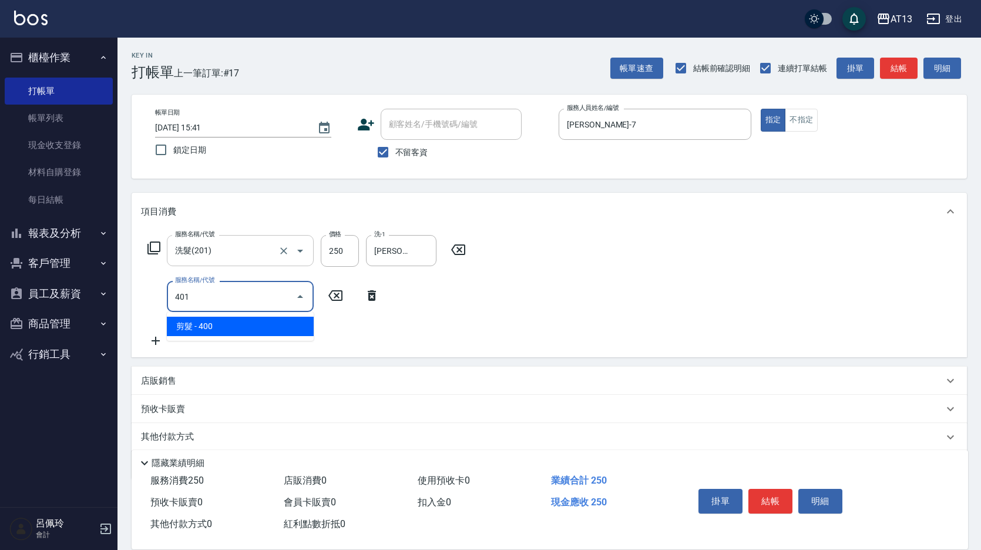
type input "剪髮(401)"
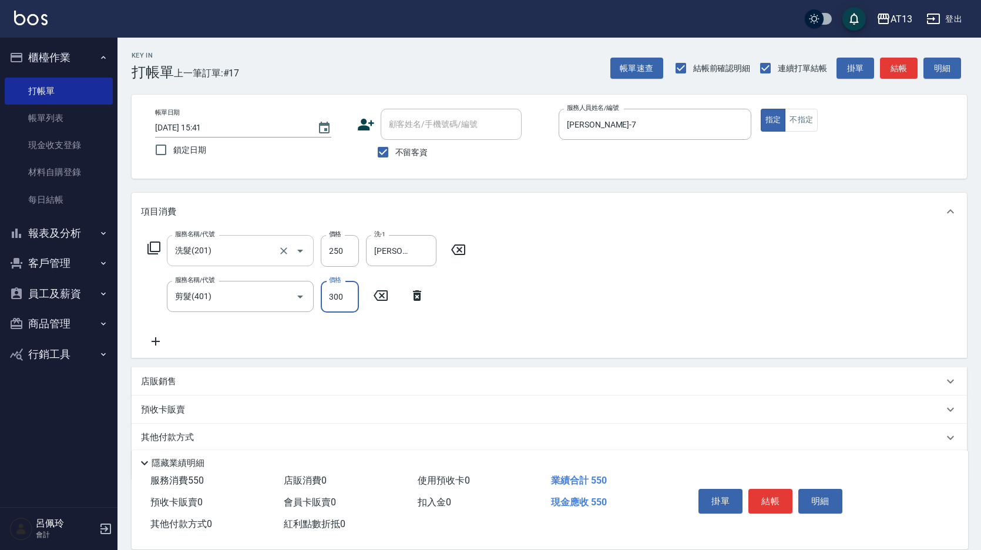
type input "300"
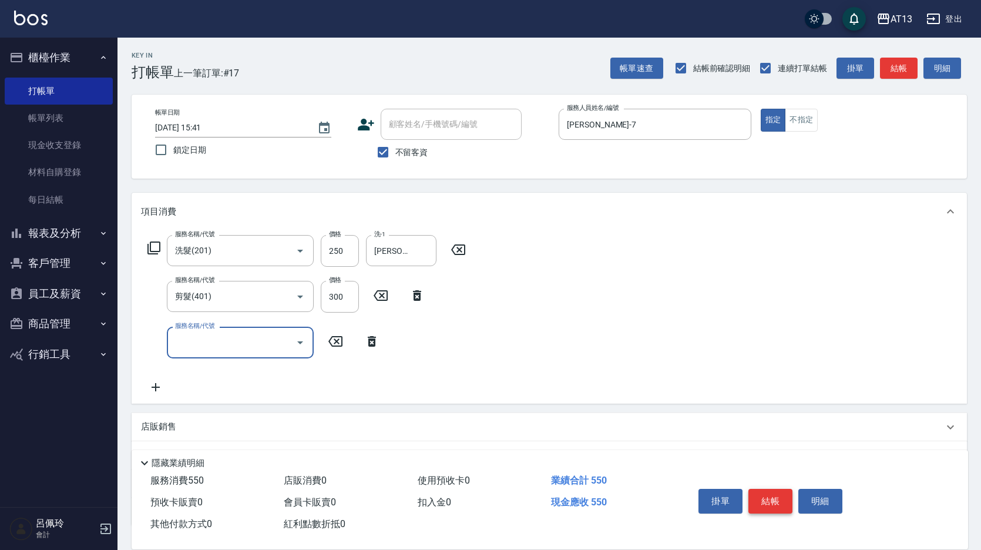
click at [761, 490] on button "結帳" at bounding box center [771, 501] width 44 height 25
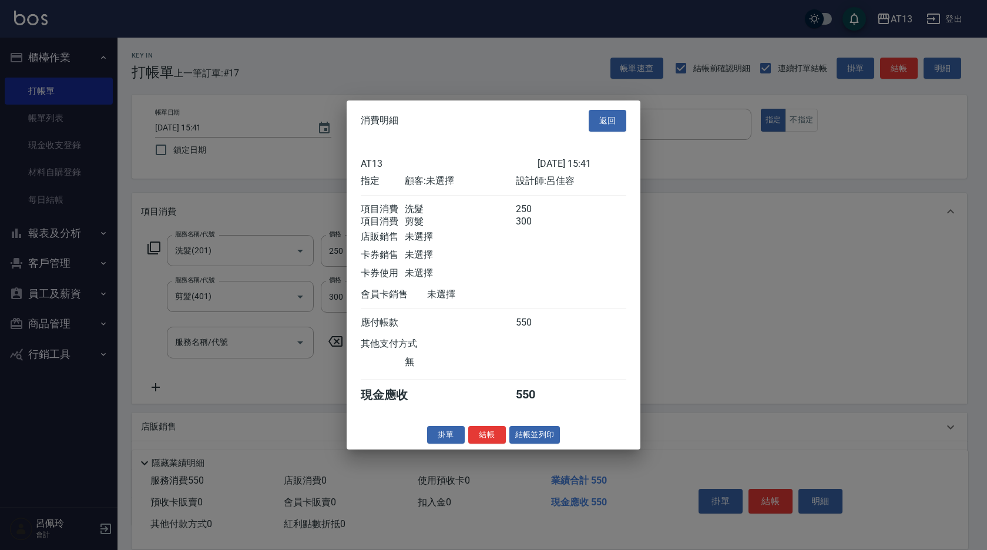
click at [489, 444] on button "結帳" at bounding box center [487, 434] width 38 height 18
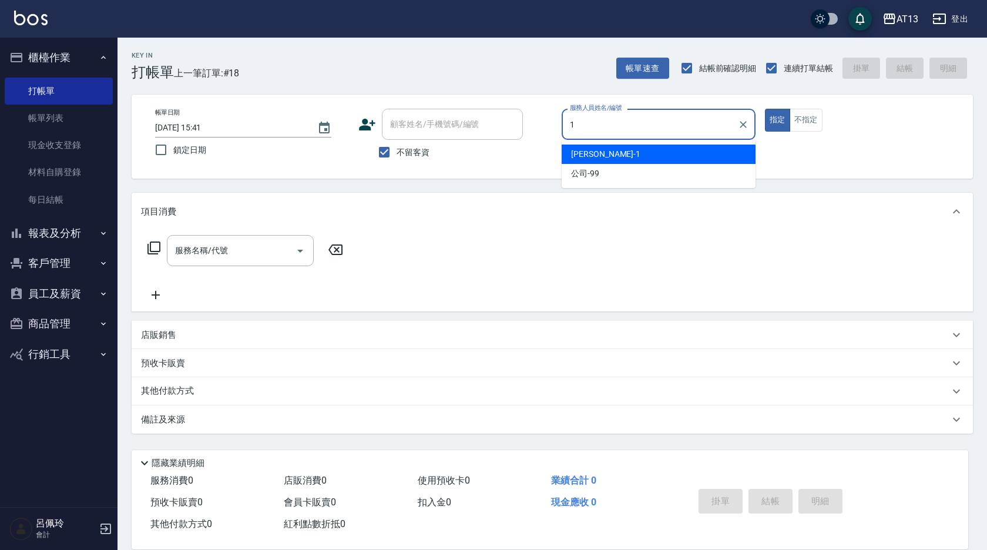
click at [646, 153] on div "[PERSON_NAME] -1" at bounding box center [659, 154] width 194 height 19
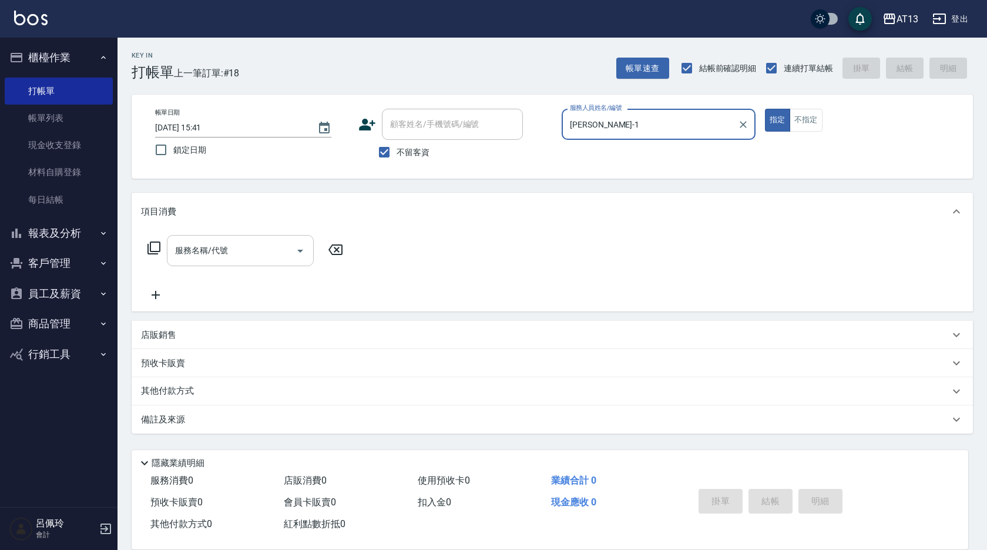
type input "[PERSON_NAME]-1"
click at [247, 252] on input "服務名稱/代號" at bounding box center [231, 250] width 119 height 21
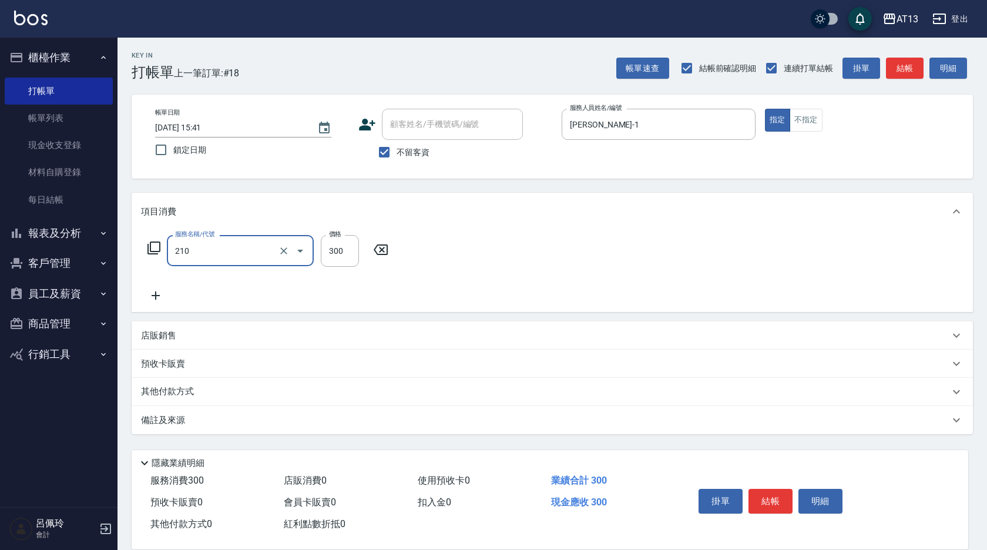
type input "[PERSON_NAME]洗髮精(210)"
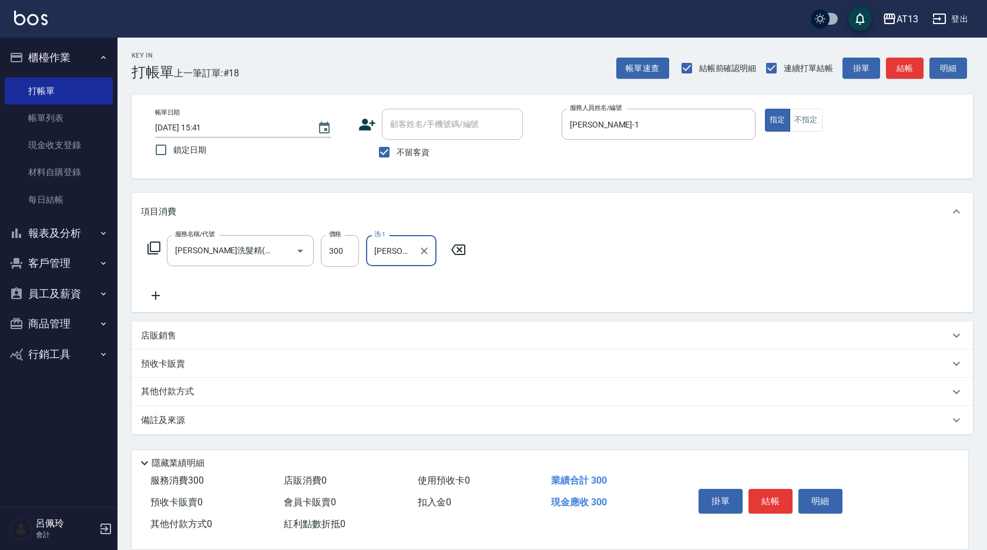
type input "[PERSON_NAME]-26"
click at [582, 262] on div "服務名稱/代號 [PERSON_NAME]洗髮精(210) 服務名稱/代號 價格 300 價格 洗-1 [PERSON_NAME]-26 洗-1" at bounding box center [553, 271] width 842 height 82
click at [747, 495] on div "掛單 結帳 明細" at bounding box center [770, 502] width 153 height 37
click at [759, 495] on button "結帳" at bounding box center [771, 501] width 44 height 25
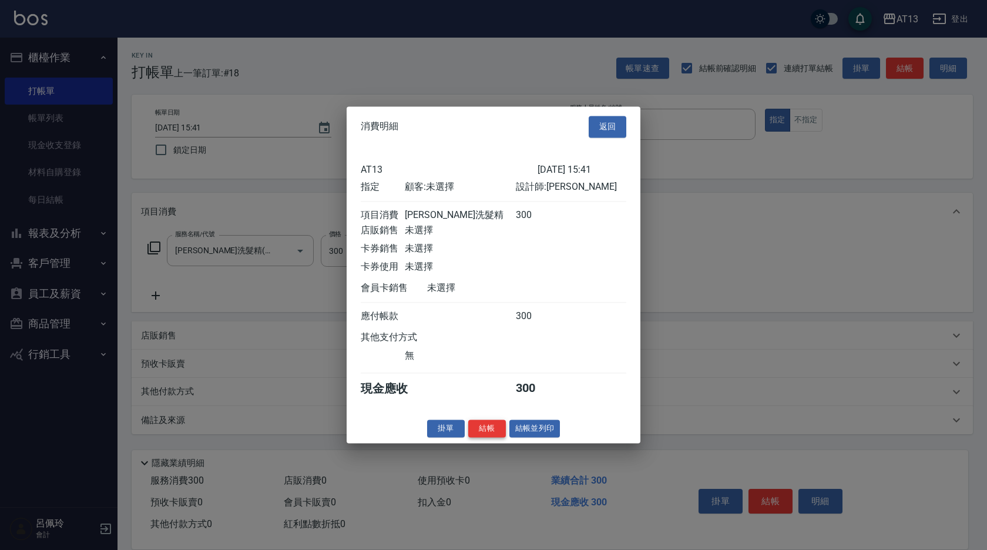
click at [501, 438] on button "結帳" at bounding box center [487, 429] width 38 height 18
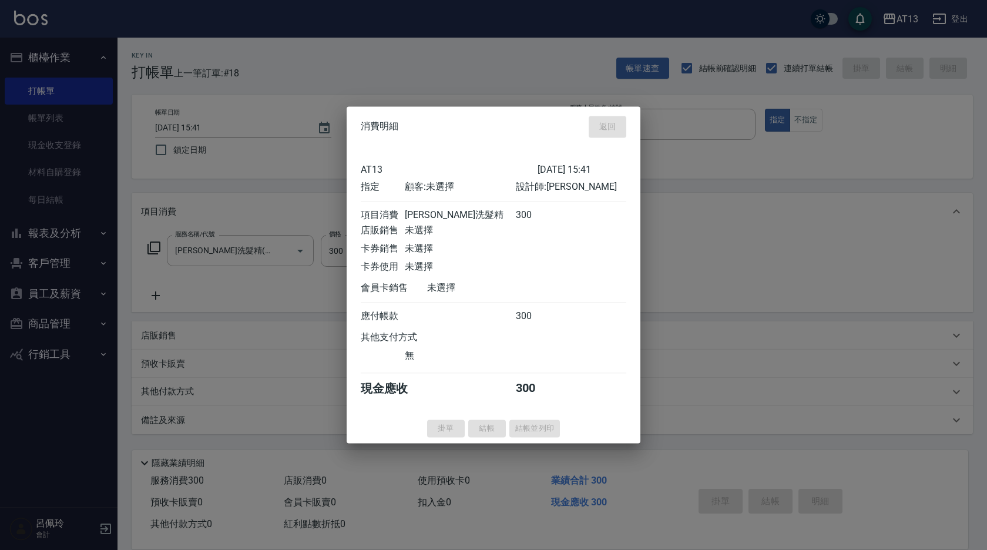
type input "[DATE] 15:42"
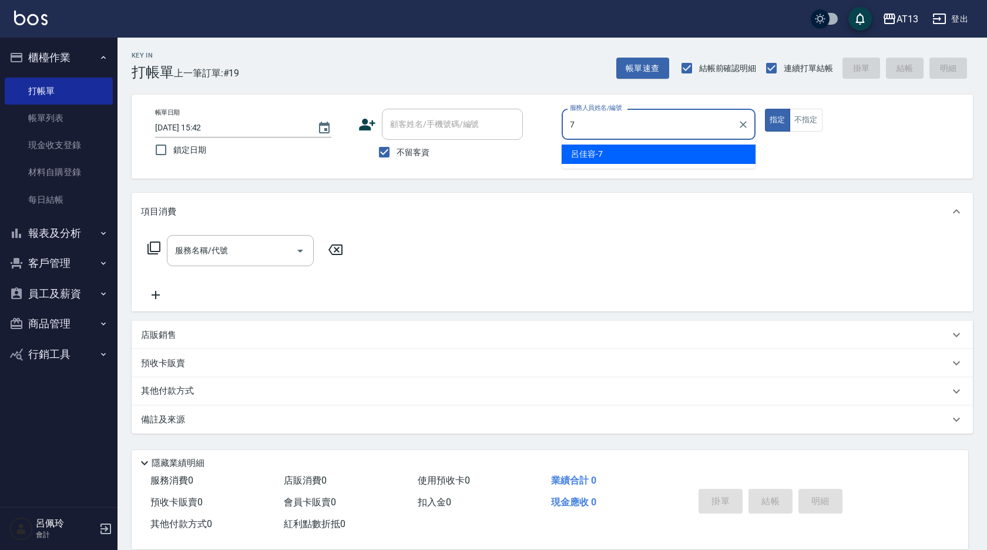
click at [601, 153] on span "[PERSON_NAME]-7" at bounding box center [587, 154] width 32 height 12
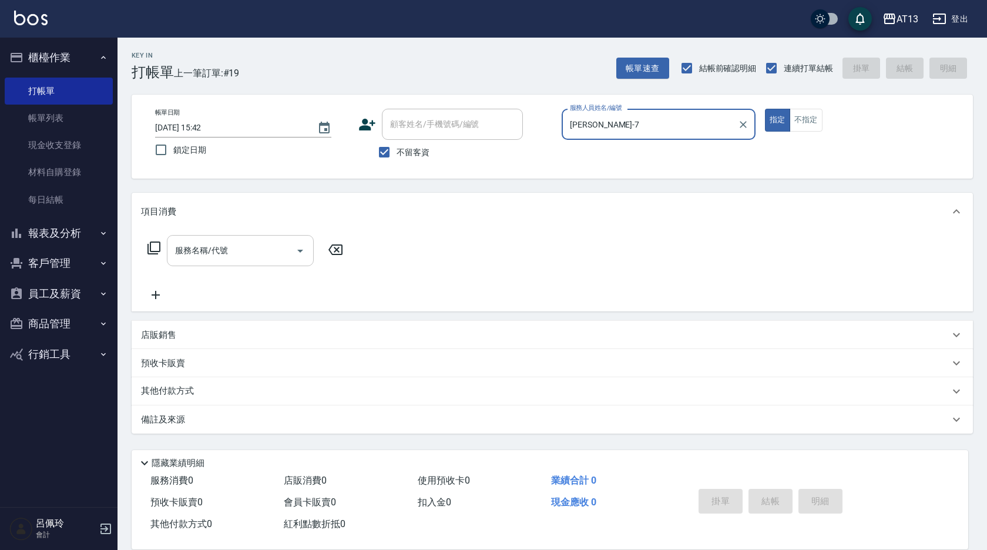
type input "[PERSON_NAME]-7"
click at [203, 256] on div "服務名稱/代號 服務名稱/代號" at bounding box center [240, 250] width 147 height 31
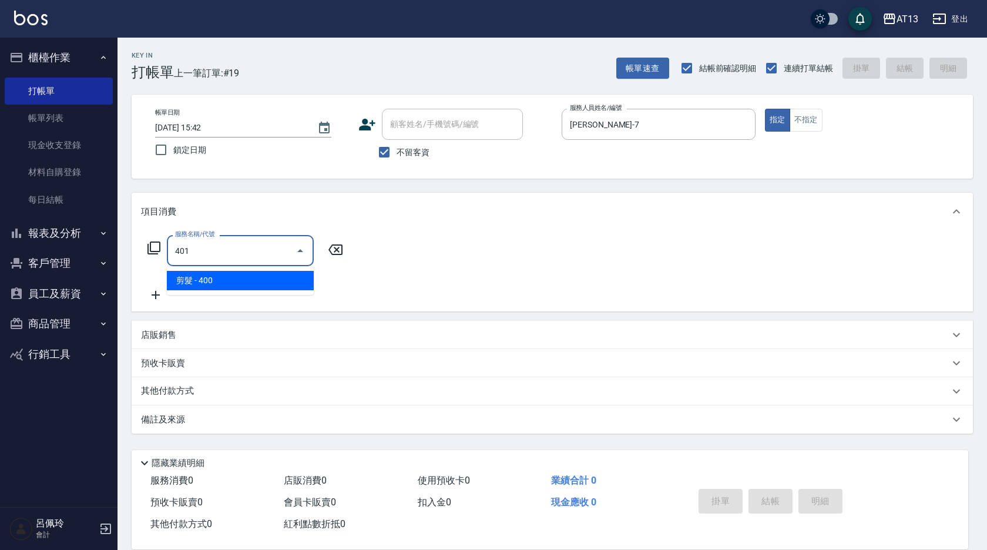
type input "剪髮(401)"
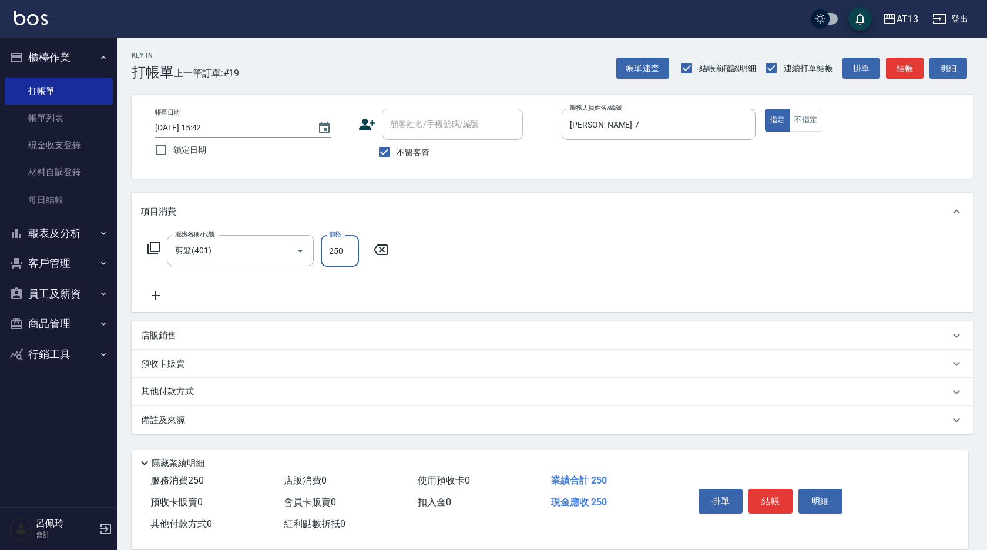
type input "250"
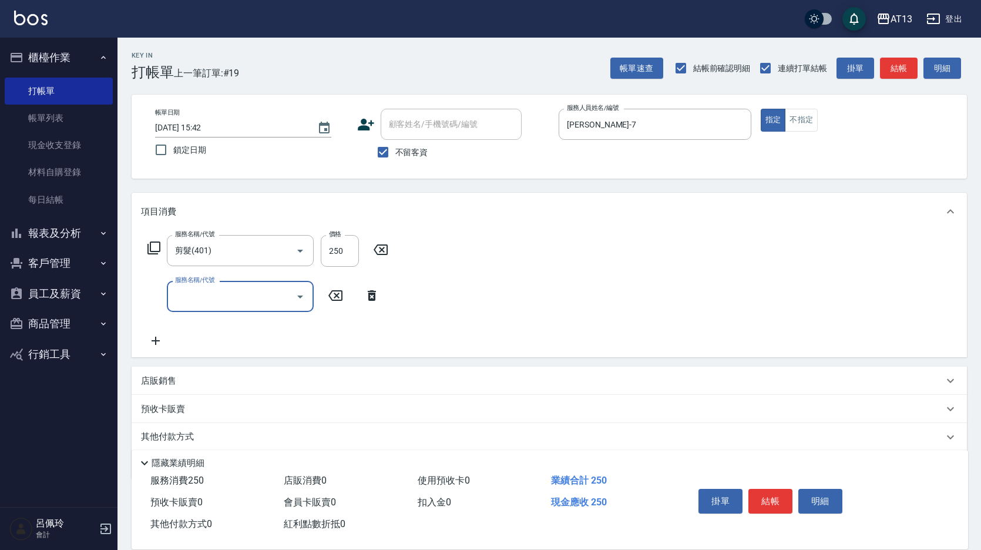
click at [512, 294] on div "服務名稱/代號 剪髮(401) 服務名稱/代號 價格 250 價格 服務名稱/代號 服務名稱/代號" at bounding box center [550, 293] width 836 height 127
click at [764, 496] on button "結帳" at bounding box center [771, 501] width 44 height 25
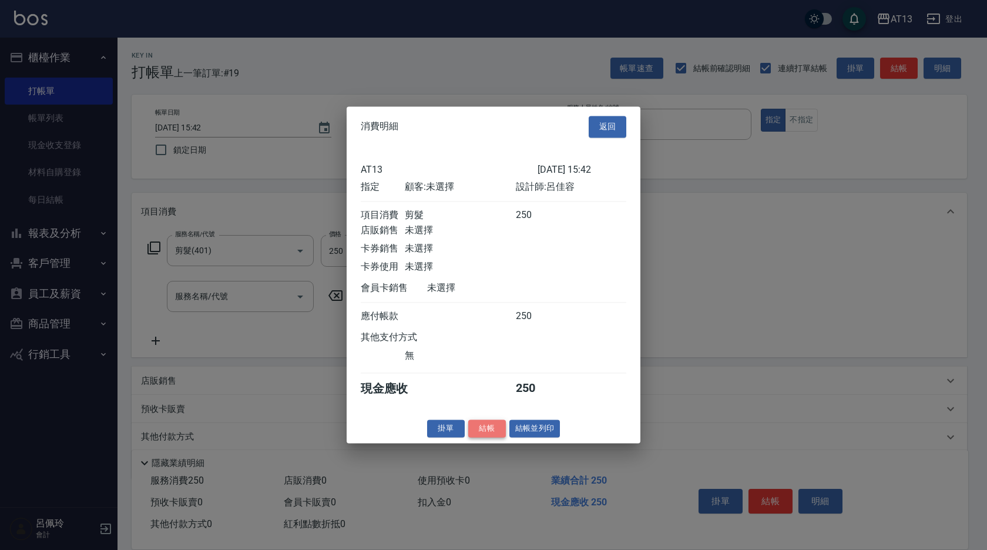
click at [492, 438] on button "結帳" at bounding box center [487, 429] width 38 height 18
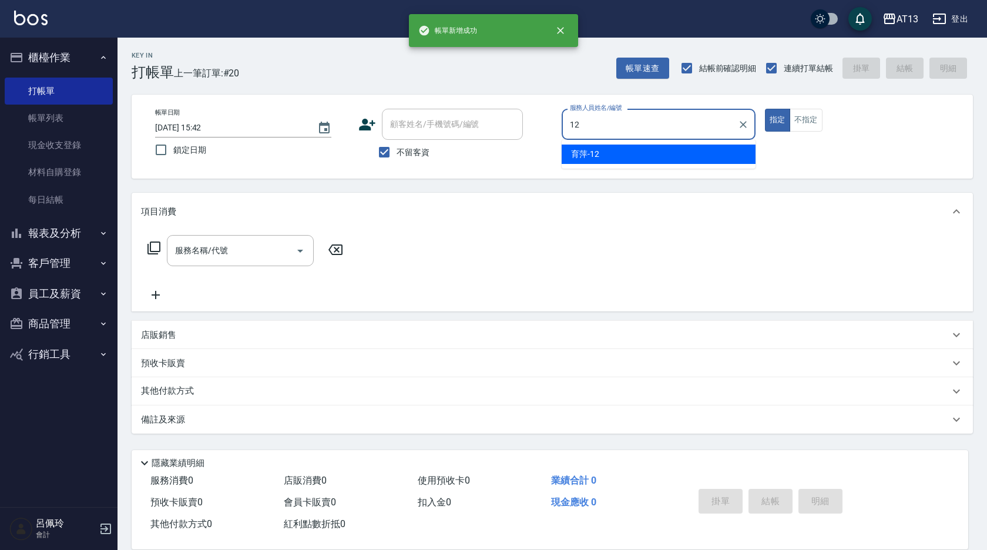
click at [578, 160] on span "育萍 -12" at bounding box center [585, 154] width 28 height 12
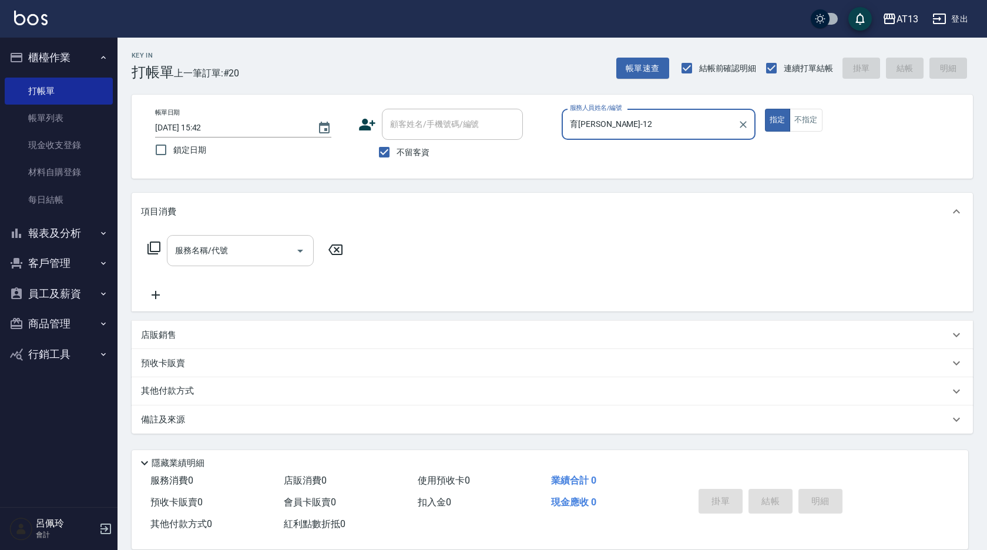
type input "育[PERSON_NAME]-12"
click at [278, 247] on input "服務名稱/代號" at bounding box center [231, 250] width 119 height 21
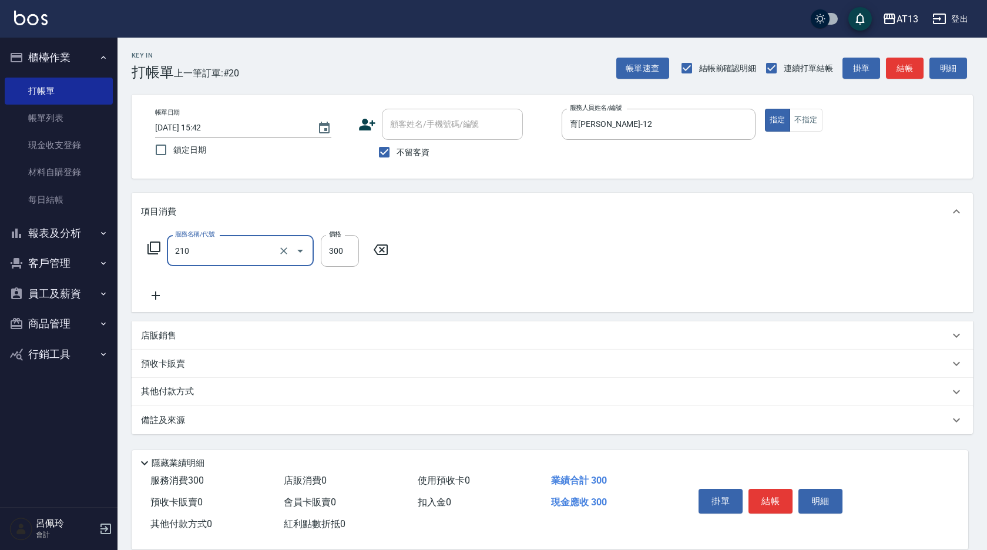
type input "[PERSON_NAME]洗髮精(210)"
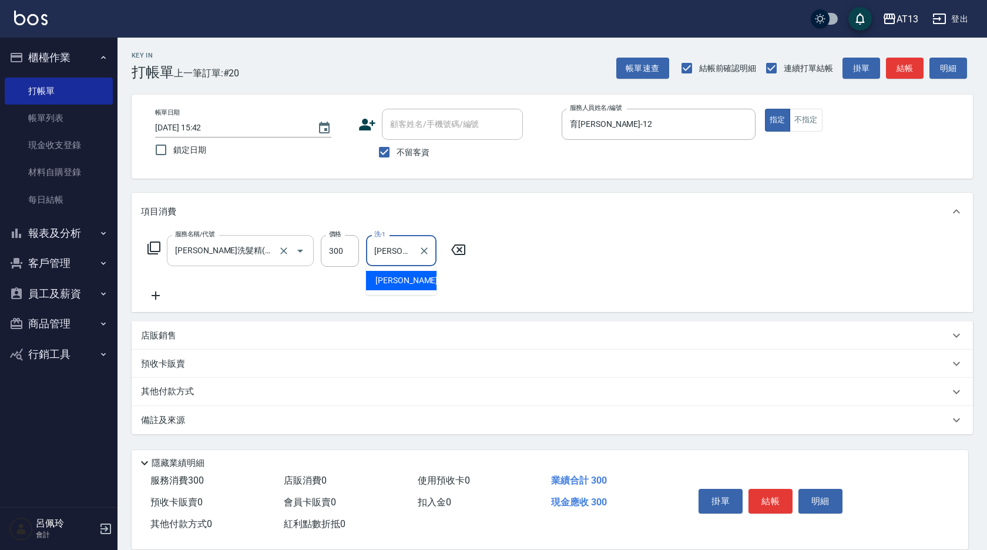
type input "[PERSON_NAME]-31"
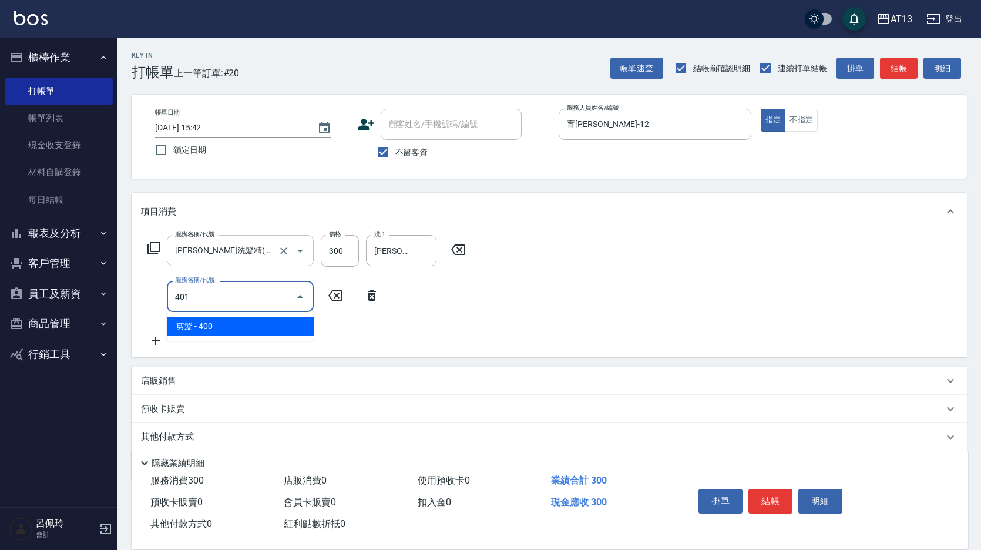
type input "剪髮(401)"
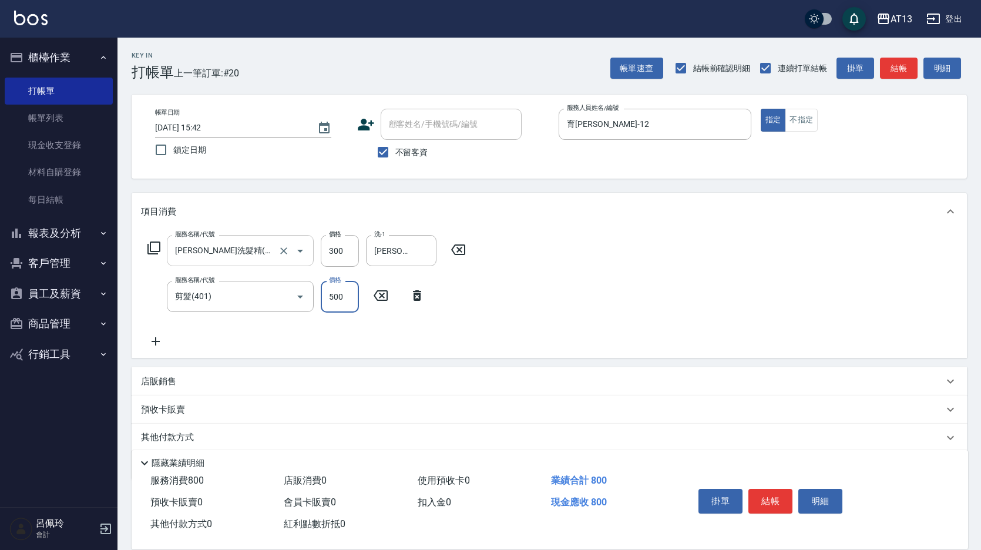
type input "500"
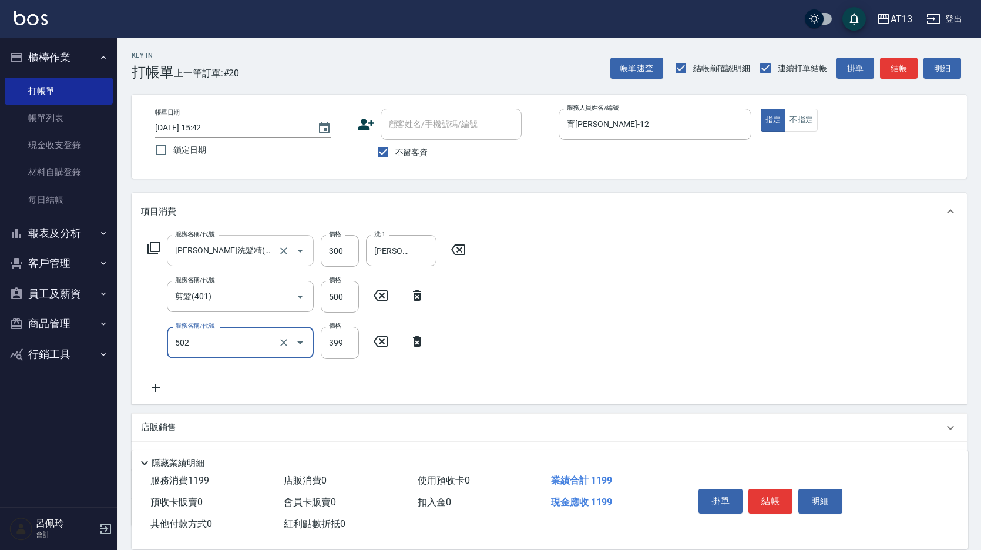
type input "挑染5束399(502)"
type input "800"
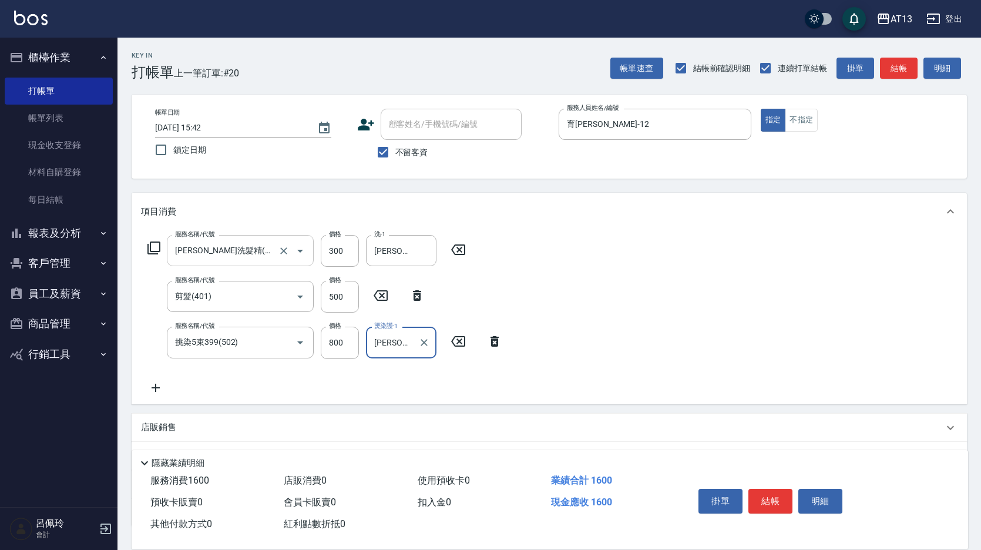
type input "[PERSON_NAME]-31"
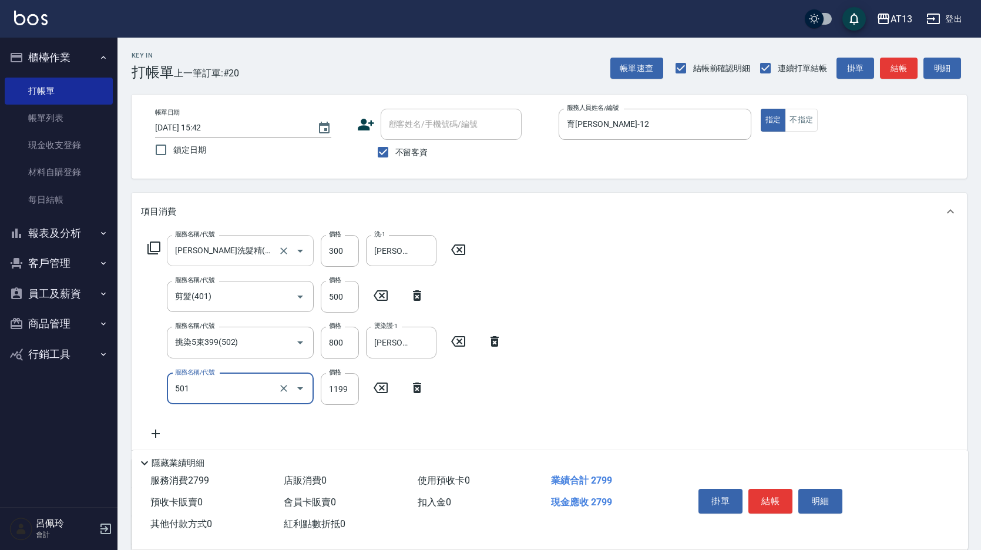
type input "染髮(501)"
type input "1600"
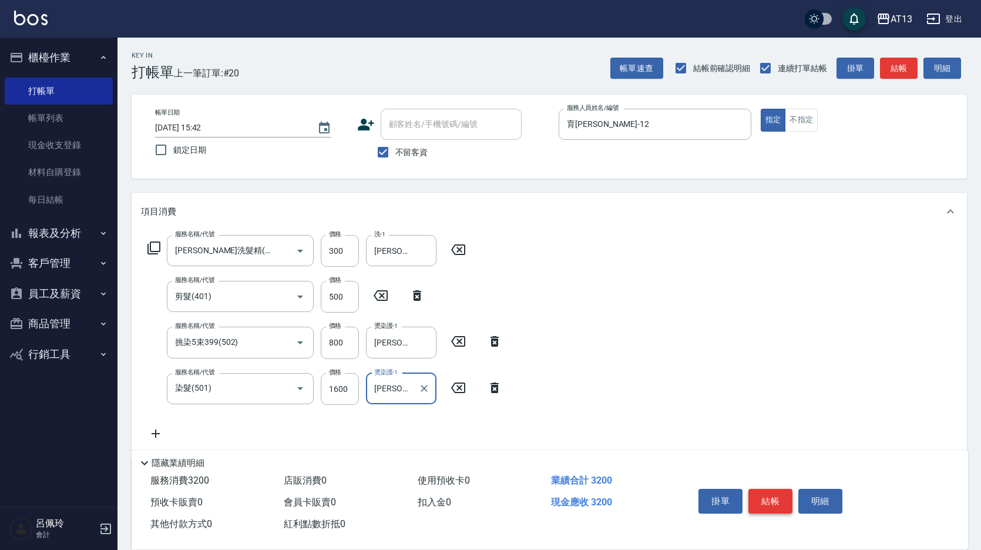
type input "[PERSON_NAME]-31"
click at [792, 497] on button "結帳" at bounding box center [771, 501] width 44 height 25
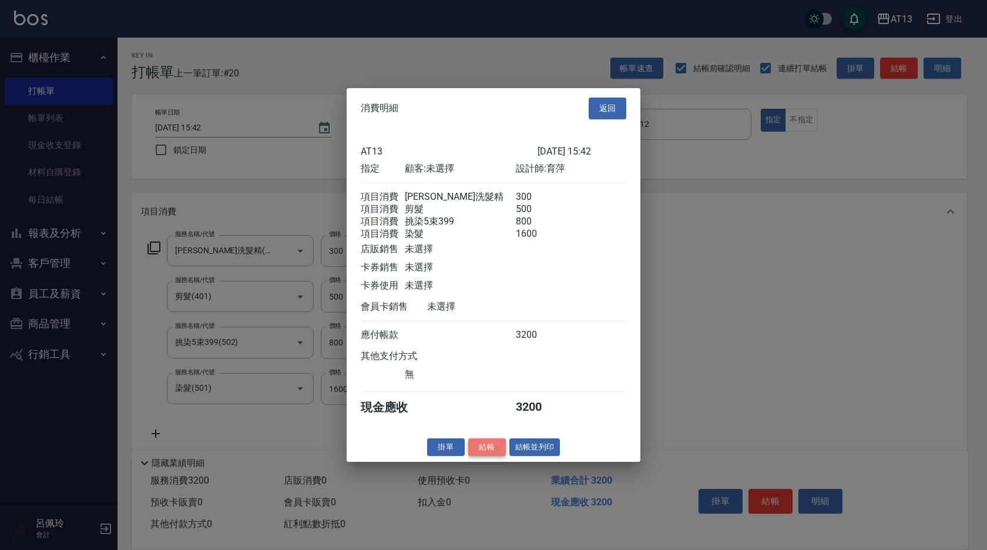
click at [497, 454] on button "結帳" at bounding box center [487, 447] width 38 height 18
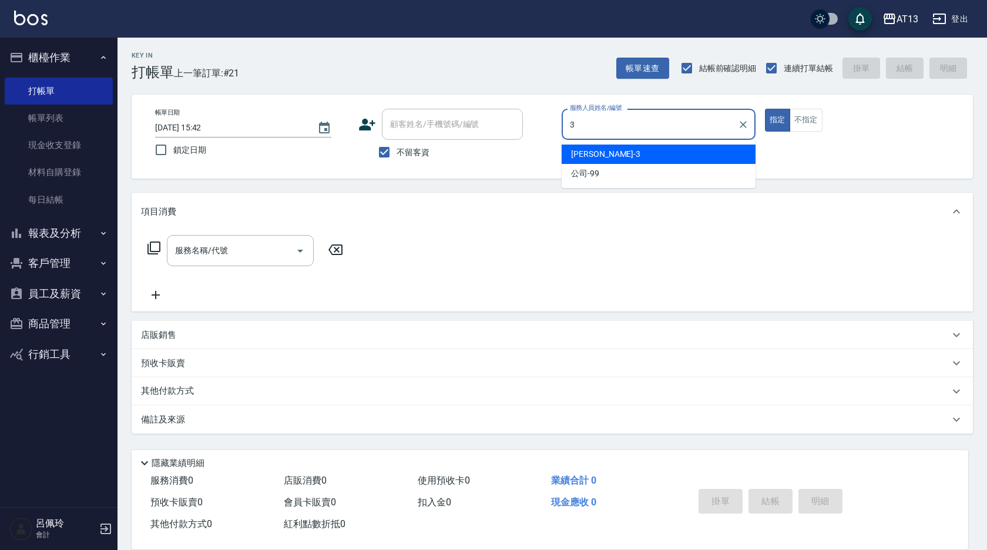
click at [611, 156] on div "[PERSON_NAME] -3" at bounding box center [659, 154] width 194 height 19
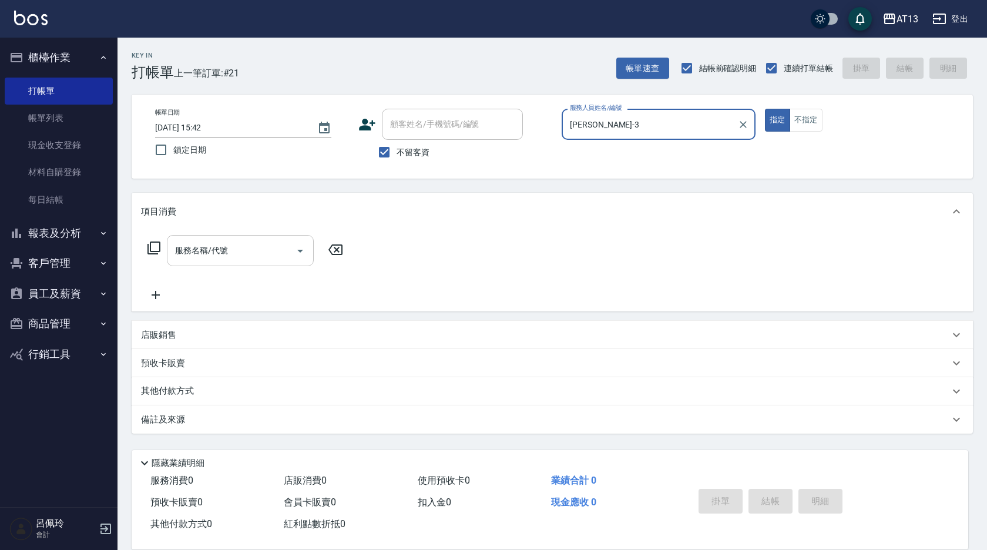
type input "[PERSON_NAME]-3"
click at [257, 248] on input "服務名稱/代號" at bounding box center [231, 250] width 119 height 21
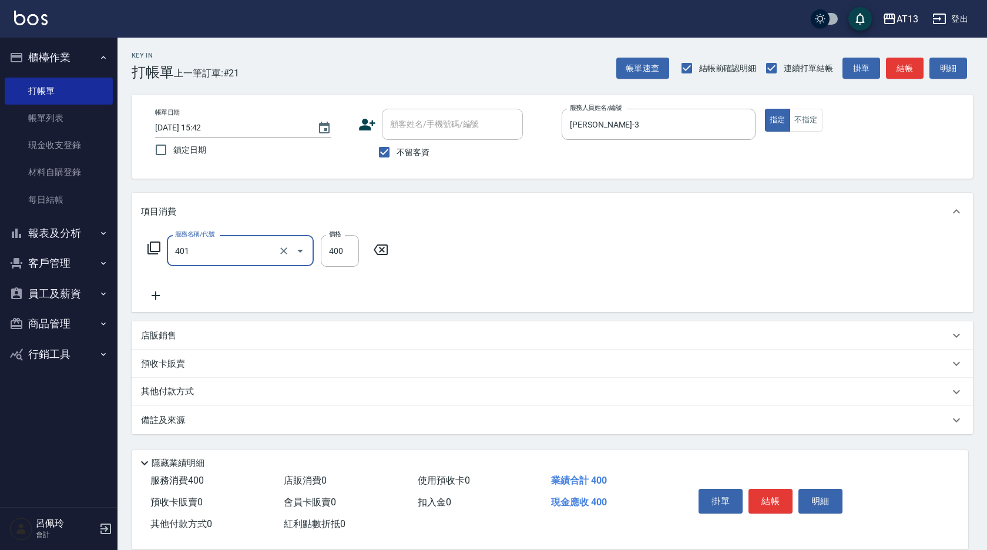
type input "剪髮(401)"
type input "350"
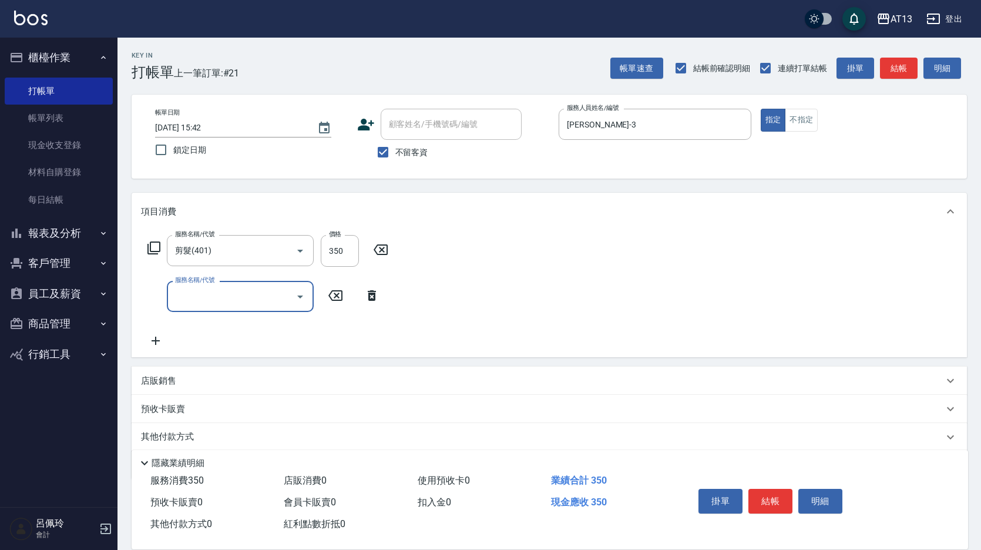
click at [591, 271] on div "服務名稱/代號 剪髮(401) 服務名稱/代號 價格 350 價格 服務名稱/代號 服務名稱/代號" at bounding box center [550, 293] width 836 height 127
click at [766, 489] on button "結帳" at bounding box center [771, 501] width 44 height 25
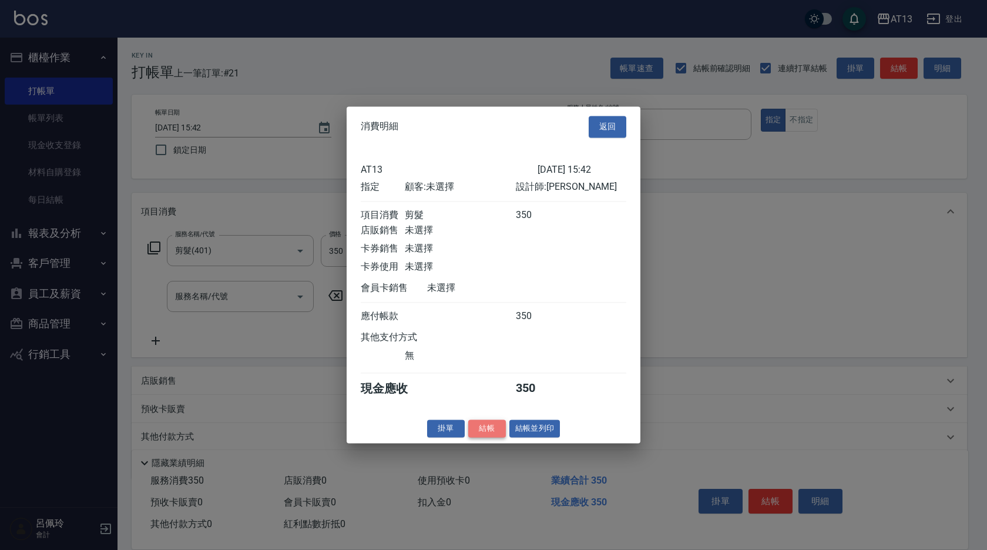
click at [494, 436] on button "結帳" at bounding box center [487, 429] width 38 height 18
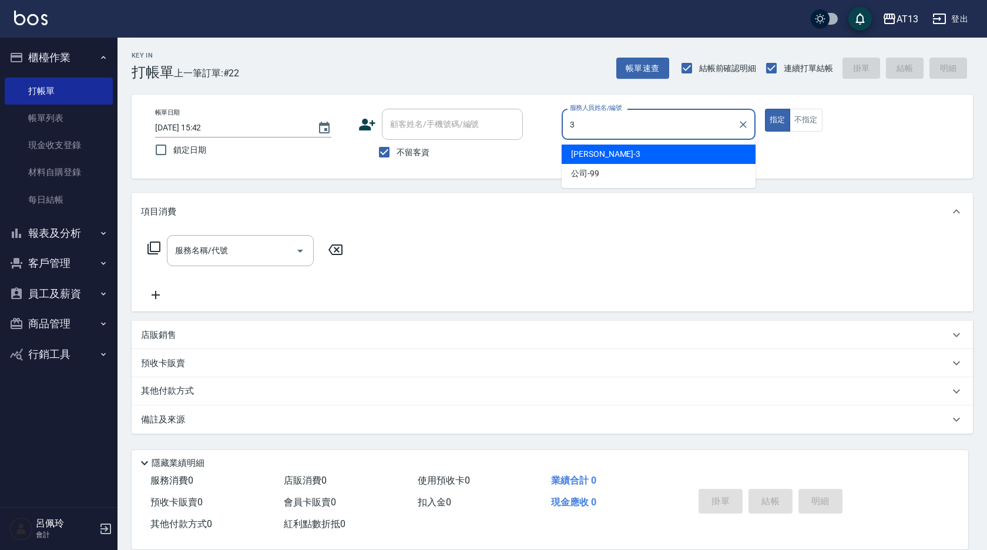
click at [597, 153] on div "[PERSON_NAME] -3" at bounding box center [659, 154] width 194 height 19
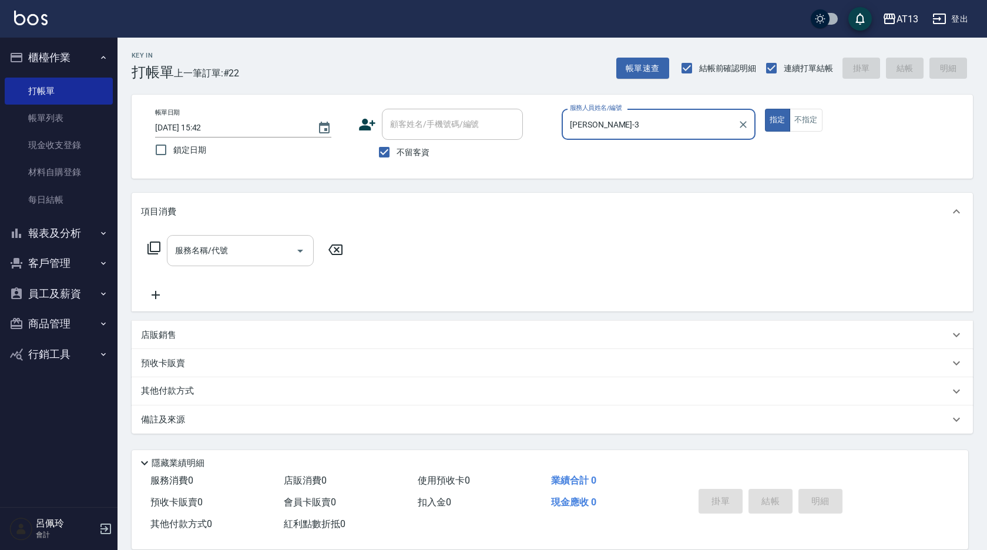
click at [267, 263] on div "服務名稱/代號" at bounding box center [240, 250] width 147 height 31
type input "[PERSON_NAME]-3"
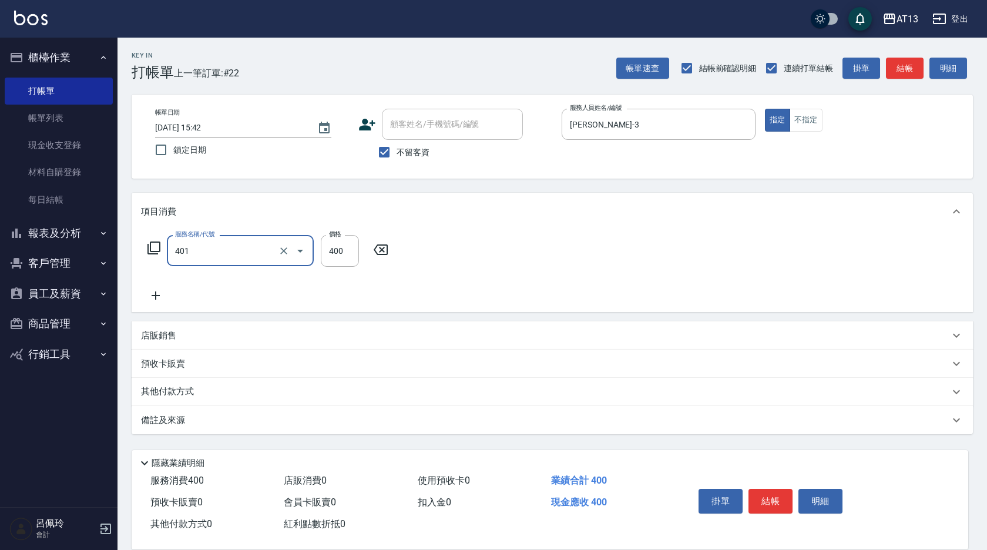
type input "剪髮(401)"
type input "350"
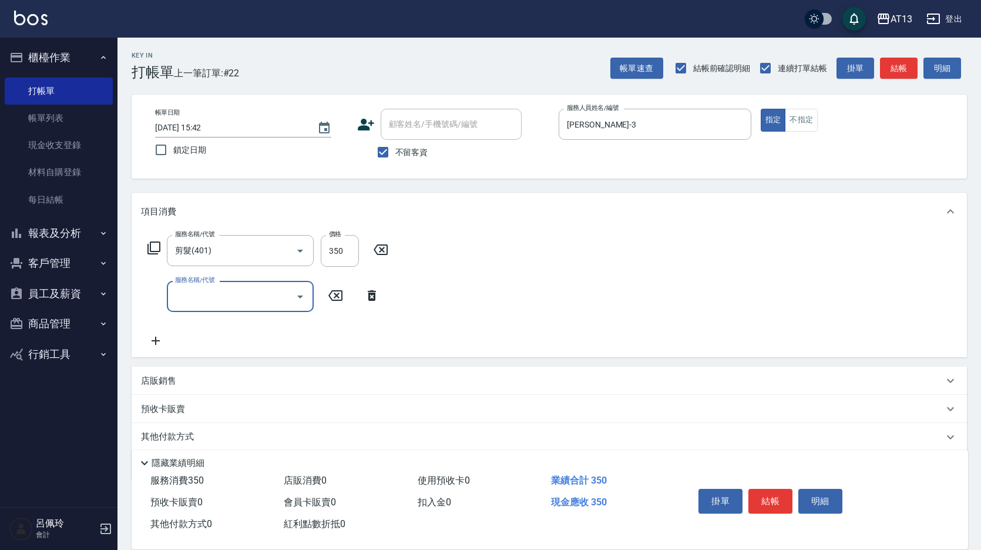
click at [501, 264] on div "服務名稱/代號 剪髮(401) 服務名稱/代號 價格 350 價格 服務名稱/代號 服務名稱/代號" at bounding box center [550, 293] width 836 height 127
click at [756, 498] on button "結帳" at bounding box center [771, 501] width 44 height 25
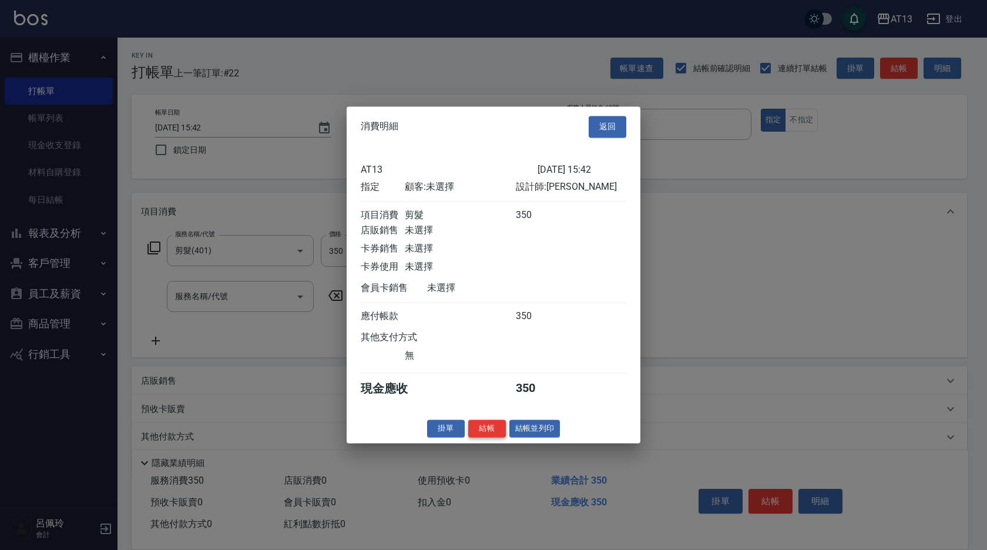
click at [495, 437] on button "結帳" at bounding box center [487, 429] width 38 height 18
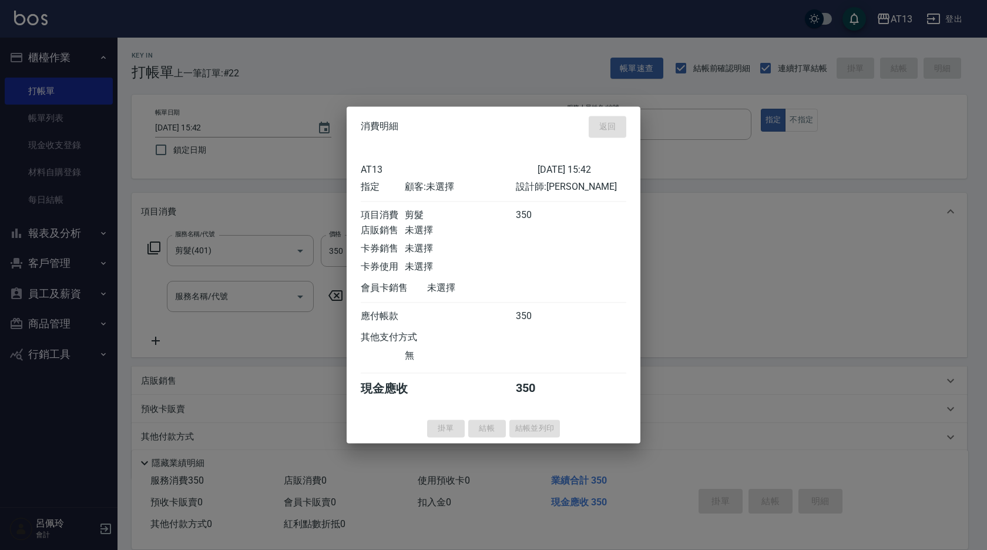
type input "[DATE] 15:43"
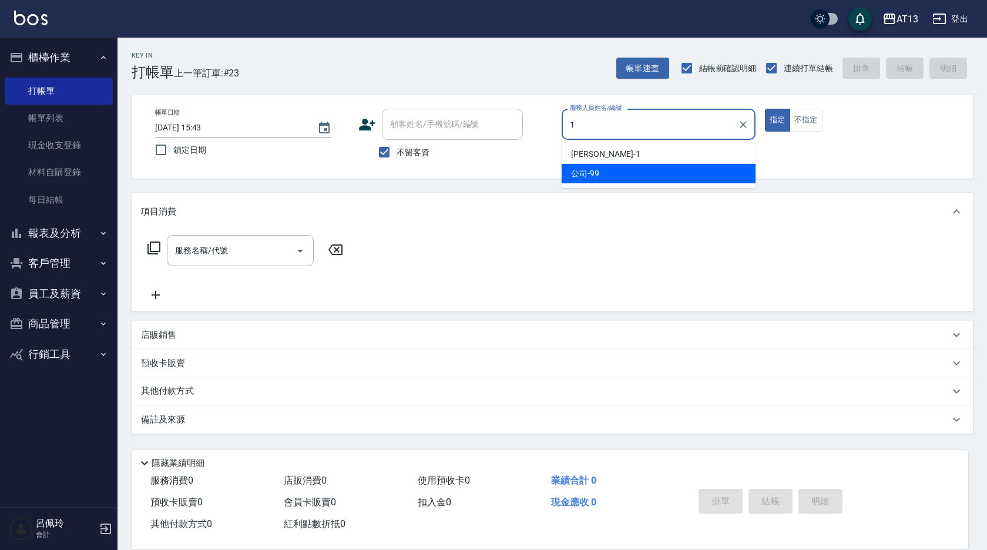
click at [586, 157] on span "[PERSON_NAME] -1" at bounding box center [605, 154] width 69 height 12
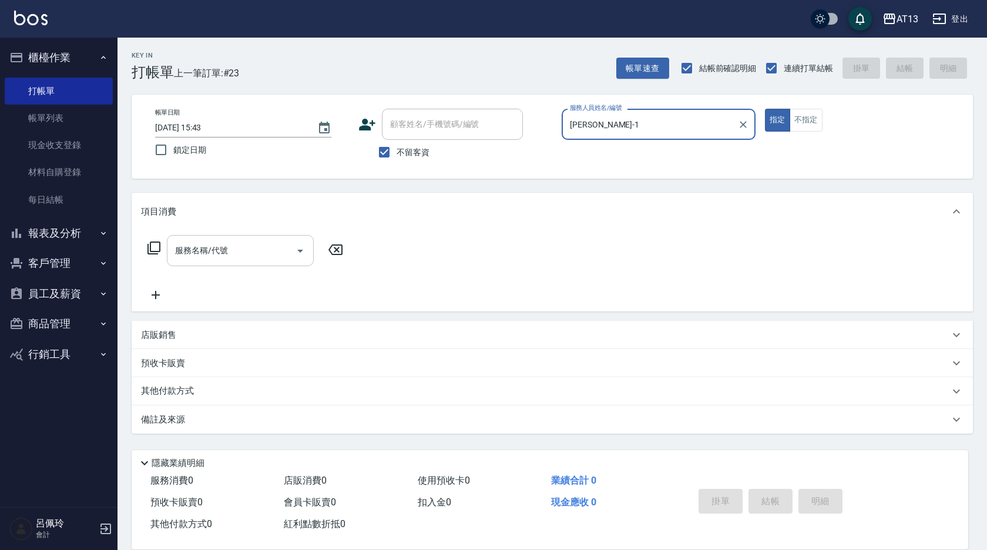
type input "[PERSON_NAME]-1"
click at [274, 248] on input "服務名稱/代號" at bounding box center [231, 250] width 119 height 21
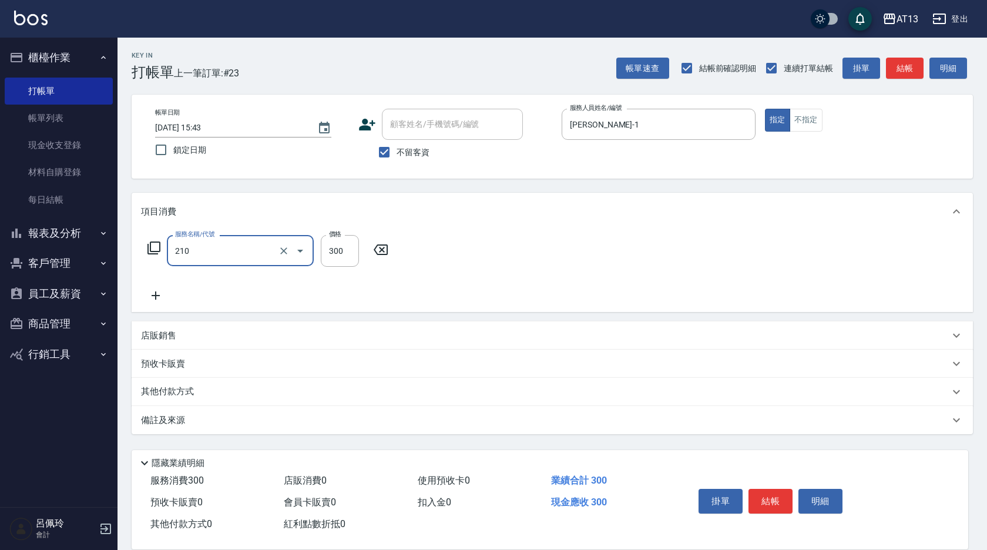
type input "[PERSON_NAME]洗髮精(210)"
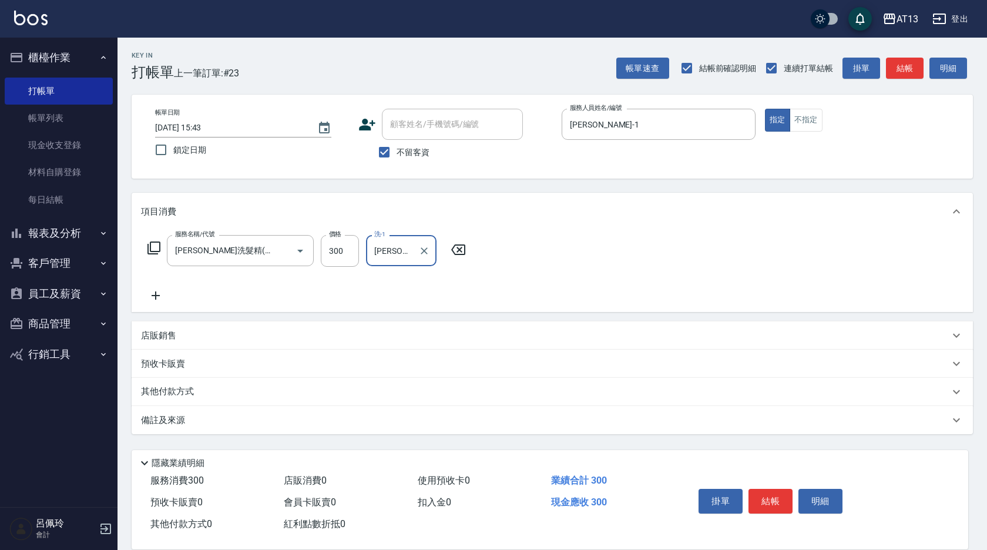
type input "[PERSON_NAME]-24"
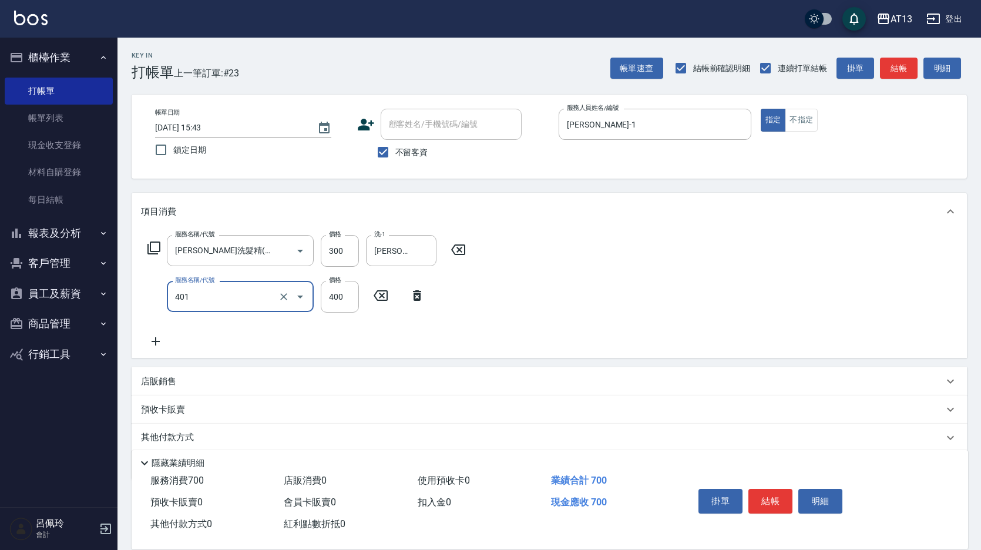
type input "剪髮(401)"
type input "350"
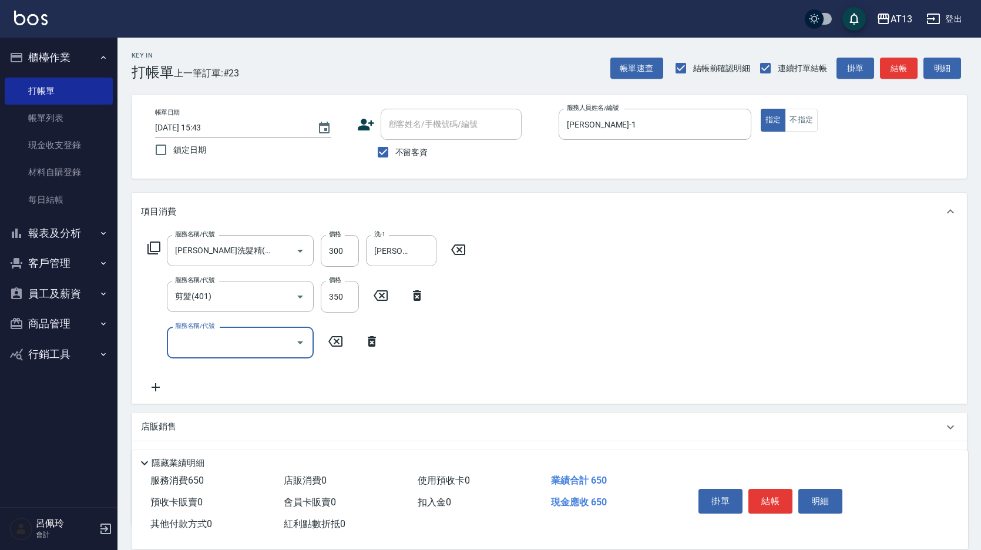
drag, startPoint x: 749, startPoint y: 301, endPoint x: 753, endPoint y: 325, distance: 24.4
click at [749, 301] on div "服務名稱/代號 [PERSON_NAME]洗髮精(210) 服務名稱/代號 價格 300 價格 洗-1 [PERSON_NAME]-24 洗-1 服務名稱/代…" at bounding box center [550, 316] width 836 height 173
click at [762, 491] on button "結帳" at bounding box center [771, 501] width 44 height 25
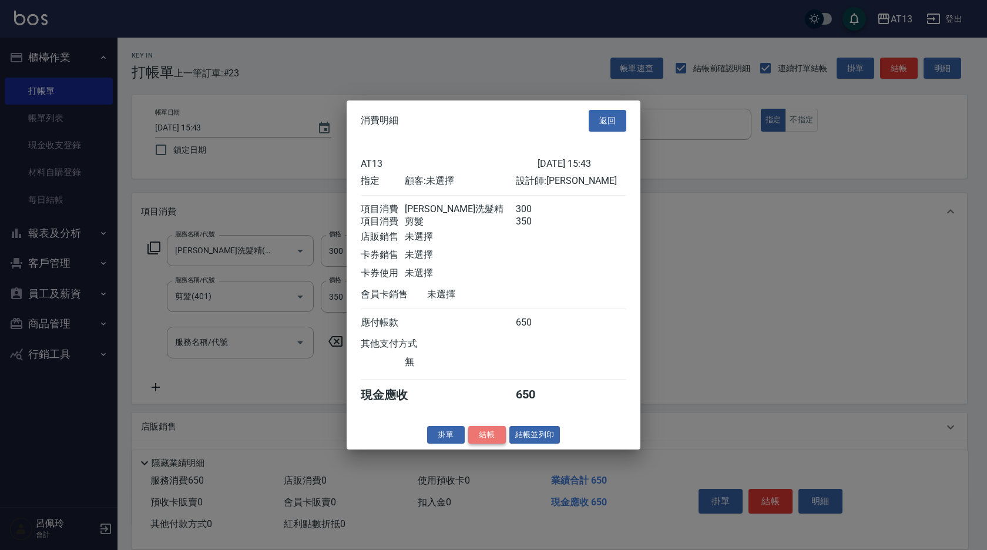
click at [491, 439] on button "結帳" at bounding box center [487, 434] width 38 height 18
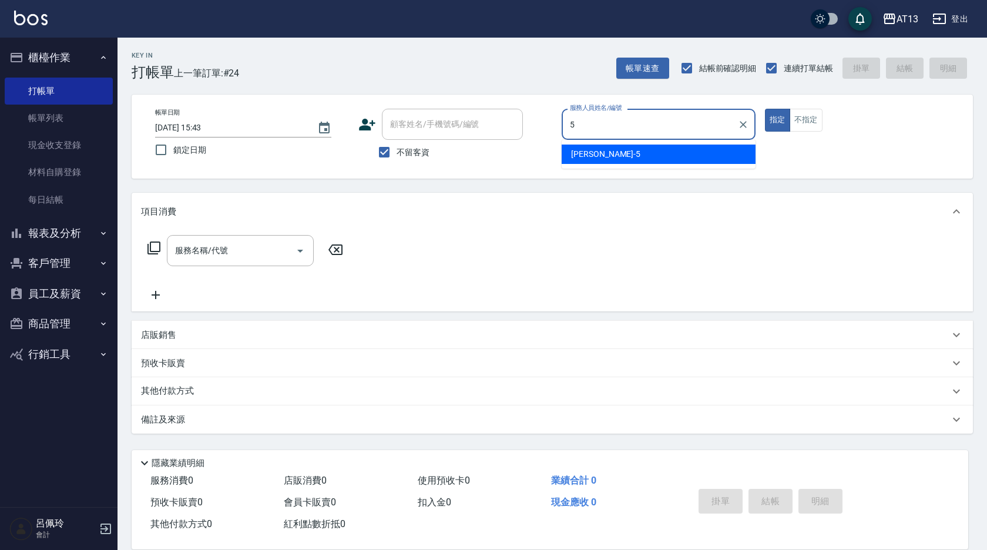
click at [681, 163] on div "[PERSON_NAME] -5" at bounding box center [659, 154] width 194 height 19
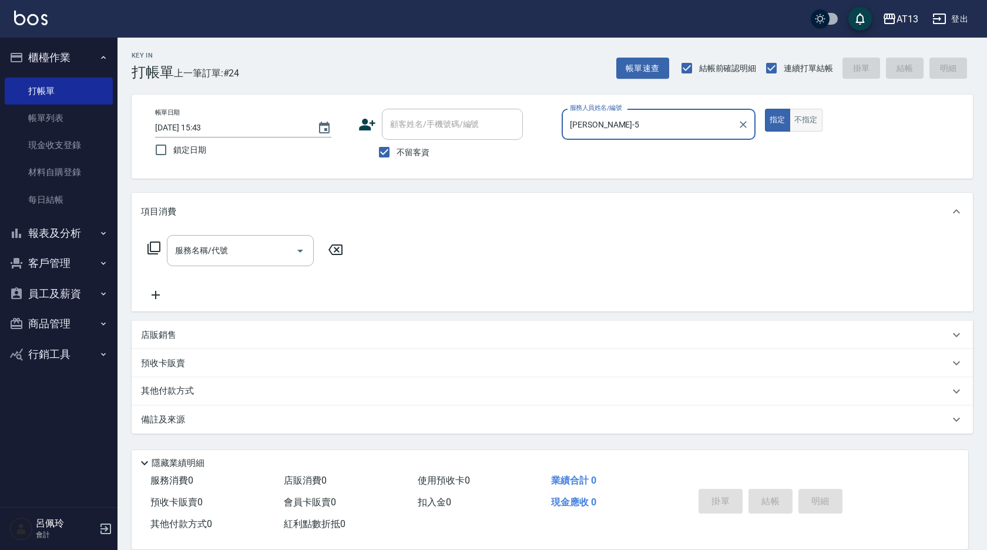
type input "[PERSON_NAME]-5"
click at [812, 122] on button "不指定" at bounding box center [806, 120] width 33 height 23
click at [257, 257] on input "服務名稱/代號" at bounding box center [231, 250] width 119 height 21
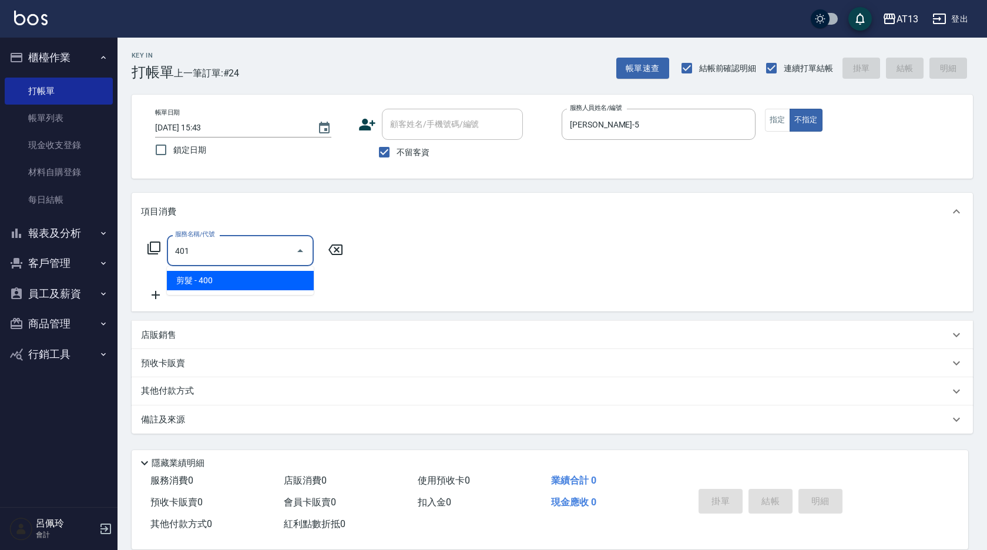
type input "剪髮(401)"
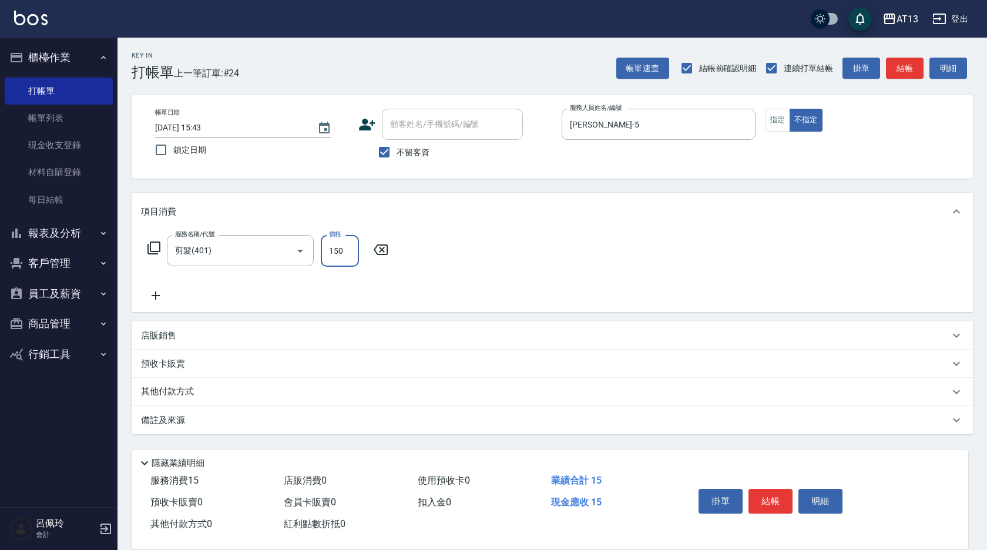
type input "150"
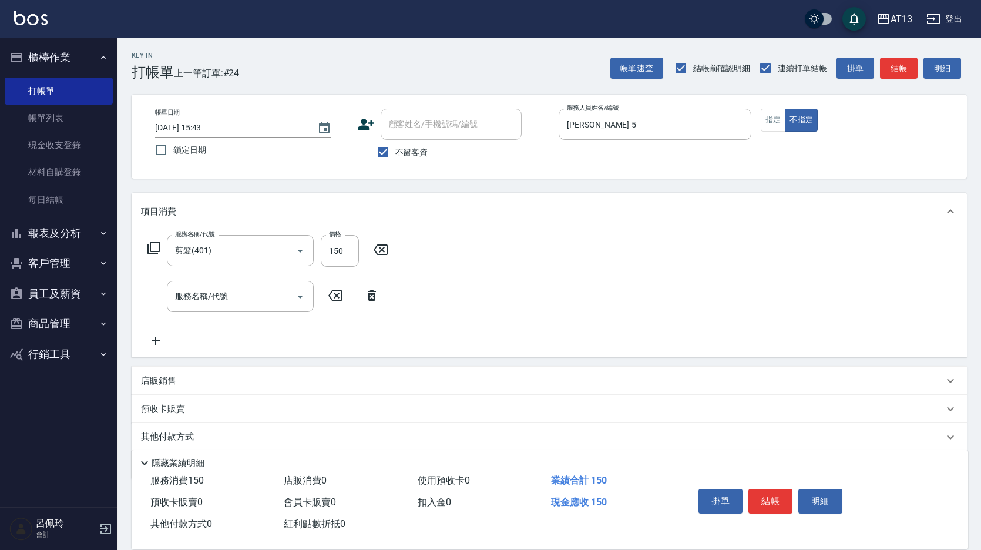
drag, startPoint x: 638, startPoint y: 266, endPoint x: 671, endPoint y: 331, distance: 73.3
click at [639, 270] on div "服務名稱/代號 剪髮(401) 服務名稱/代號 價格 150 價格 服務名稱/代號 服務名稱/代號" at bounding box center [550, 293] width 836 height 127
click at [770, 502] on button "結帳" at bounding box center [771, 501] width 44 height 25
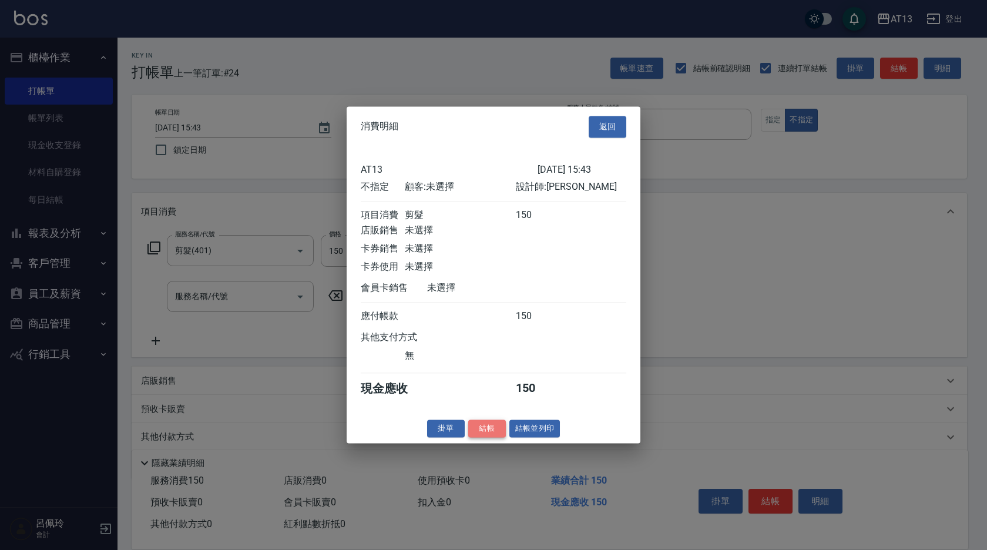
drag, startPoint x: 484, startPoint y: 435, endPoint x: 482, endPoint y: 442, distance: 6.9
click at [483, 436] on button "結帳" at bounding box center [487, 429] width 38 height 18
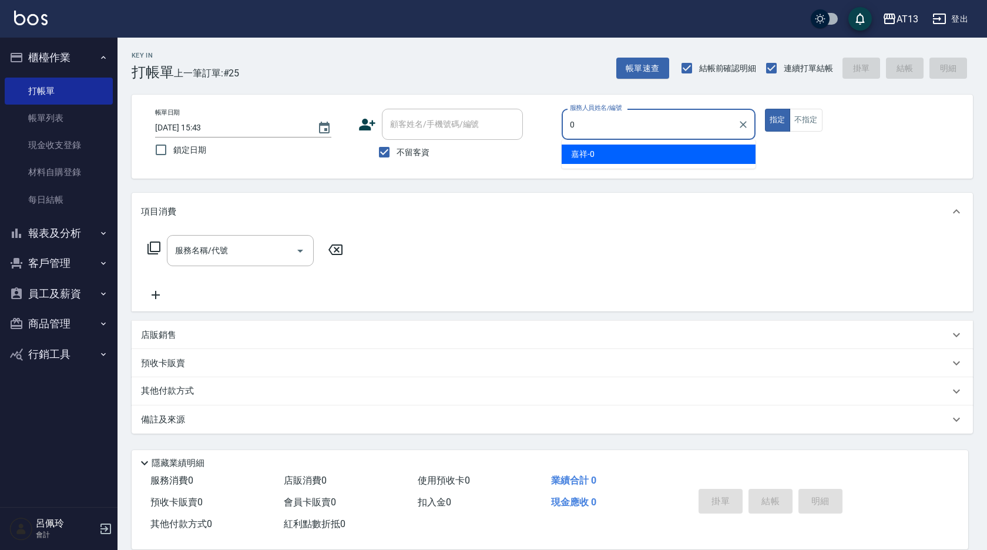
click at [586, 157] on span "嘉祥 -0" at bounding box center [583, 154] width 24 height 12
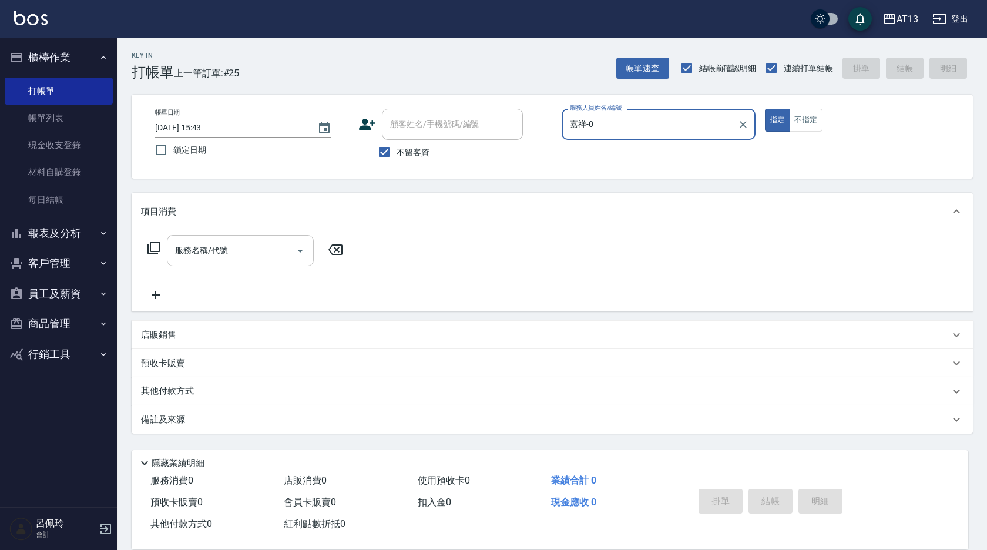
type input "嘉祥-0"
click at [259, 255] on input "服務名稱/代號" at bounding box center [231, 250] width 119 height 21
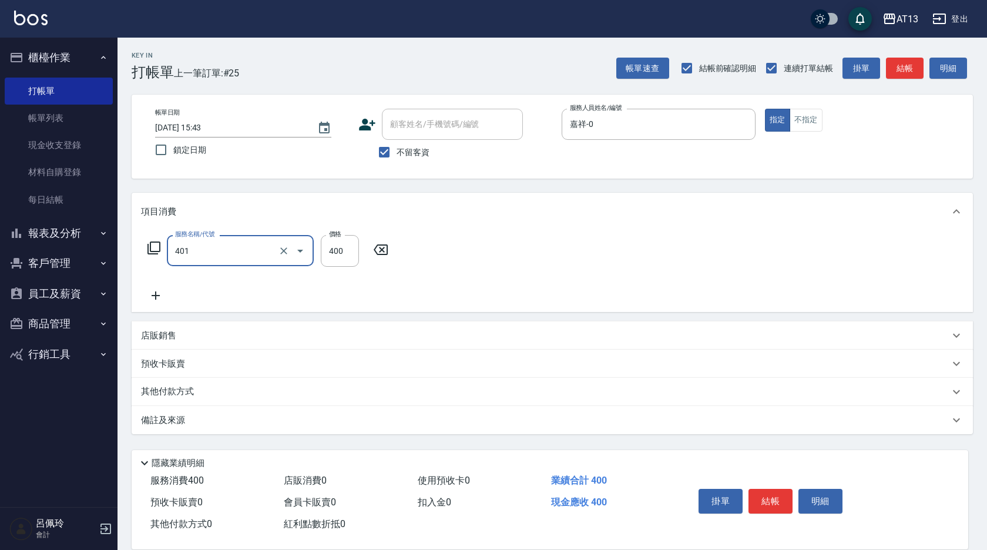
type input "剪髮(401)"
type input "200"
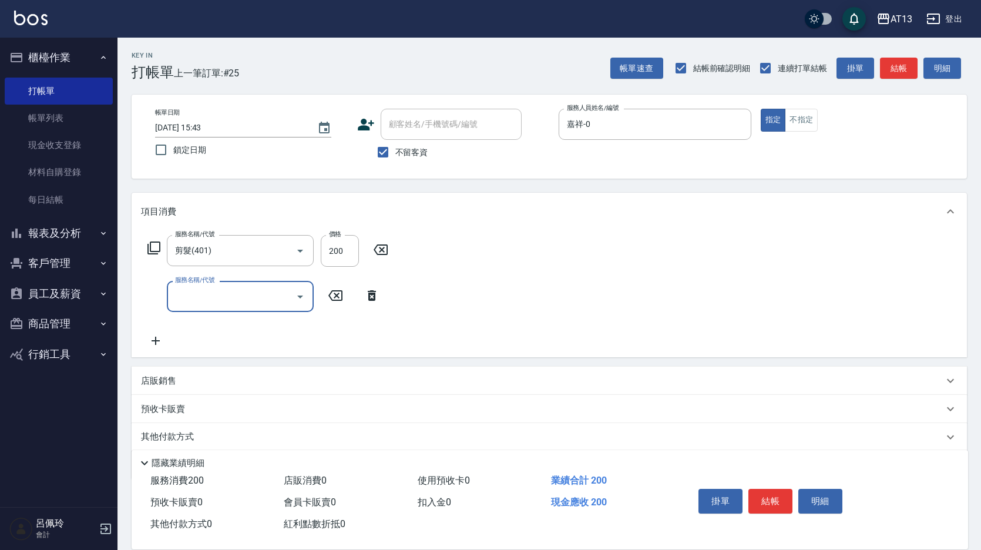
click at [547, 295] on div "服務名稱/代號 剪髮(401) 服務名稱/代號 價格 200 價格 服務名稱/代號 服務名稱/代號" at bounding box center [550, 293] width 836 height 127
click at [760, 489] on button "結帳" at bounding box center [771, 501] width 44 height 25
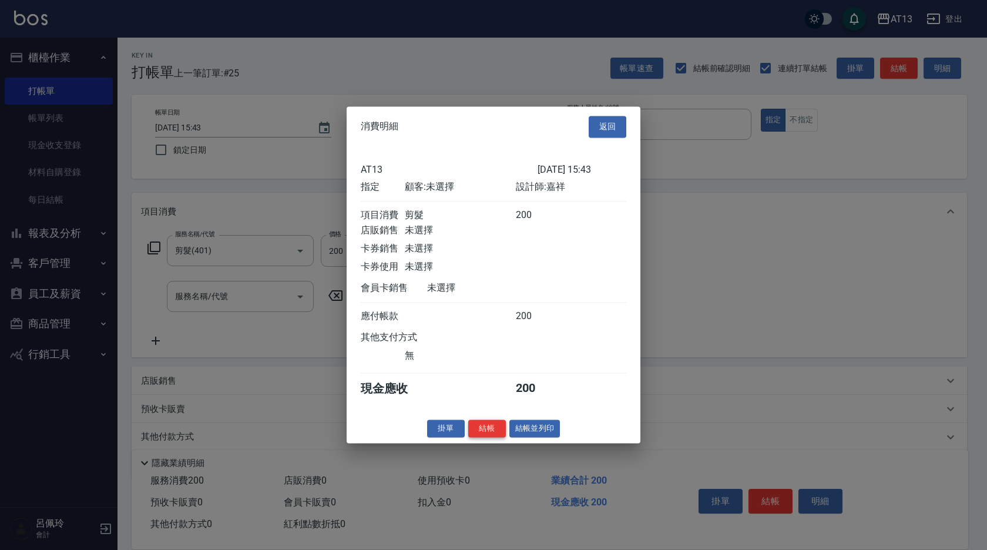
click at [489, 431] on button "結帳" at bounding box center [487, 429] width 38 height 18
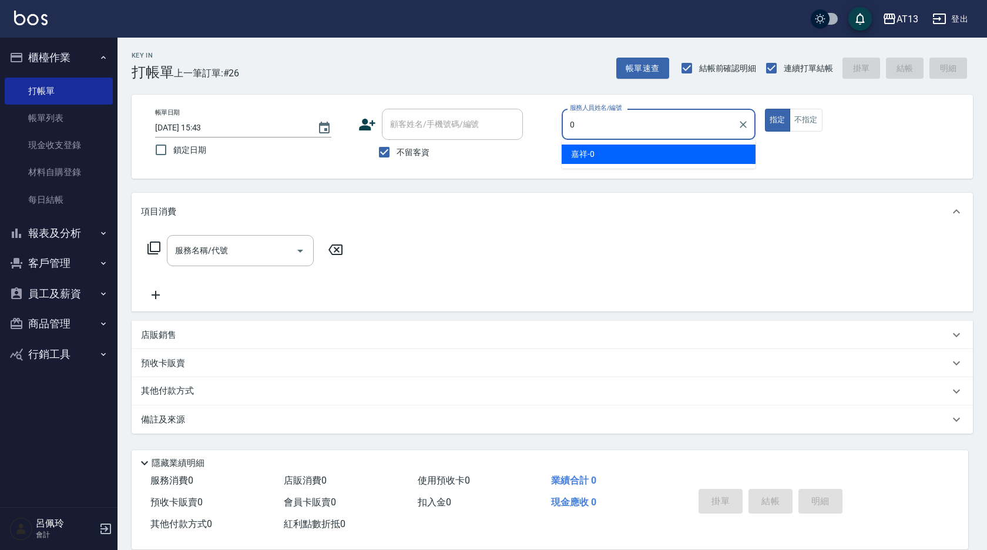
click at [592, 155] on span "嘉祥 -0" at bounding box center [583, 154] width 24 height 12
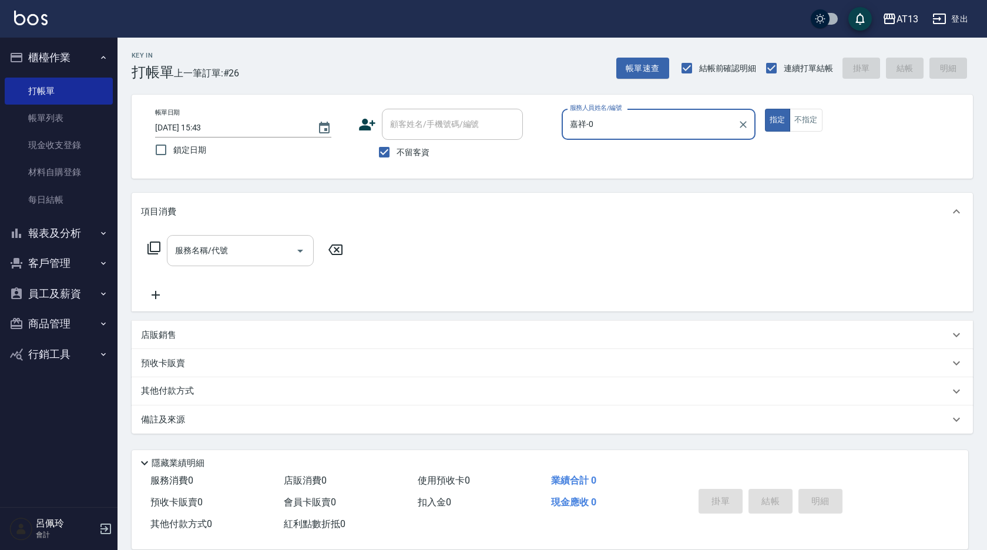
type input "嘉祥-0"
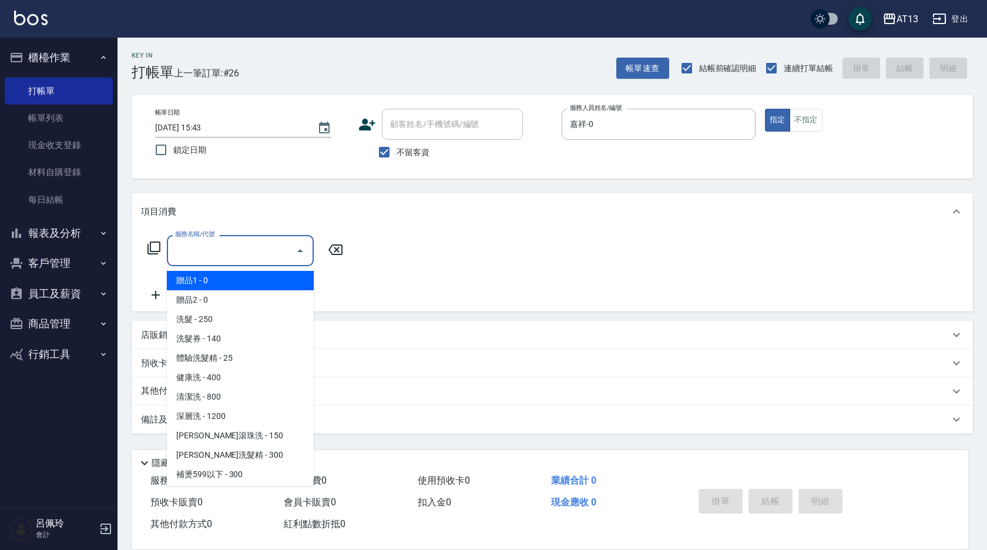
click at [200, 256] on input "服務名稱/代號" at bounding box center [231, 250] width 119 height 21
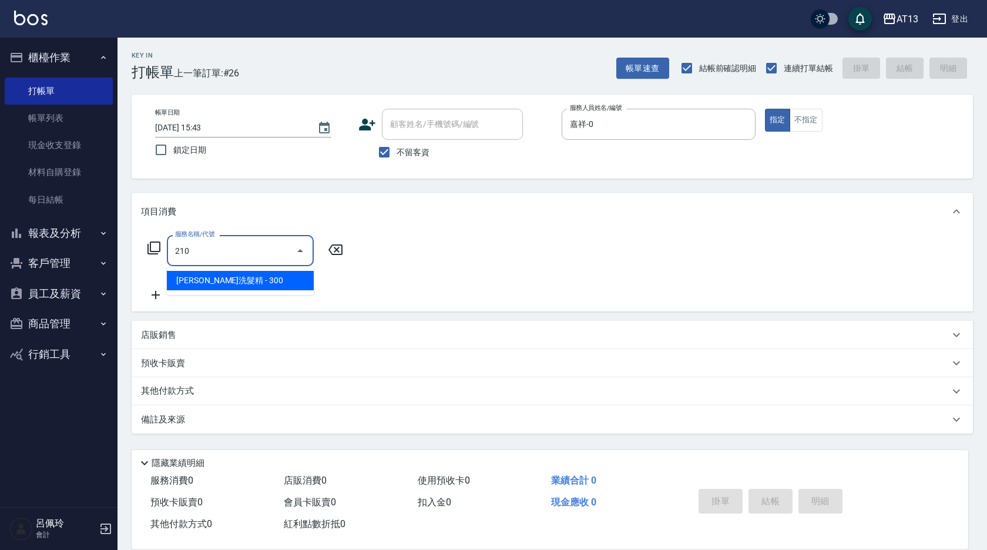
type input "[PERSON_NAME]洗髮精(210)"
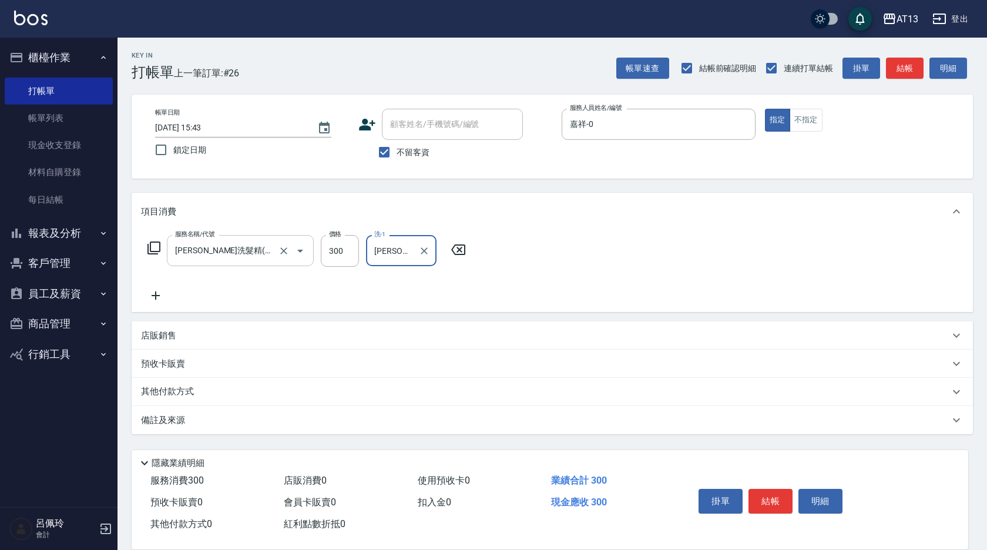
type input "[PERSON_NAME]-24"
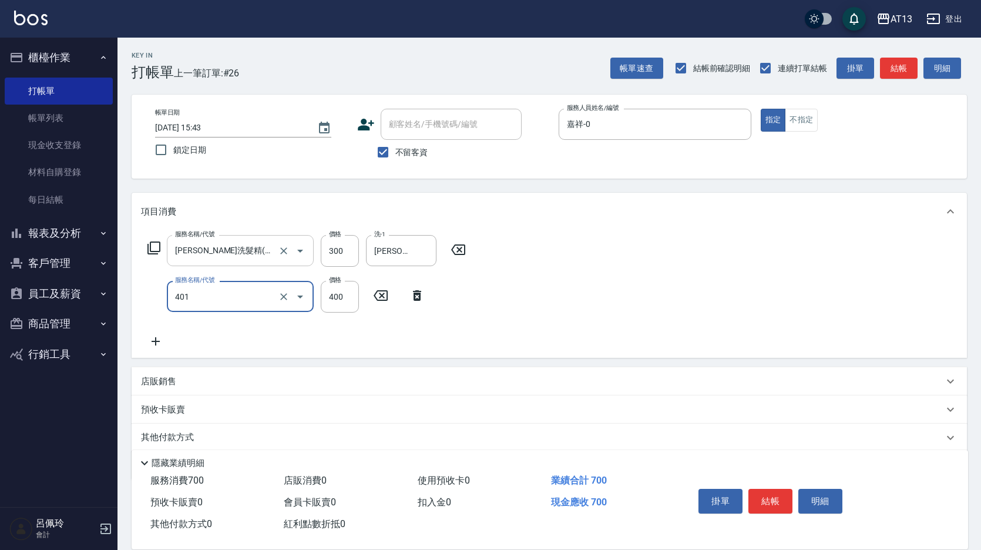
type input "剪髮(401)"
drag, startPoint x: 598, startPoint y: 304, endPoint x: 624, endPoint y: 325, distance: 32.6
click at [600, 305] on div "服務名稱/代號 [PERSON_NAME]洗髮精(210) 服務名稱/代號 價格 300 價格 洗-1 [PERSON_NAME]-24 洗-1 服務名稱/代…" at bounding box center [550, 294] width 836 height 128
click at [776, 489] on button "結帳" at bounding box center [771, 501] width 44 height 25
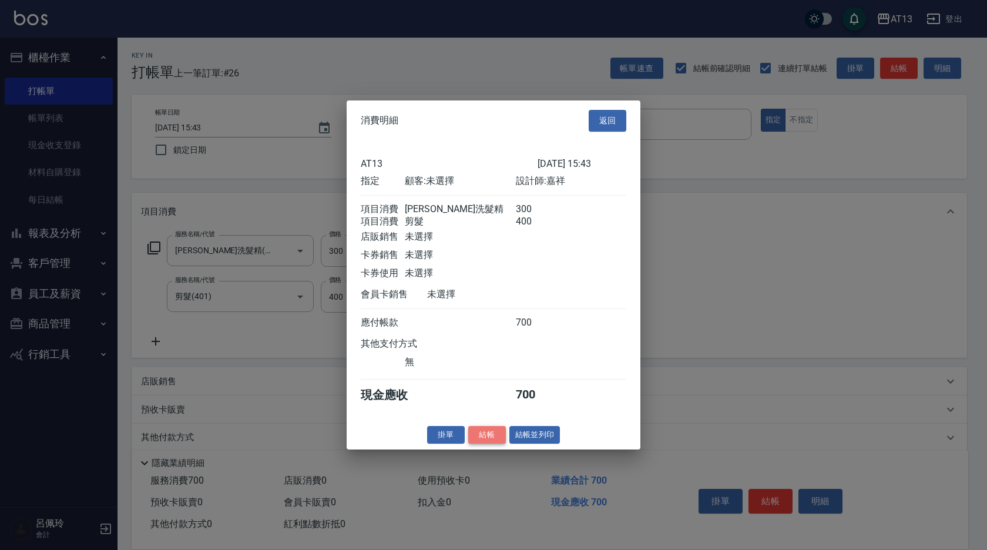
click at [496, 444] on button "結帳" at bounding box center [487, 434] width 38 height 18
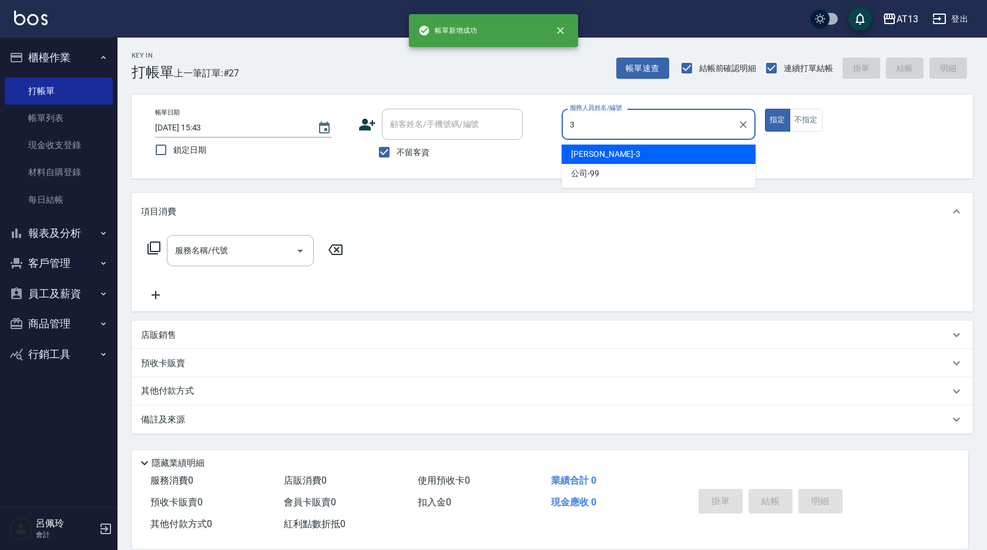
click at [588, 156] on span "[PERSON_NAME] -3" at bounding box center [605, 154] width 69 height 12
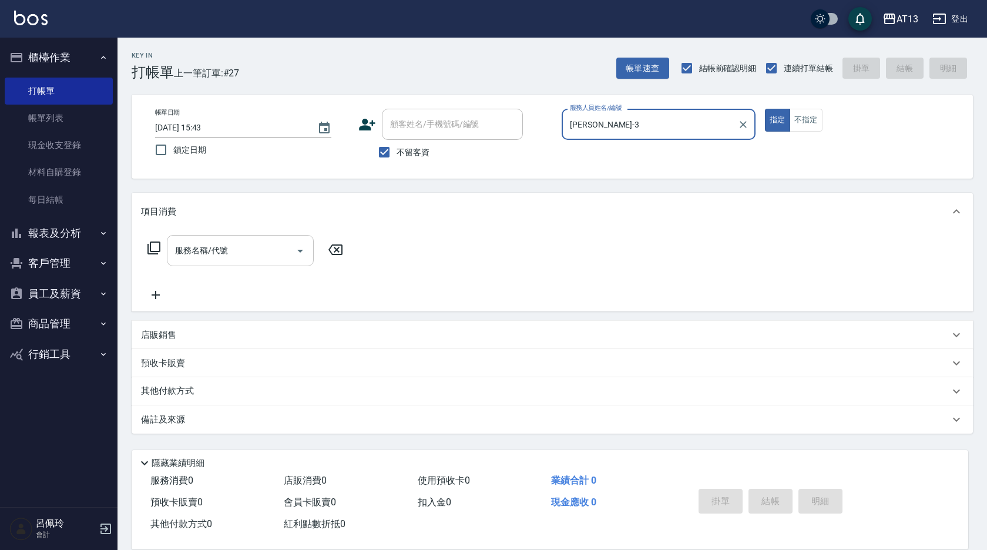
type input "[PERSON_NAME]-3"
click at [252, 252] on input "服務名稱/代號" at bounding box center [231, 250] width 119 height 21
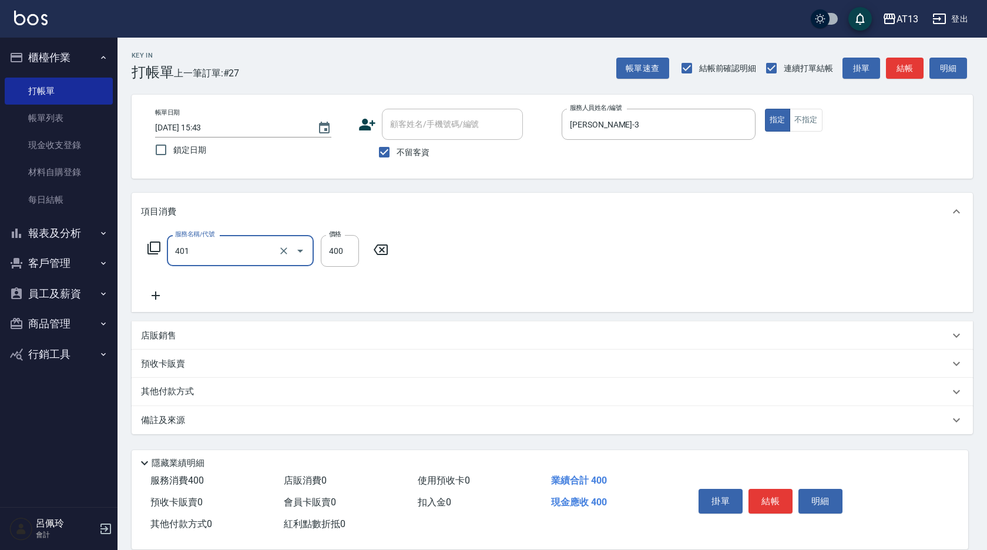
type input "剪髮(401)"
type input "350"
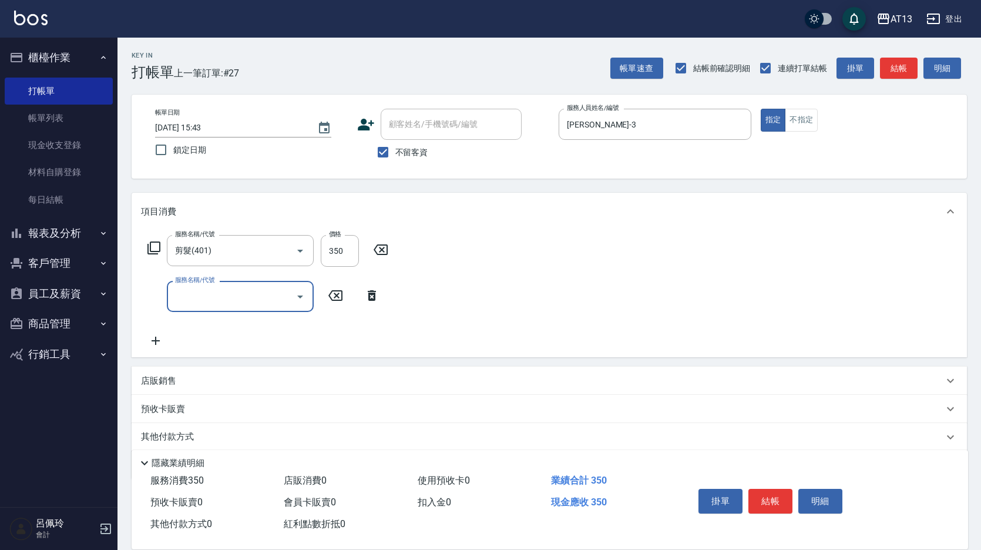
click at [498, 279] on div "服務名稱/代號 剪髮(401) 服務名稱/代號 價格 350 價格 服務名稱/代號 服務名稱/代號" at bounding box center [550, 293] width 836 height 127
click at [773, 489] on button "結帳" at bounding box center [771, 501] width 44 height 25
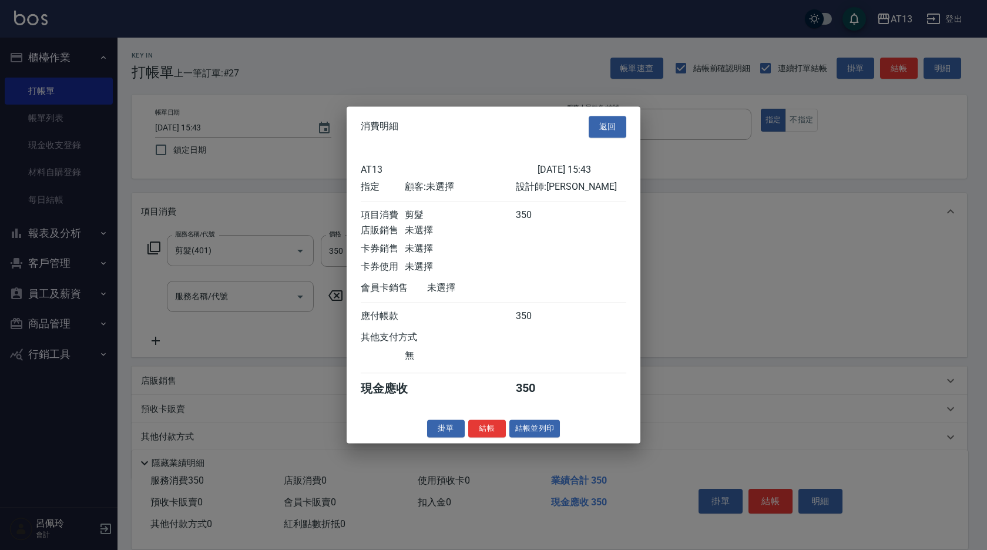
click at [492, 436] on button "結帳" at bounding box center [487, 429] width 38 height 18
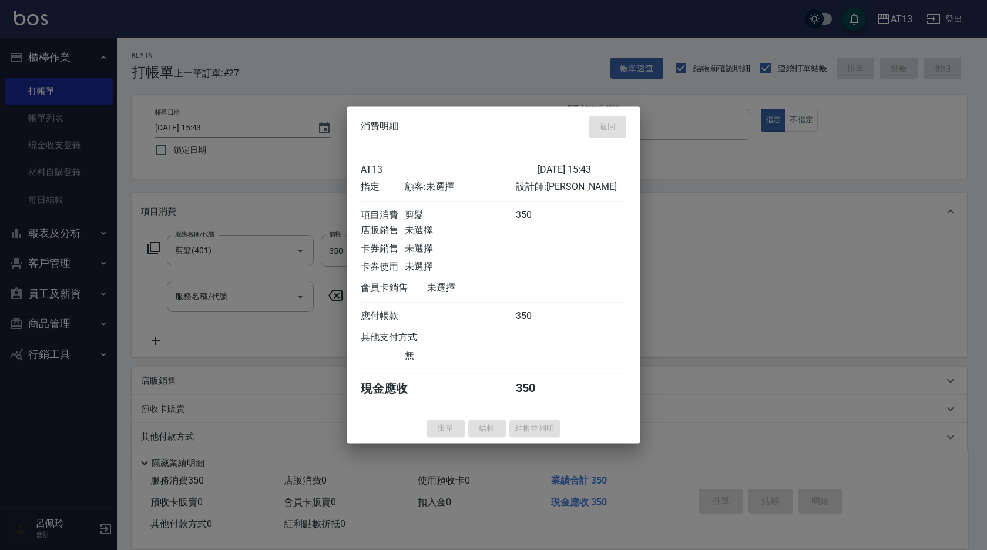
type input "[DATE] 15:44"
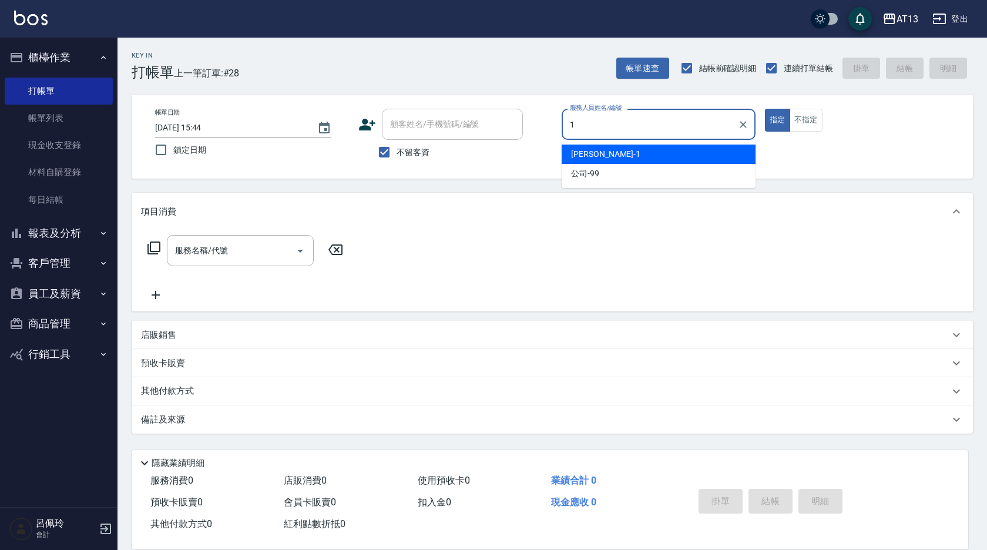
click at [590, 149] on span "[PERSON_NAME] -1" at bounding box center [605, 154] width 69 height 12
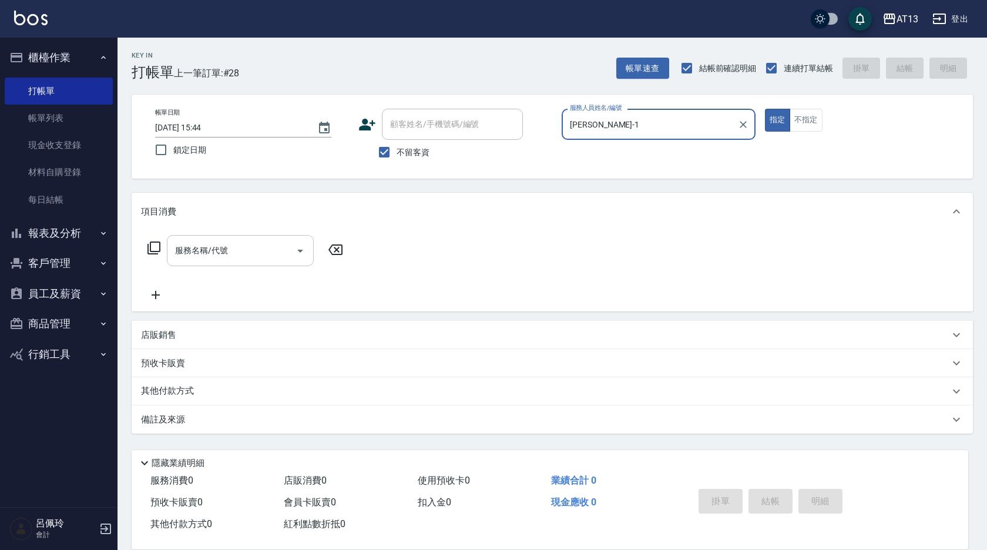
type input "[PERSON_NAME]-1"
click at [259, 246] on input "服務名稱/代號" at bounding box center [231, 250] width 119 height 21
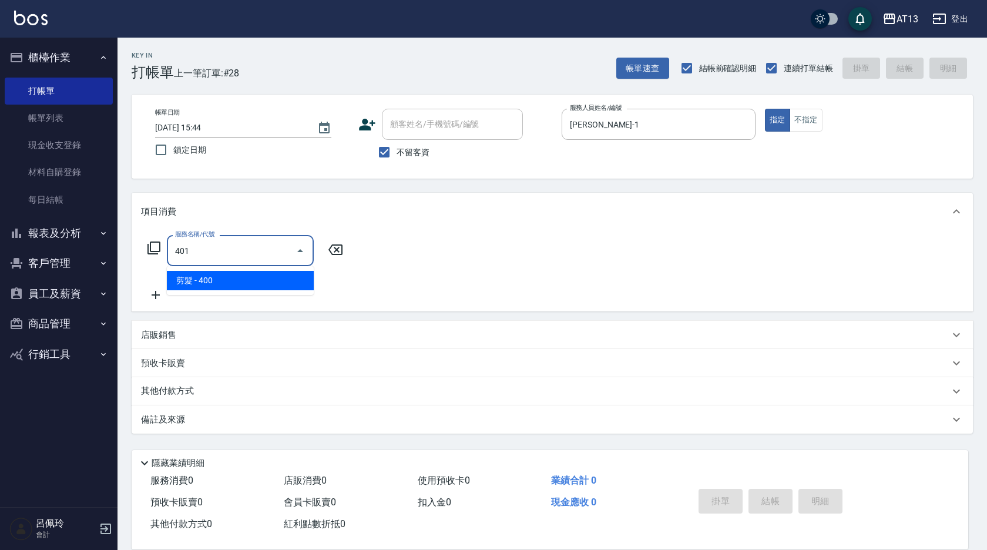
type input "剪髮(401)"
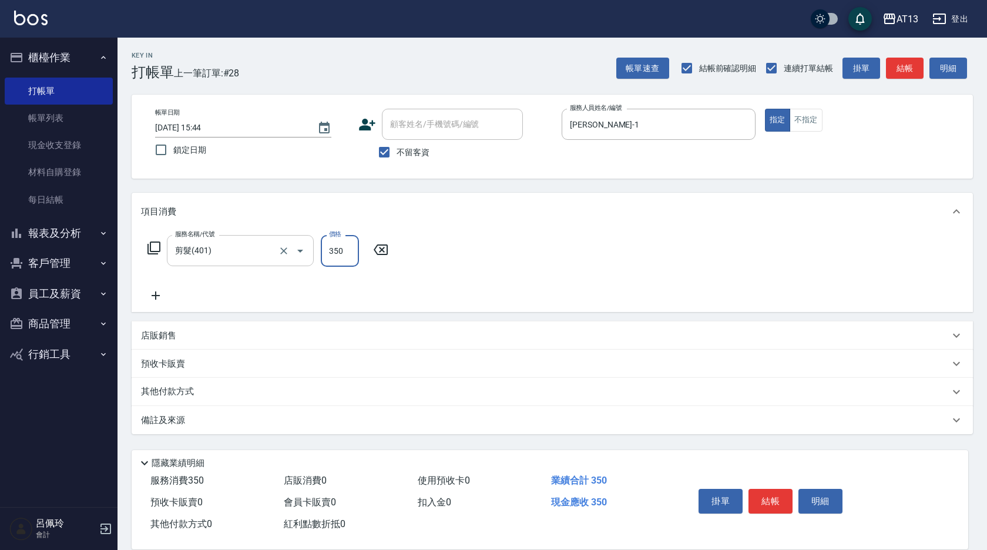
type input "350"
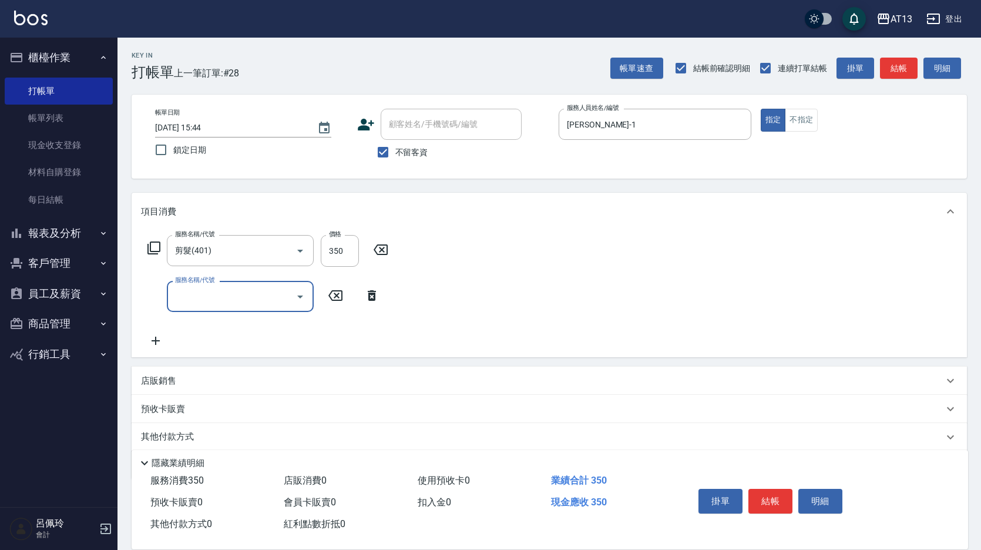
drag, startPoint x: 710, startPoint y: 276, endPoint x: 723, endPoint y: 293, distance: 21.4
click at [710, 277] on div "服務名稱/代號 剪髮(401) 服務名稱/代號 價格 350 價格 服務名稱/代號 服務名稱/代號" at bounding box center [550, 293] width 836 height 127
drag, startPoint x: 766, startPoint y: 494, endPoint x: 756, endPoint y: 478, distance: 17.9
click at [766, 494] on button "結帳" at bounding box center [771, 501] width 44 height 25
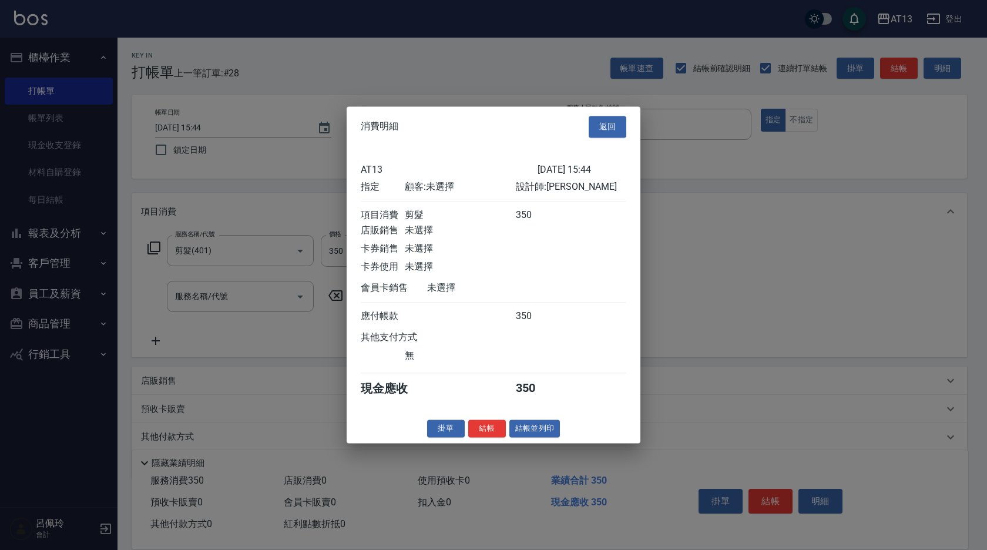
click at [494, 433] on button "結帳" at bounding box center [487, 429] width 38 height 18
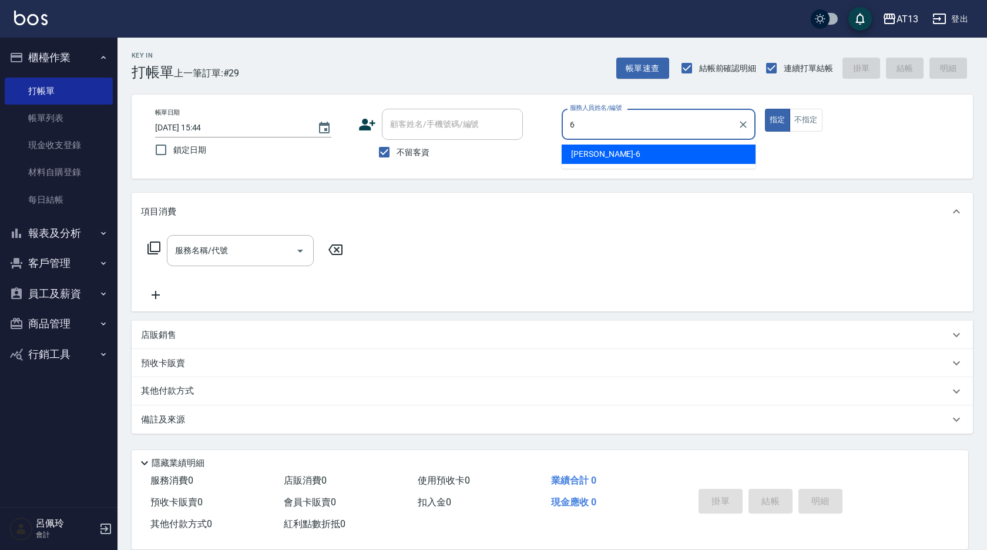
click at [602, 148] on div "亭妤 -6" at bounding box center [659, 154] width 194 height 19
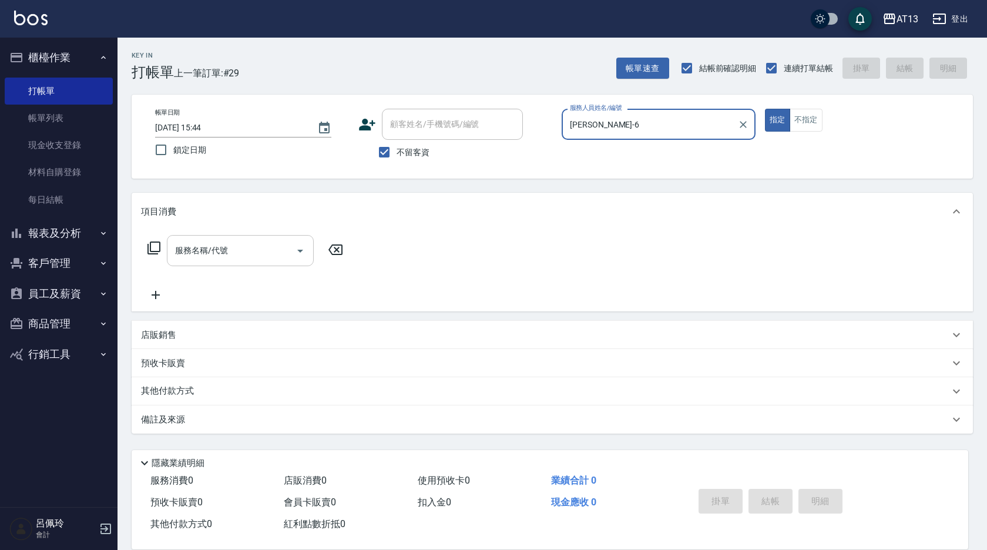
type input "[PERSON_NAME]-6"
click at [213, 243] on div "服務名稱/代號 服務名稱/代號" at bounding box center [240, 250] width 147 height 31
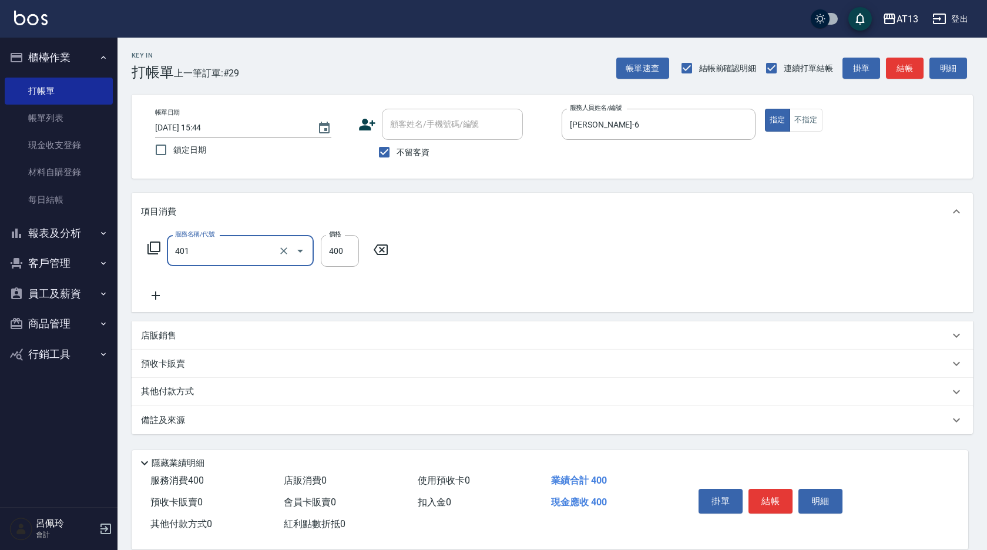
type input "剪髮(401)"
type input "350"
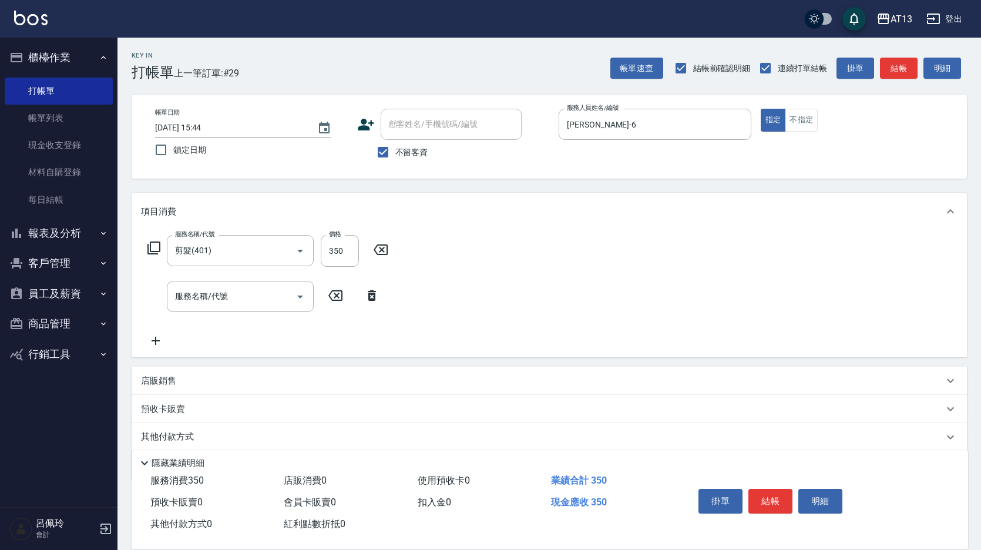
drag, startPoint x: 643, startPoint y: 262, endPoint x: 736, endPoint y: 370, distance: 142.5
click at [644, 262] on div "服務名稱/代號 剪髮(401) 服務名稱/代號 價格 350 價格 服務名稱/代號 服務名稱/代號" at bounding box center [550, 293] width 836 height 127
click at [771, 490] on button "結帳" at bounding box center [771, 501] width 44 height 25
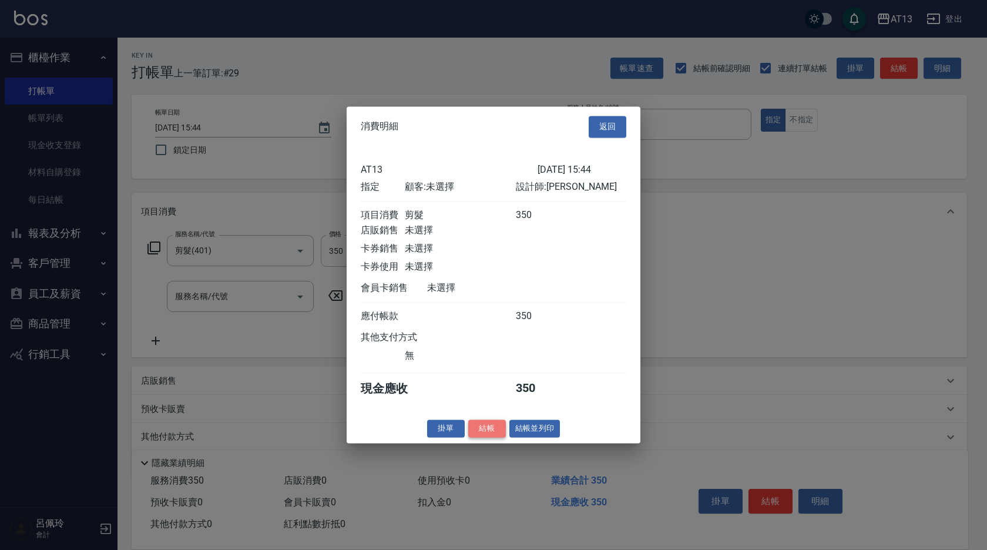
click at [483, 436] on button "結帳" at bounding box center [487, 429] width 38 height 18
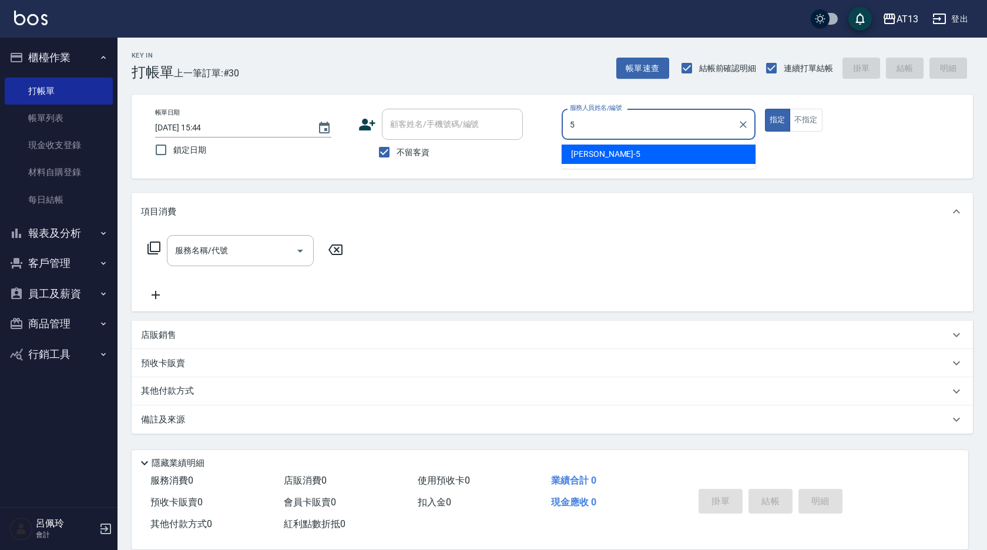
click at [587, 153] on span "[PERSON_NAME] -5" at bounding box center [605, 154] width 69 height 12
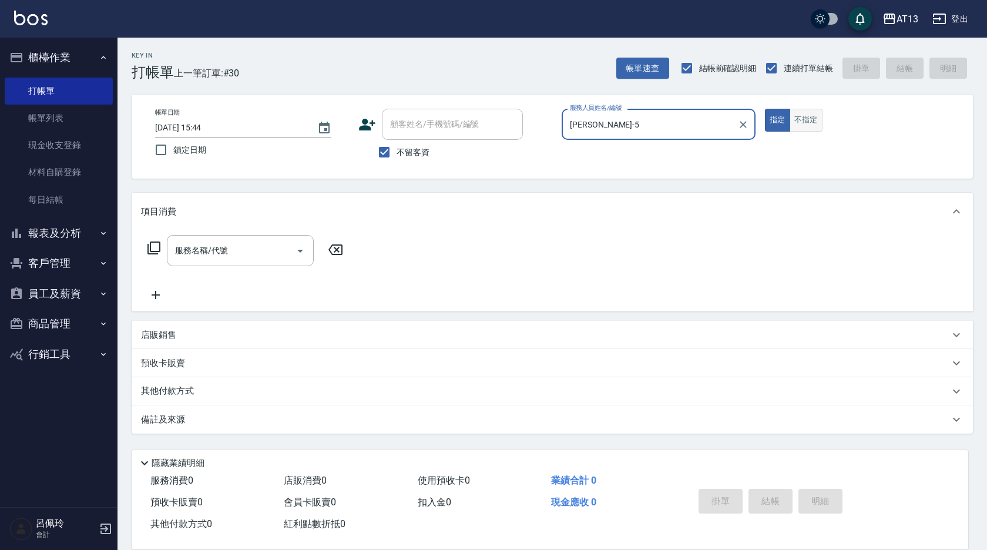
type input "[PERSON_NAME]-5"
click at [809, 121] on button "不指定" at bounding box center [806, 120] width 33 height 23
click at [276, 244] on input "服務名稱/代號" at bounding box center [231, 250] width 119 height 21
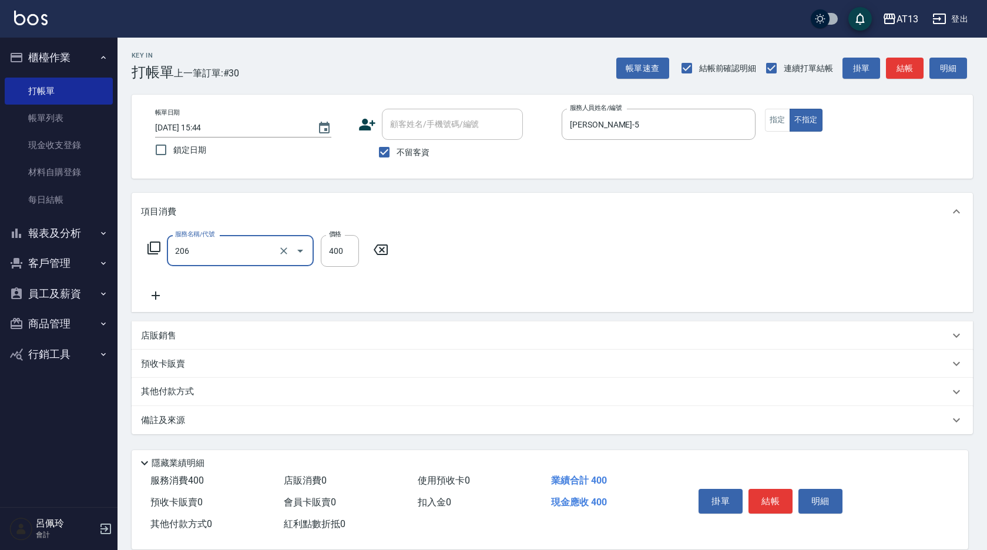
type input "健康洗(206)"
type input "[PERSON_NAME]-26"
click at [570, 250] on div "服務名稱/代號 健康洗(206) 服務名稱/代號 價格 400 價格 洗-1 [PERSON_NAME]-26 洗-1" at bounding box center [553, 271] width 842 height 82
click at [763, 499] on button "結帳" at bounding box center [771, 501] width 44 height 25
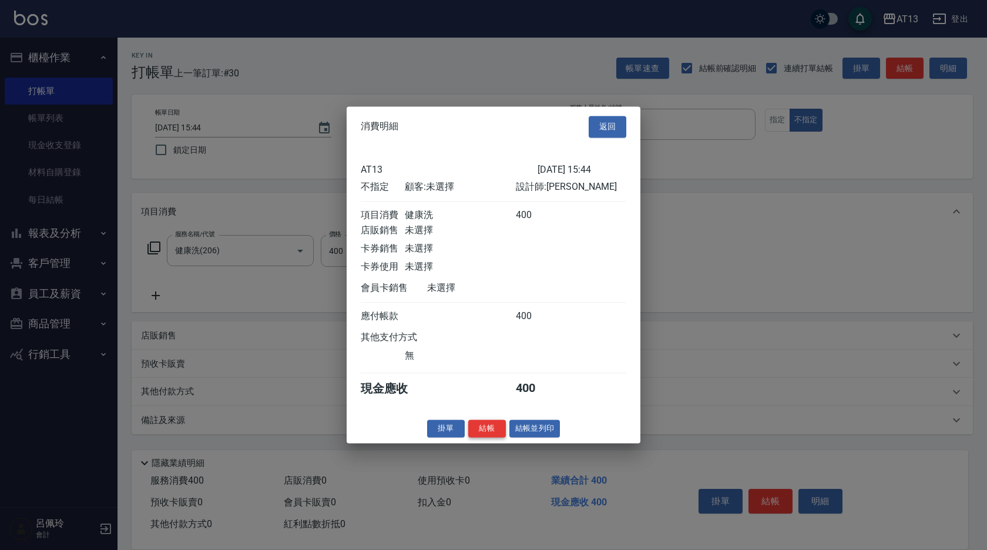
click at [482, 438] on button "結帳" at bounding box center [487, 429] width 38 height 18
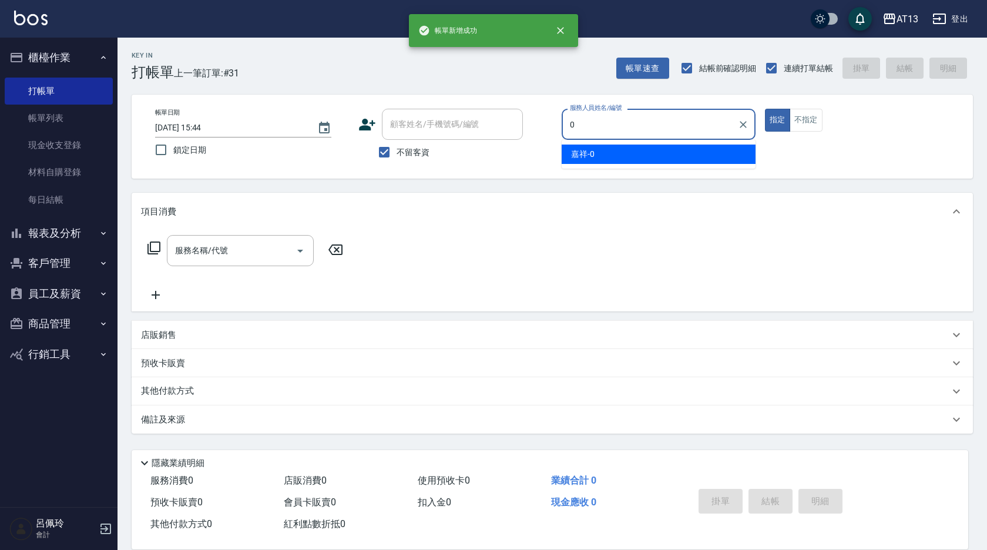
click at [656, 151] on div "嘉祥 -0" at bounding box center [659, 154] width 194 height 19
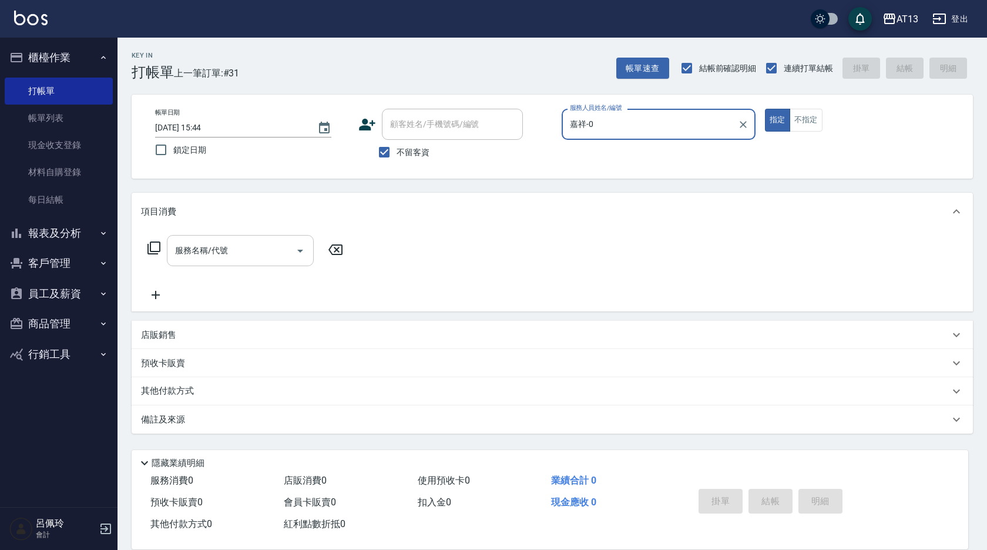
type input "嘉祥-0"
click at [273, 256] on input "服務名稱/代號" at bounding box center [231, 250] width 119 height 21
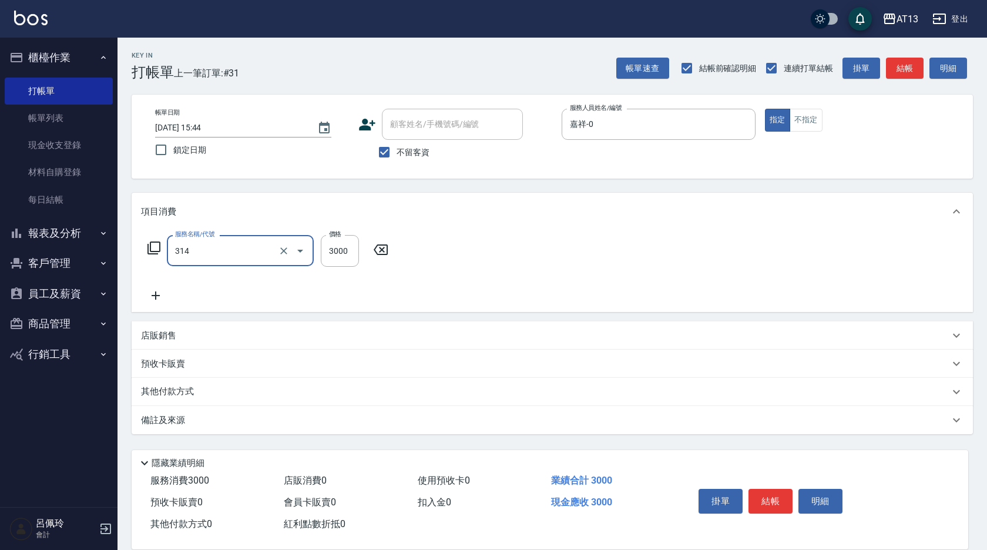
type input "CYA水質感2500UP(314)"
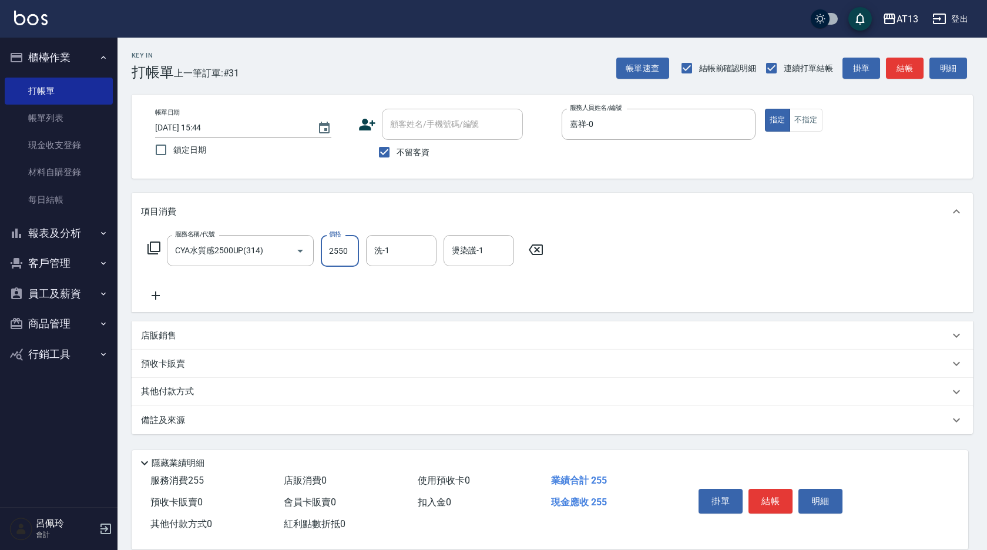
type input "2550"
type input "[PERSON_NAME]-11"
click at [639, 279] on div "服務名稱/代號 CYA水質感2500UP(314) 服務名稱/代號 價格 2550 價格 洗-1 [PERSON_NAME]-11 洗-1 燙染護-1 [PE…" at bounding box center [553, 271] width 842 height 82
click at [769, 492] on button "結帳" at bounding box center [771, 501] width 44 height 25
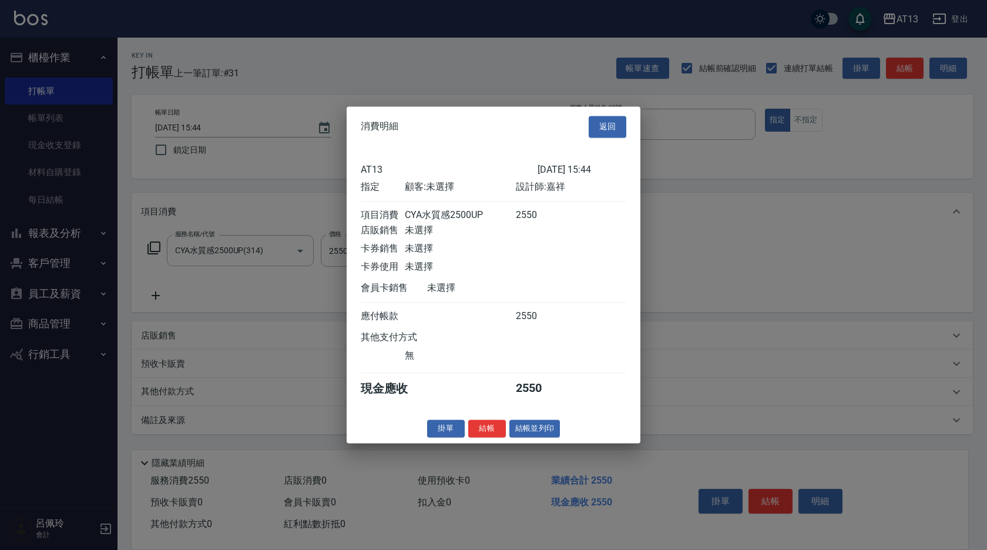
click at [495, 437] on button "結帳" at bounding box center [487, 429] width 38 height 18
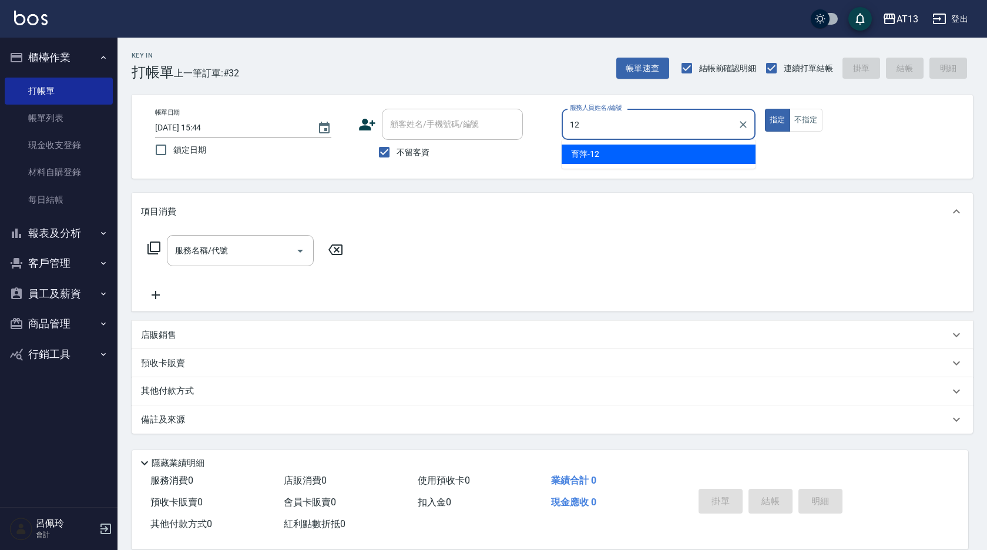
click at [616, 154] on div "育萍 -12" at bounding box center [659, 154] width 194 height 19
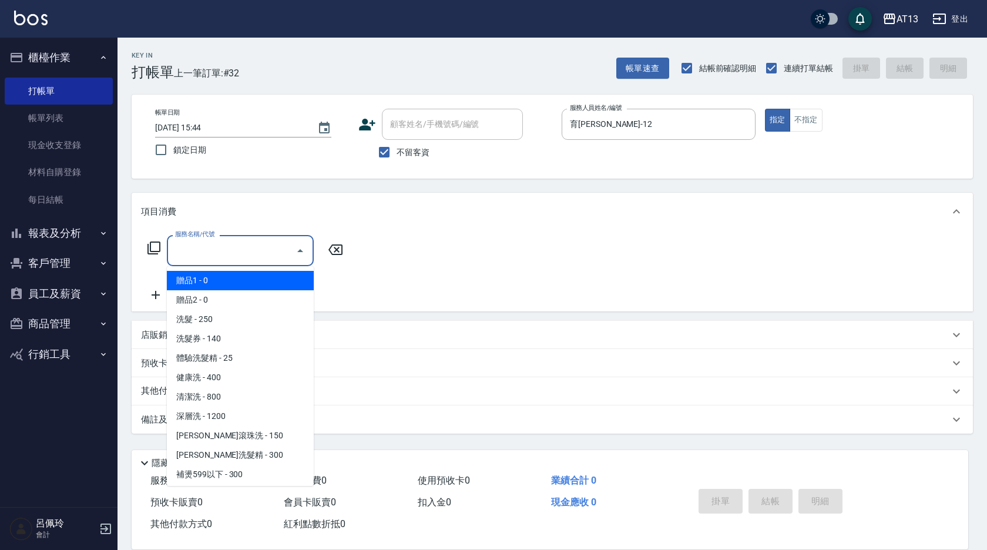
drag, startPoint x: 263, startPoint y: 247, endPoint x: 276, endPoint y: 291, distance: 46.1
click at [258, 256] on input "服務名稱/代號" at bounding box center [231, 250] width 119 height 21
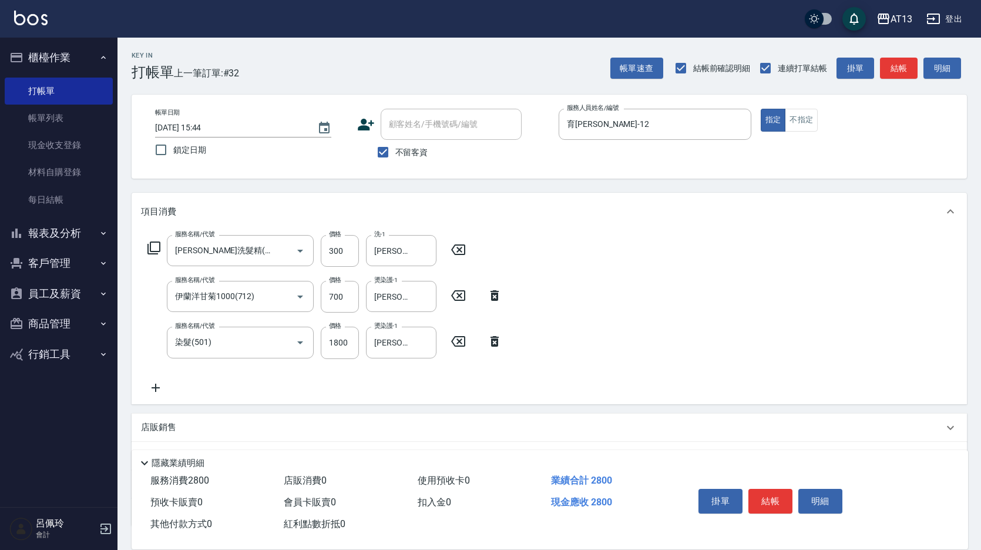
drag, startPoint x: 666, startPoint y: 320, endPoint x: 762, endPoint y: 410, distance: 130.9
click at [668, 320] on div "服務名稱/代號 [PERSON_NAME]洗髮精(210) 服務名稱/代號 價格 300 價格 洗-1 [PERSON_NAME]-31 洗-1 服務名稱/代…" at bounding box center [550, 316] width 836 height 173
click at [771, 489] on button "結帳" at bounding box center [771, 501] width 44 height 25
drag, startPoint x: 772, startPoint y: 486, endPoint x: 760, endPoint y: 490, distance: 12.5
click at [772, 489] on button "結帳" at bounding box center [771, 501] width 44 height 25
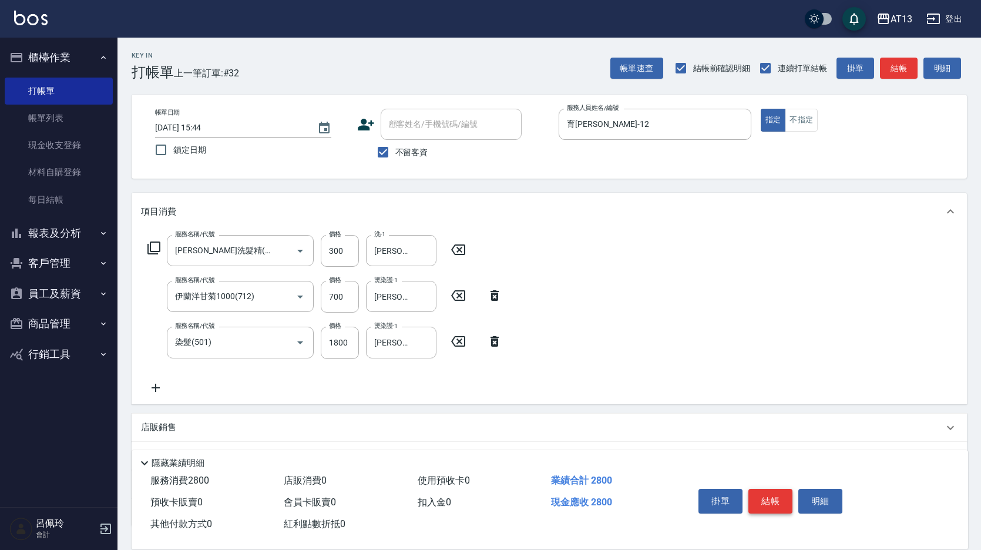
click at [768, 497] on button "結帳" at bounding box center [771, 501] width 44 height 25
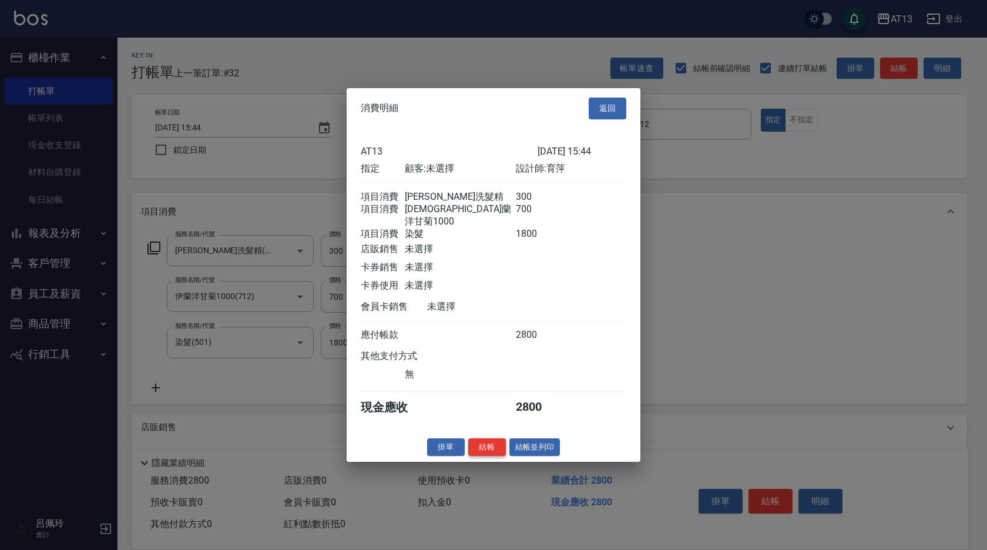
click at [490, 449] on button "結帳" at bounding box center [487, 447] width 38 height 18
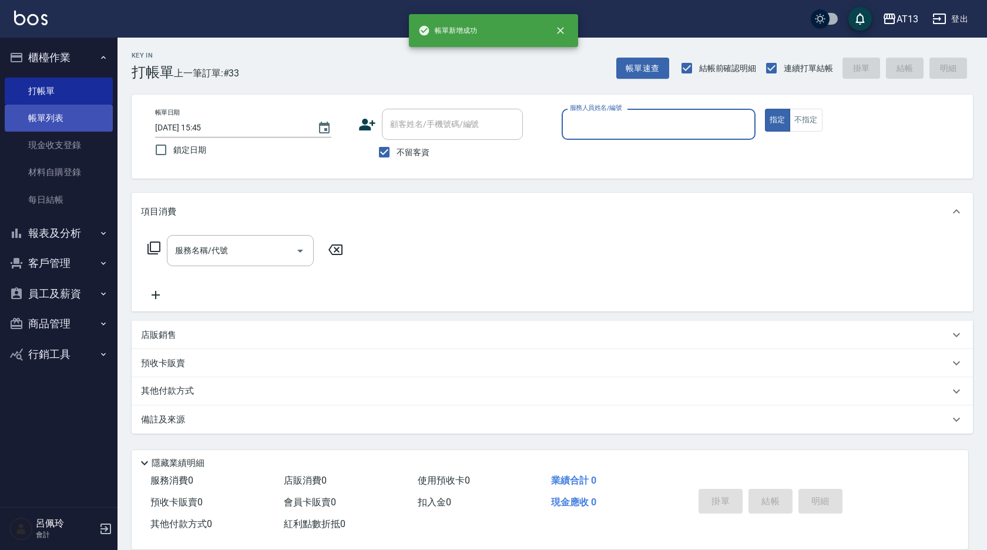
click at [73, 121] on link "帳單列表" at bounding box center [59, 118] width 108 height 27
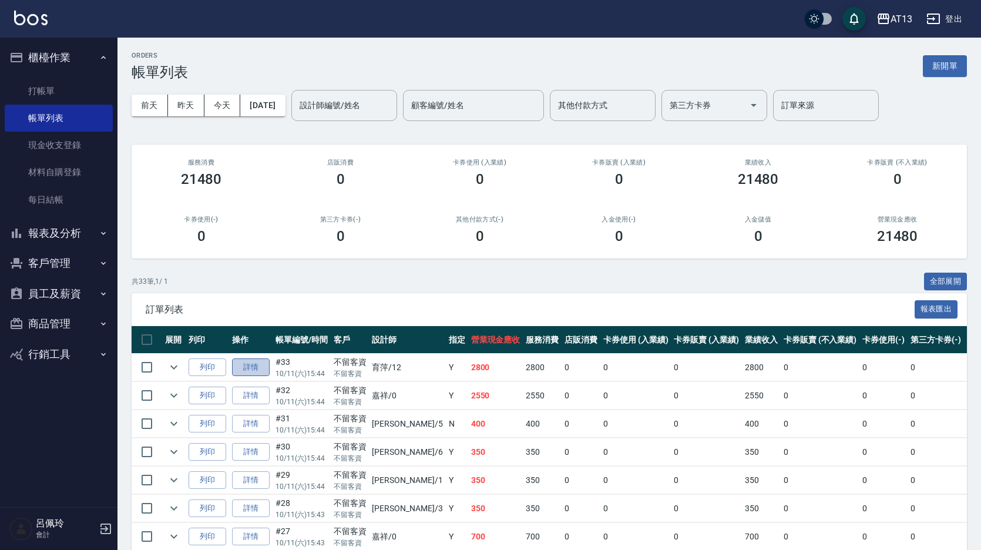
click at [266, 363] on link "詳情" at bounding box center [251, 367] width 38 height 18
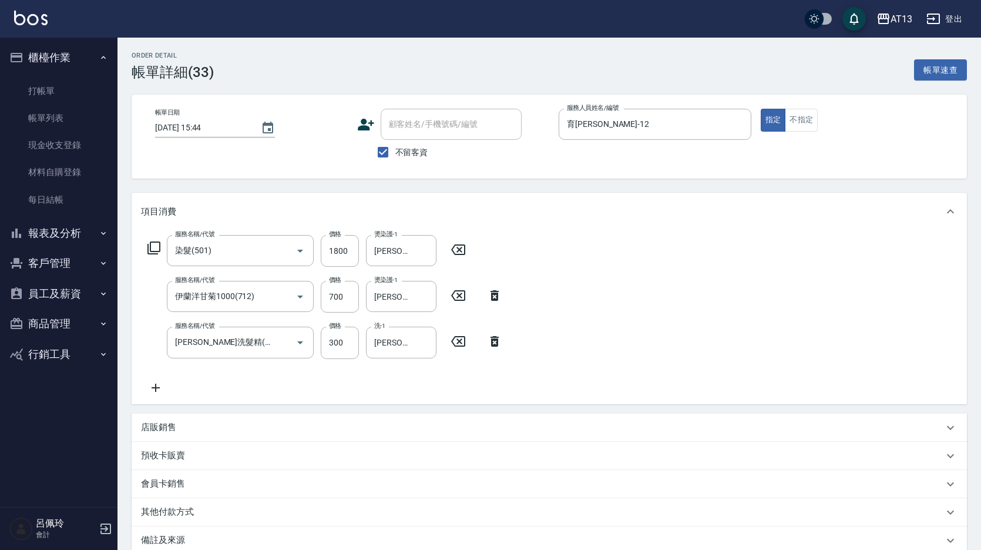
click at [159, 388] on icon at bounding box center [156, 388] width 8 height 8
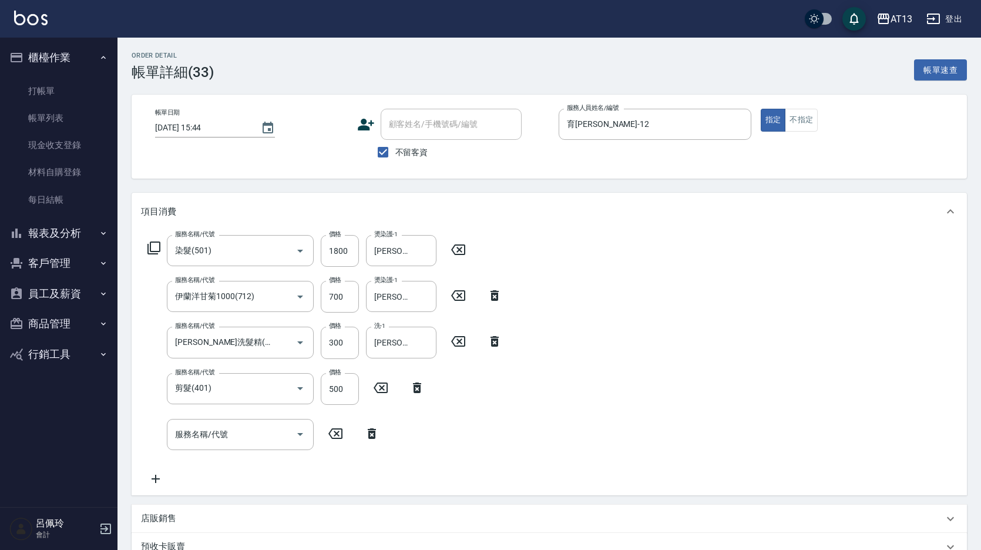
click at [531, 377] on div "服務名稱/代號 染髮(501) 服務名稱/代號 價格 1800 價格 燙染護-1 [PERSON_NAME]-31 燙染護-1 服務名稱/代號 [PERSON…" at bounding box center [550, 362] width 836 height 265
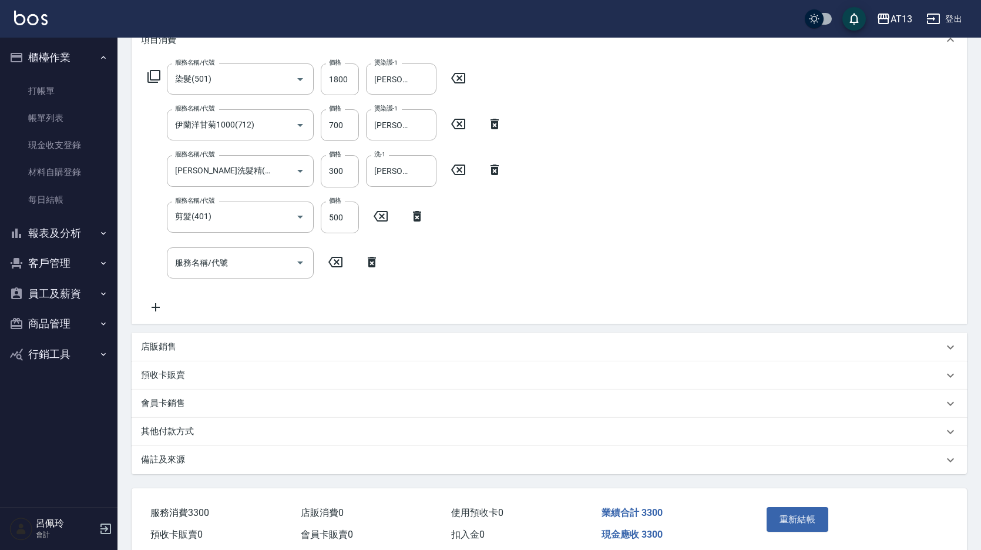
scroll to position [176, 0]
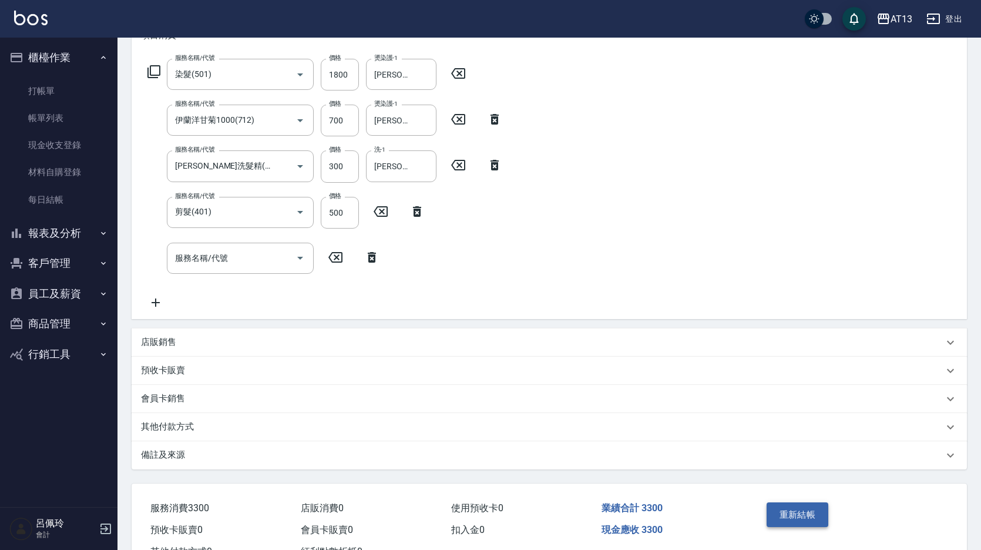
click at [799, 519] on button "重新結帳" at bounding box center [798, 514] width 62 height 25
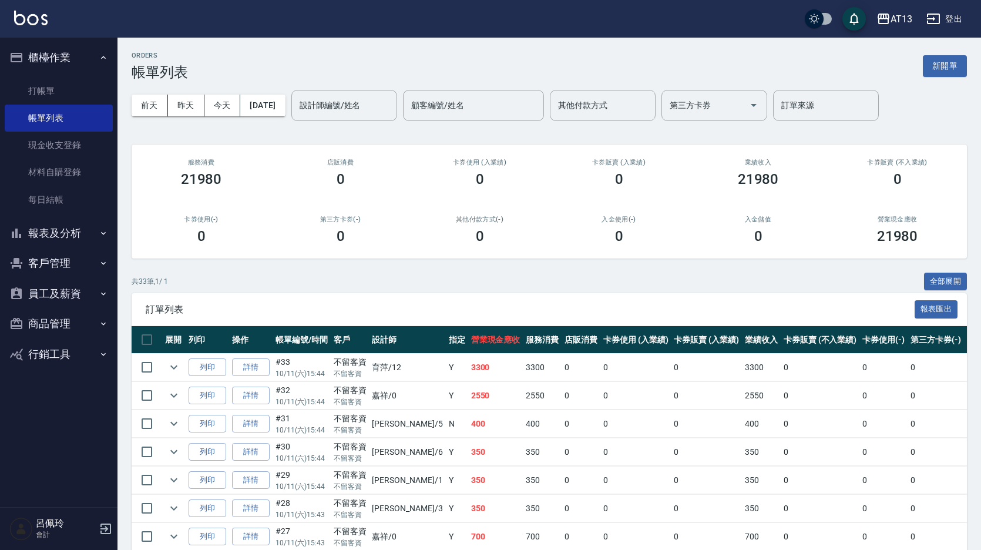
drag, startPoint x: 29, startPoint y: 88, endPoint x: 271, endPoint y: 150, distance: 250.0
click at [29, 88] on link "打帳單" at bounding box center [59, 91] width 108 height 27
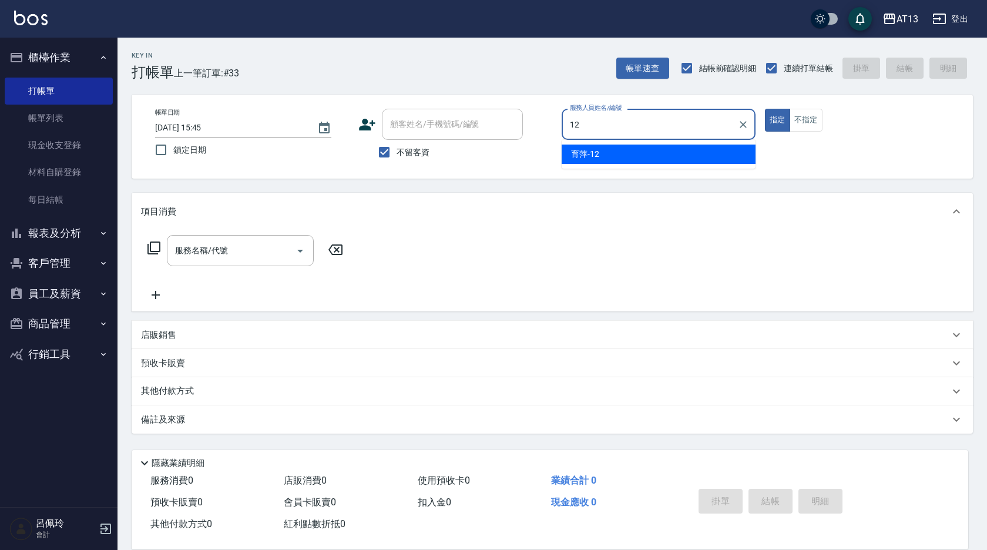
click at [588, 148] on div "育萍 -12" at bounding box center [659, 154] width 194 height 19
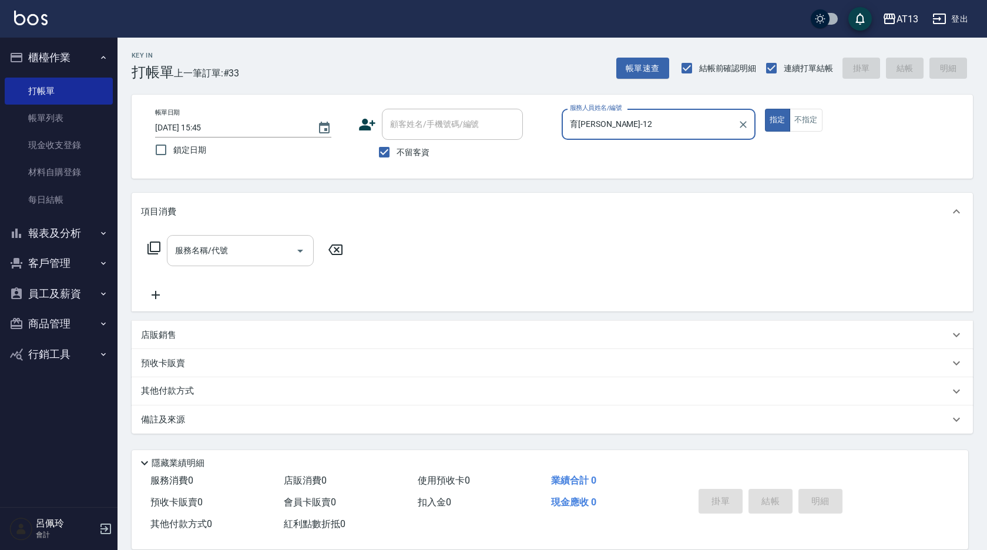
click at [272, 253] on input "服務名稱/代號" at bounding box center [231, 250] width 119 height 21
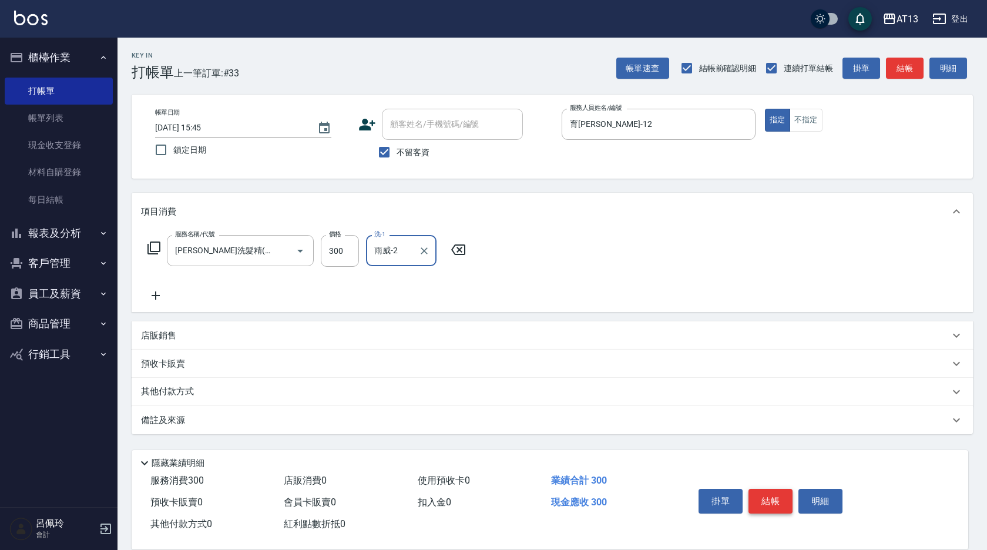
click at [779, 491] on button "結帳" at bounding box center [771, 501] width 44 height 25
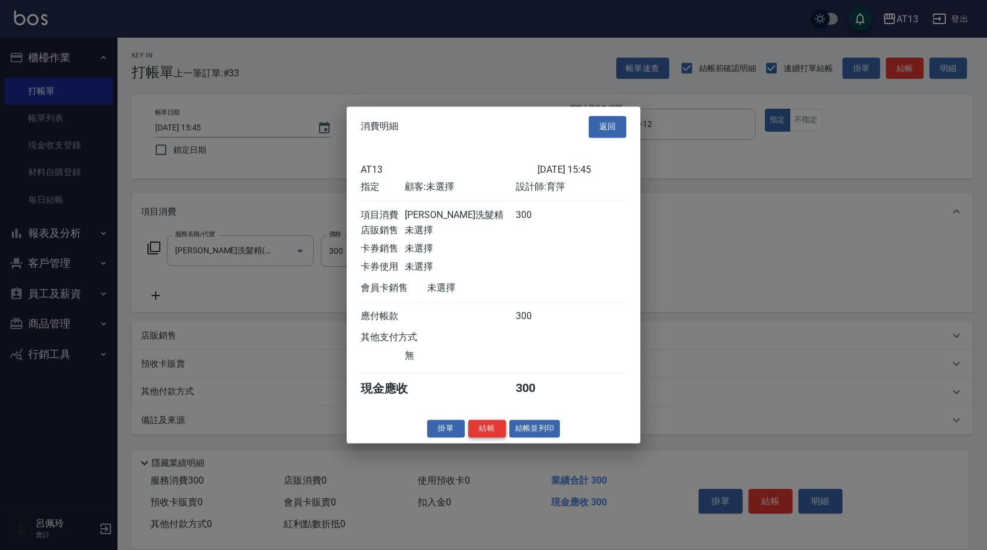
click at [494, 430] on button "結帳" at bounding box center [487, 429] width 38 height 18
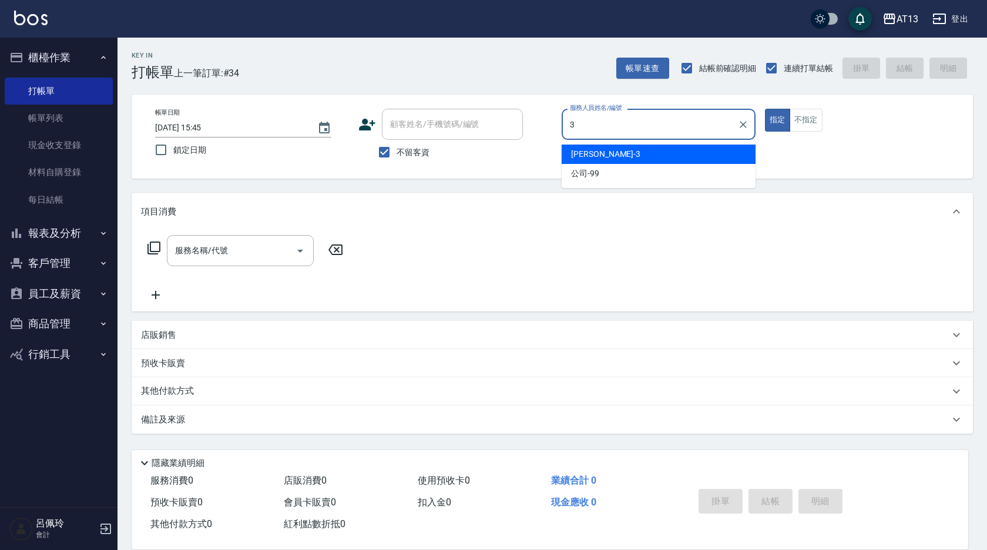
click at [588, 157] on span "[PERSON_NAME] -3" at bounding box center [605, 154] width 69 height 12
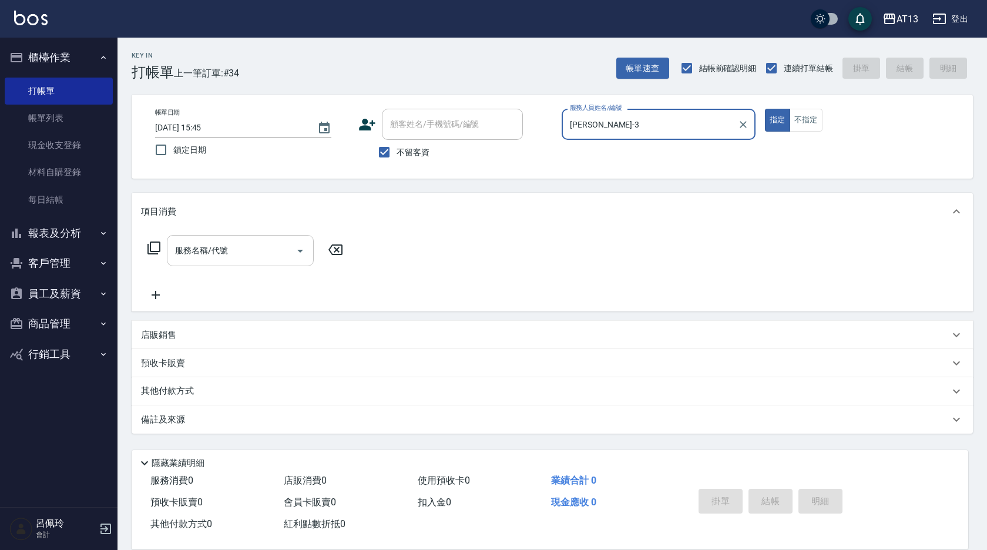
drag, startPoint x: 266, startPoint y: 243, endPoint x: 261, endPoint y: 248, distance: 7.1
click at [265, 243] on input "服務名稱/代號" at bounding box center [231, 250] width 119 height 21
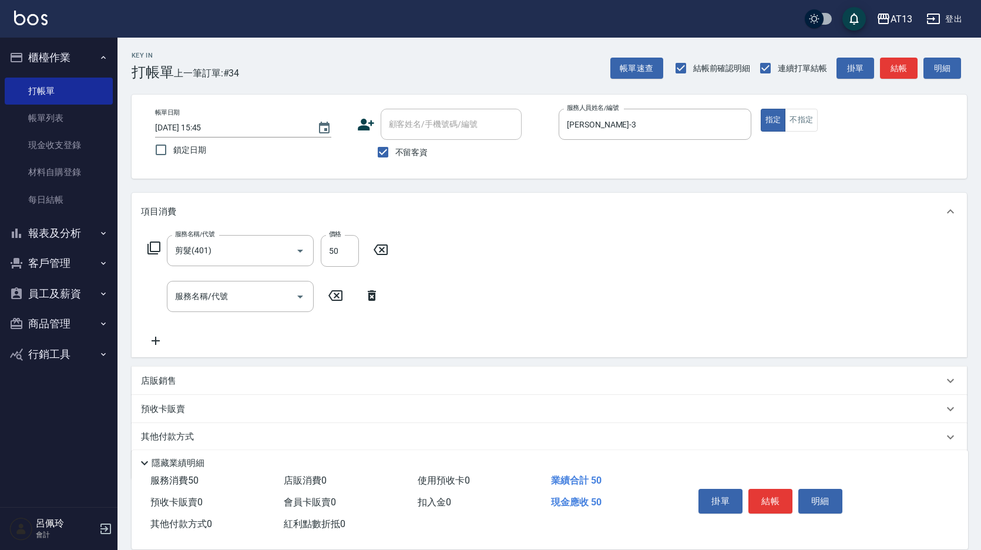
click at [745, 239] on div "服務名稱/代號 剪髮(401) 服務名稱/代號 價格 50 價格 服務名稱/代號 服務名稱/代號" at bounding box center [550, 293] width 836 height 127
drag, startPoint x: 773, startPoint y: 499, endPoint x: 769, endPoint y: 491, distance: 9.0
click at [773, 498] on button "結帳" at bounding box center [771, 501] width 44 height 25
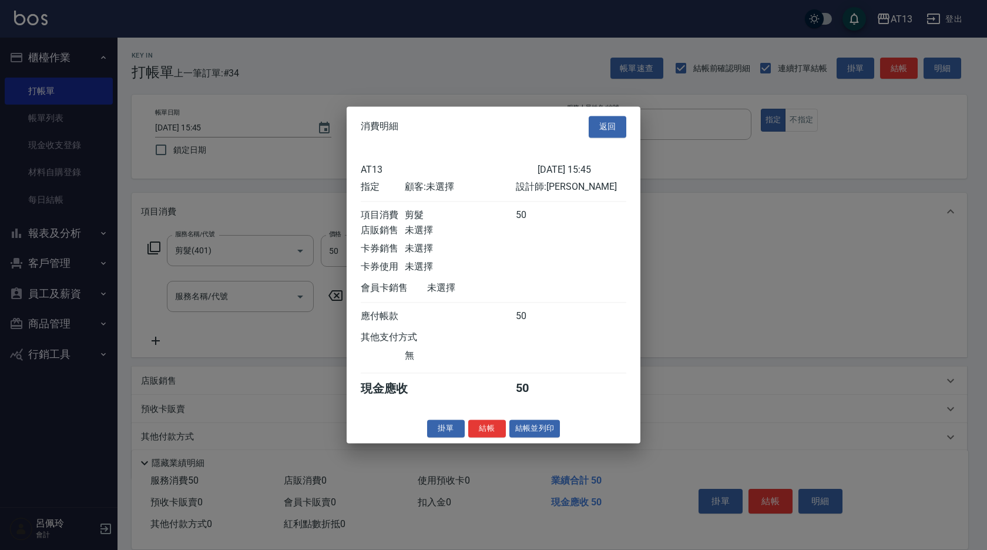
click at [496, 436] on button "結帳" at bounding box center [487, 429] width 38 height 18
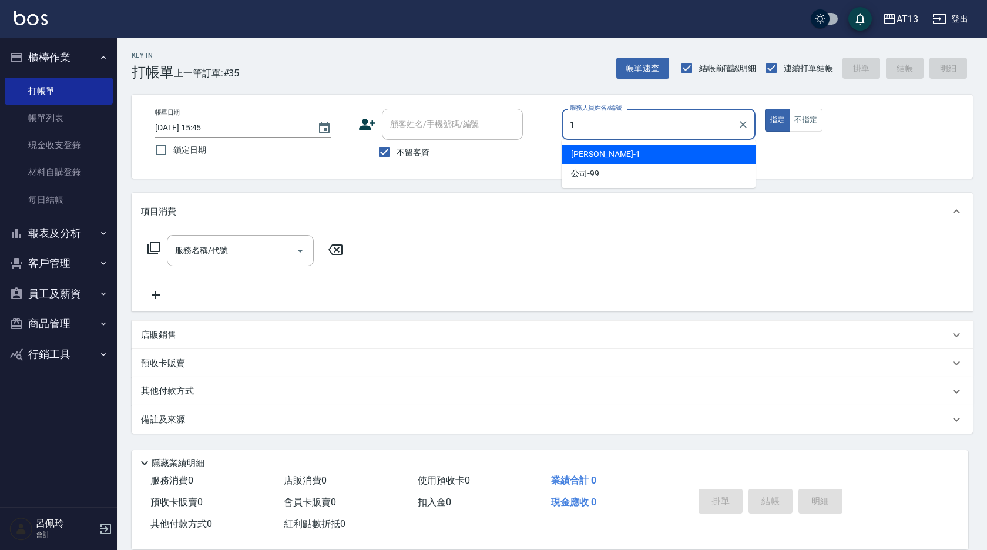
click at [574, 152] on span "[PERSON_NAME] -1" at bounding box center [605, 154] width 69 height 12
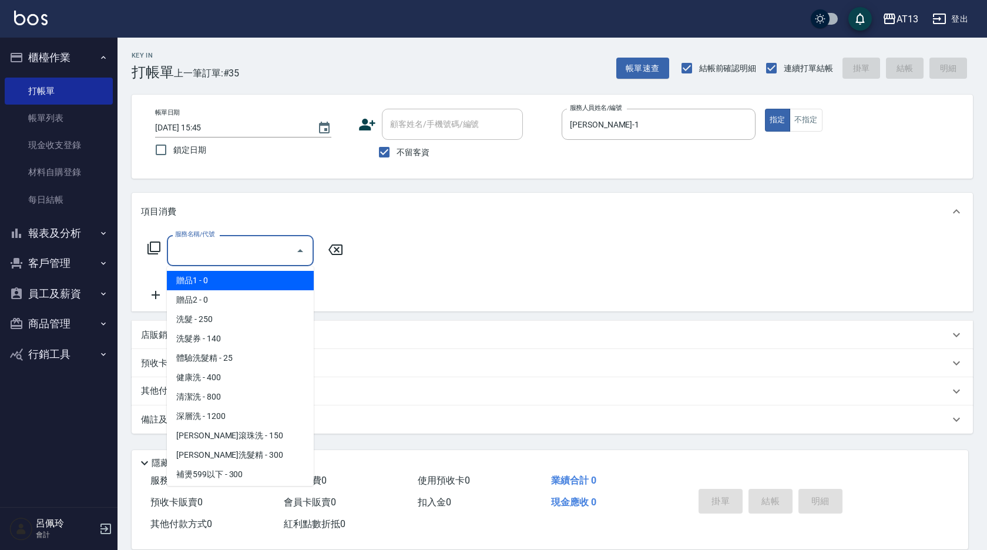
click at [274, 253] on input "服務名稱/代號" at bounding box center [231, 250] width 119 height 21
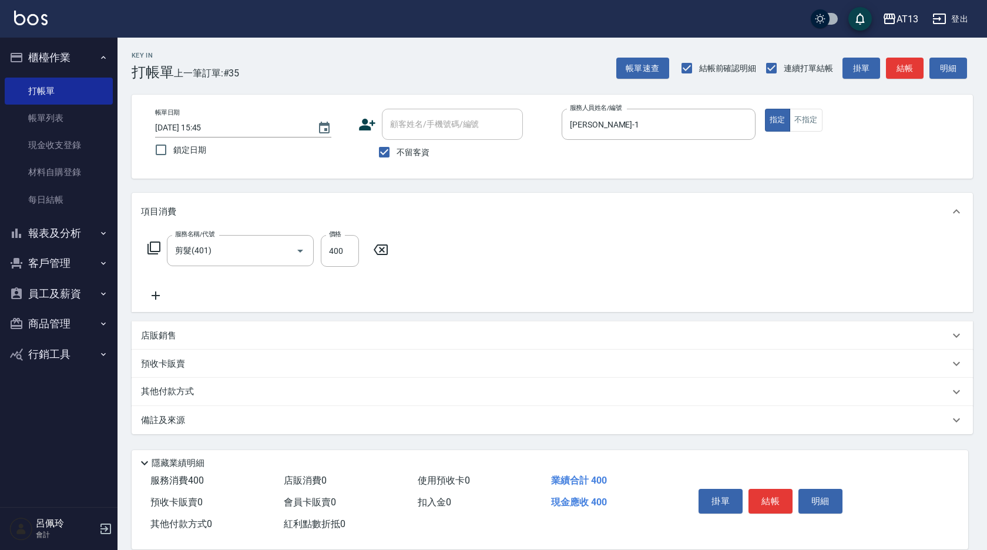
click at [496, 259] on div "服務名稱/代號 剪髮(401) 服務名稱/代號 價格 400 價格" at bounding box center [553, 271] width 842 height 82
click at [762, 489] on button "結帳" at bounding box center [771, 501] width 44 height 25
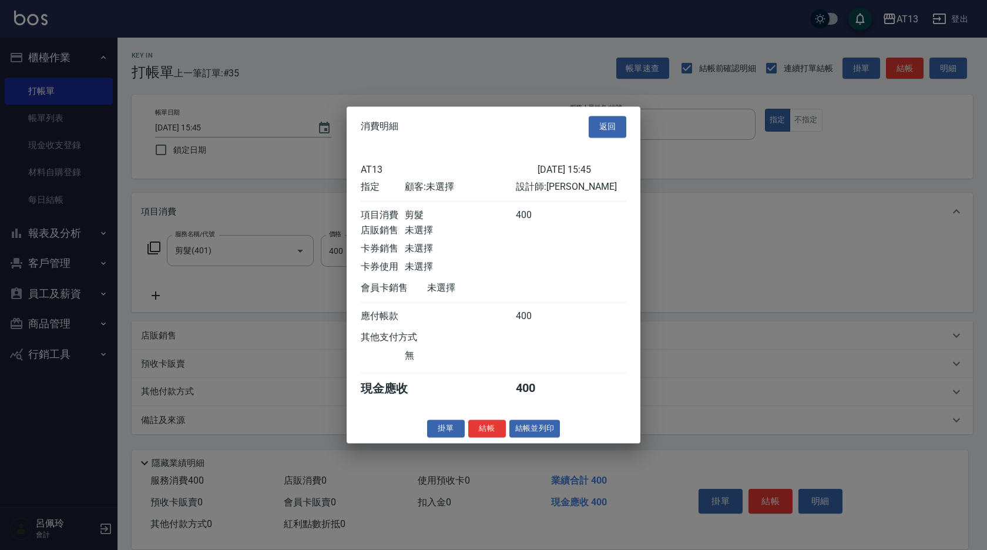
click at [488, 437] on button "結帳" at bounding box center [487, 429] width 38 height 18
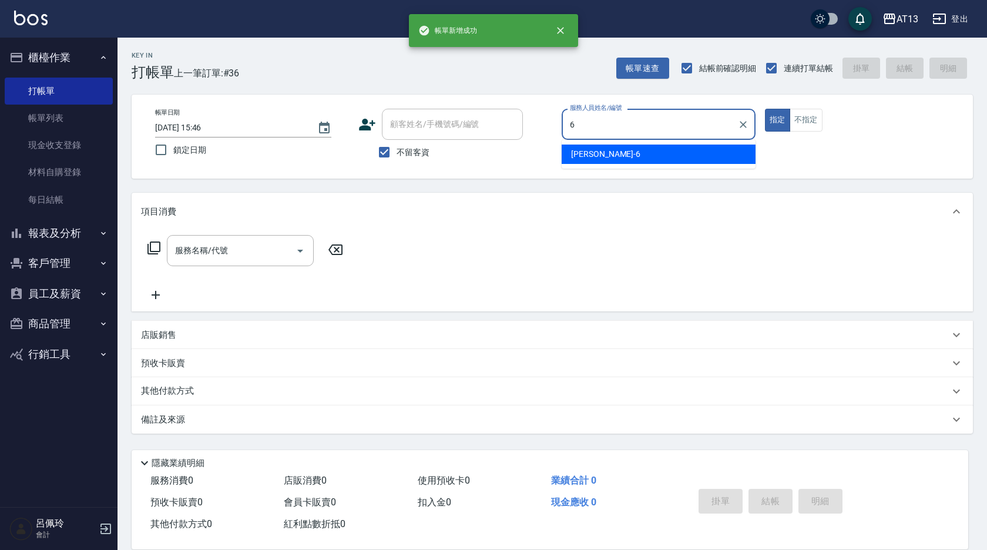
click at [634, 159] on div "亭妤 -6" at bounding box center [659, 154] width 194 height 19
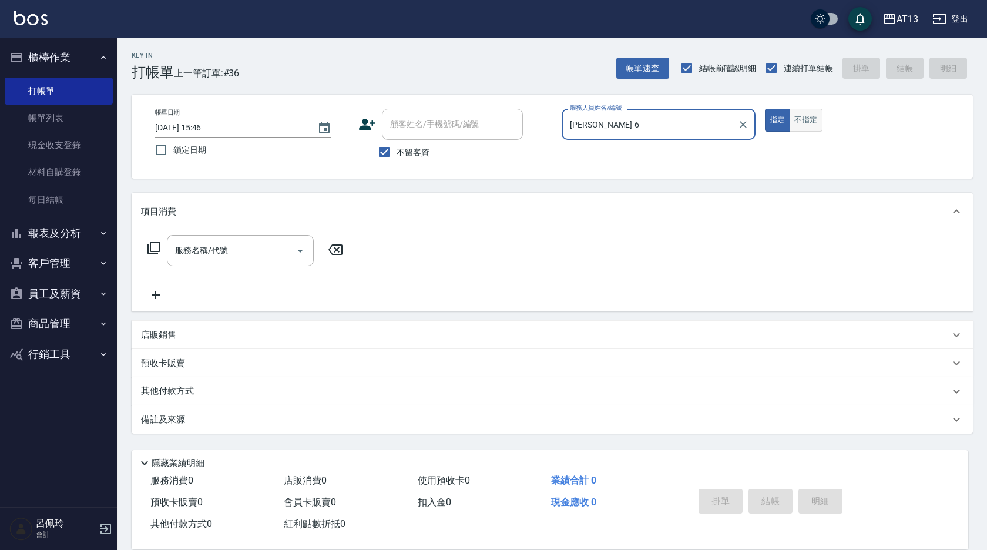
click at [793, 119] on button "不指定" at bounding box center [806, 120] width 33 height 23
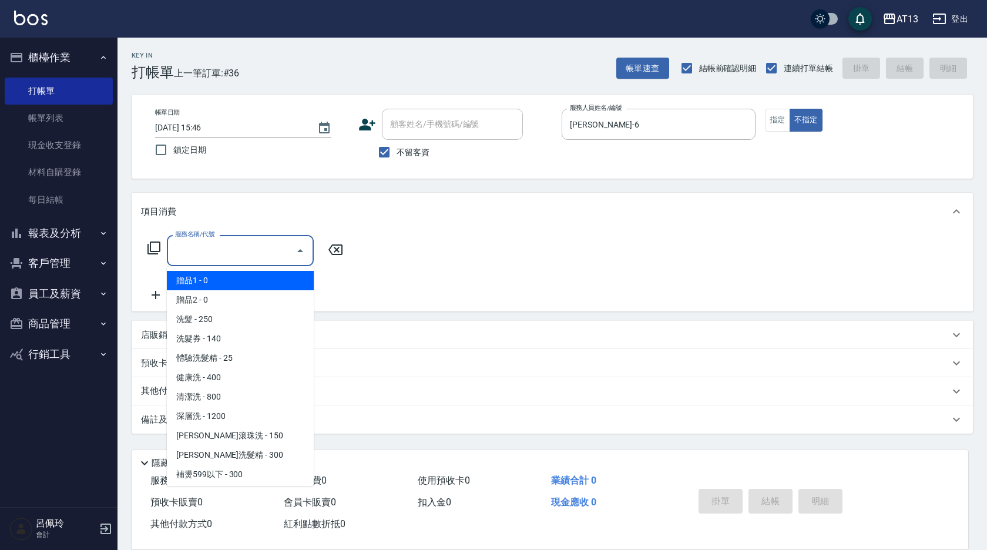
click at [248, 252] on input "服務名稱/代號" at bounding box center [231, 250] width 119 height 21
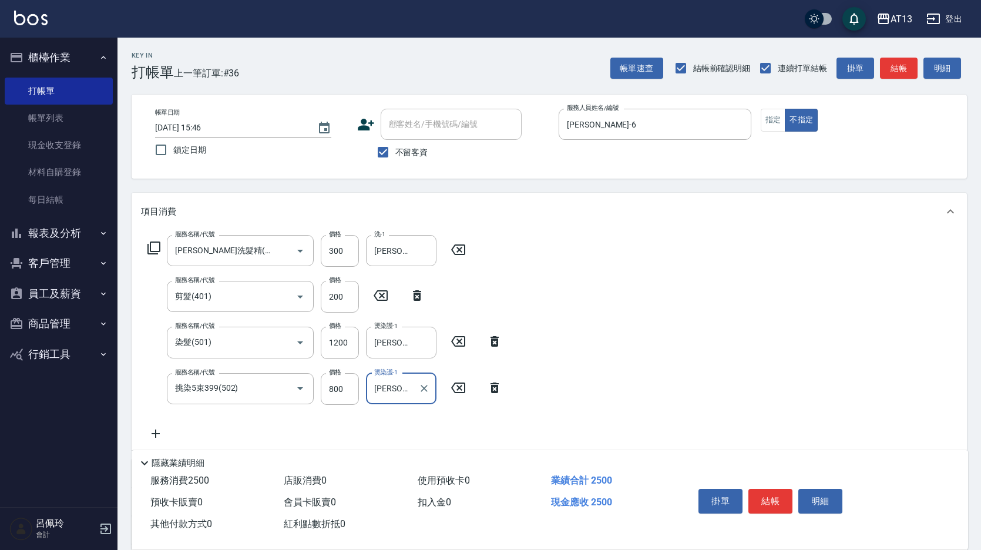
click at [778, 303] on div "服務名稱/代號 [PERSON_NAME]洗髮精(210) 服務名稱/代號 價格 300 價格 洗-1 [PERSON_NAME]-29 洗-1 服務名稱/代…" at bounding box center [550, 340] width 836 height 220
drag, startPoint x: 769, startPoint y: 488, endPoint x: 766, endPoint y: 481, distance: 7.9
click at [769, 489] on button "結帳" at bounding box center [771, 501] width 44 height 25
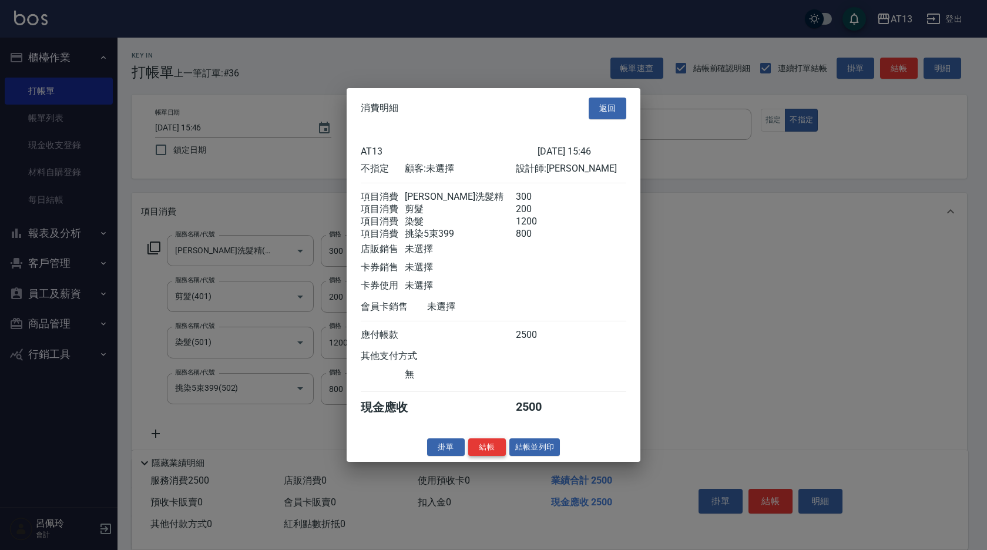
click at [485, 456] on button "結帳" at bounding box center [487, 447] width 38 height 18
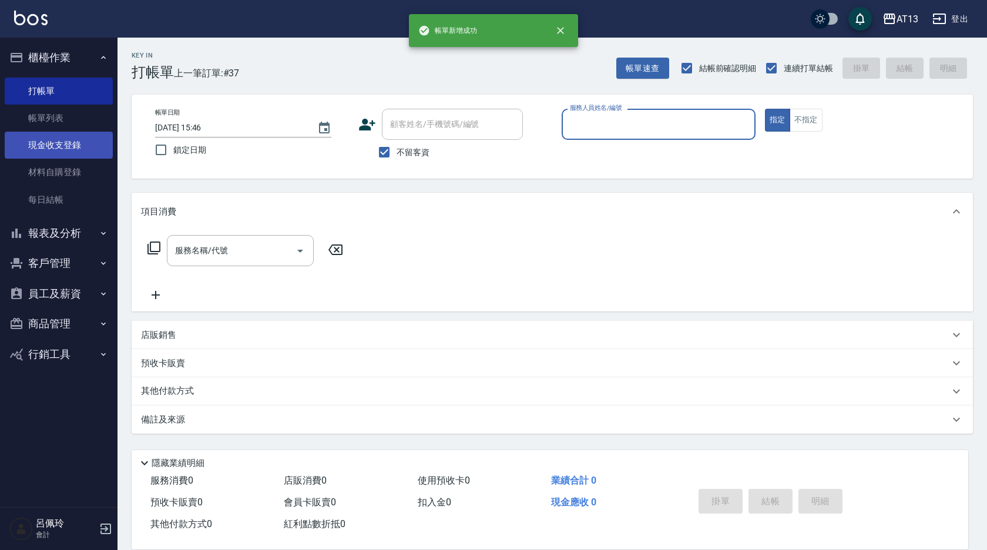
click at [52, 148] on link "現金收支登錄" at bounding box center [59, 145] width 108 height 27
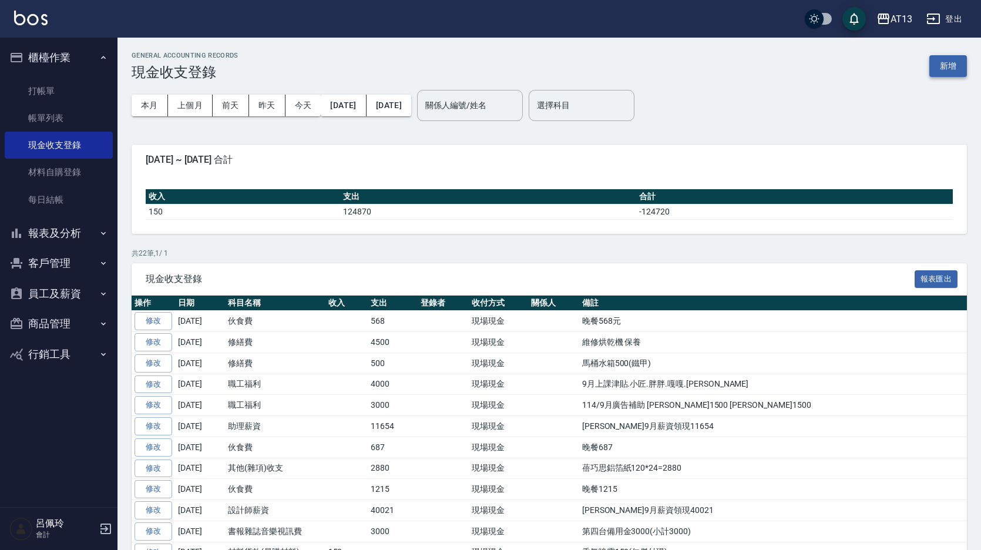
click at [955, 66] on button "新增" at bounding box center [949, 66] width 38 height 22
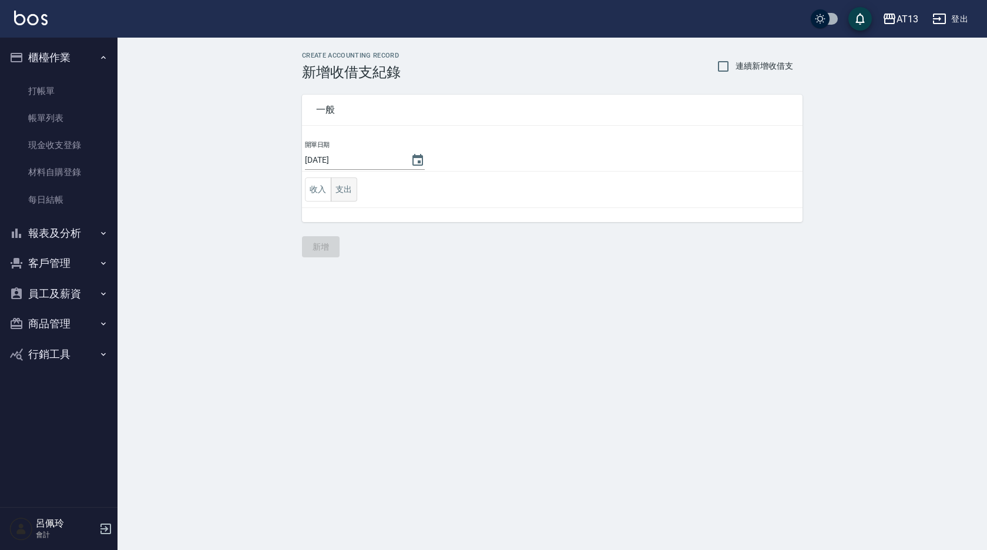
click at [345, 198] on button "支出" at bounding box center [344, 189] width 26 height 24
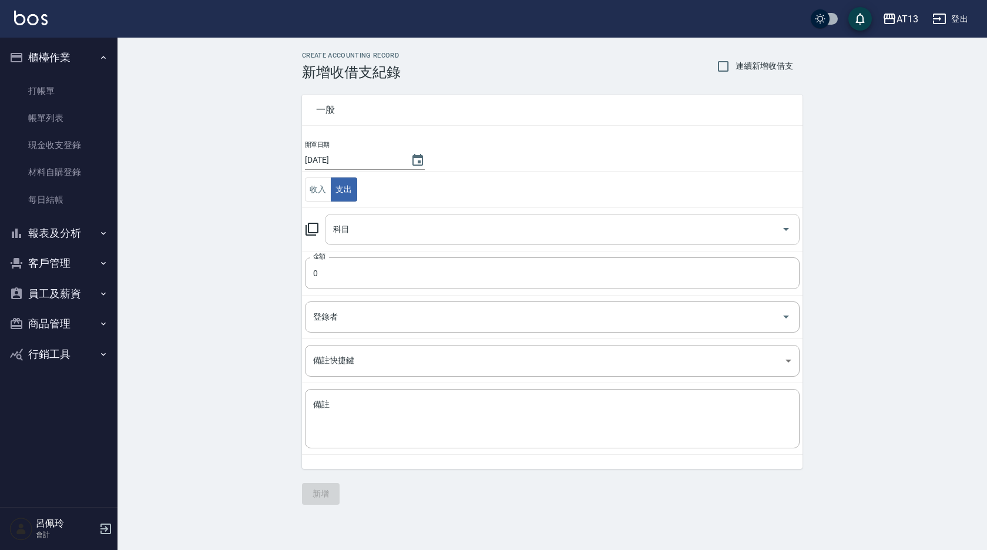
click at [784, 234] on icon "Open" at bounding box center [786, 229] width 14 height 14
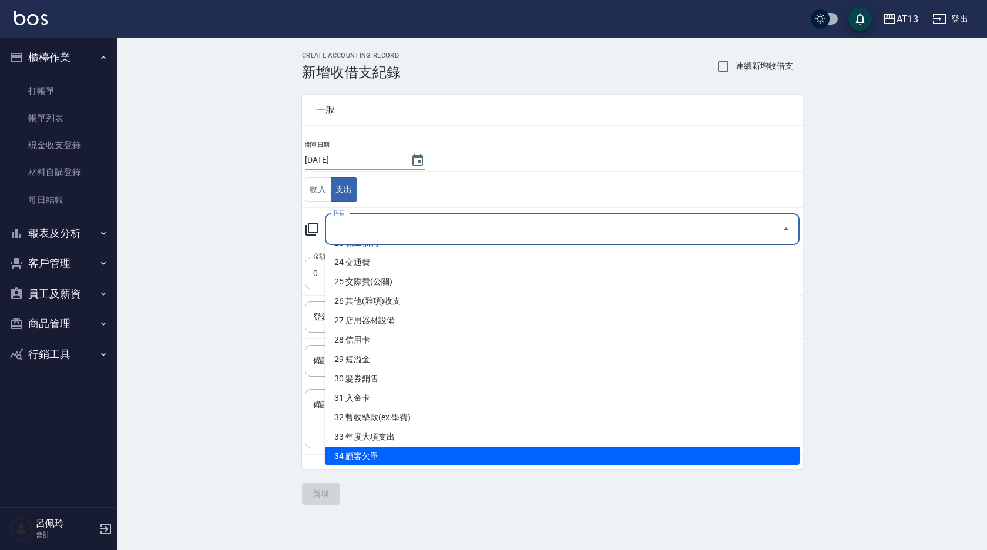
scroll to position [409, 0]
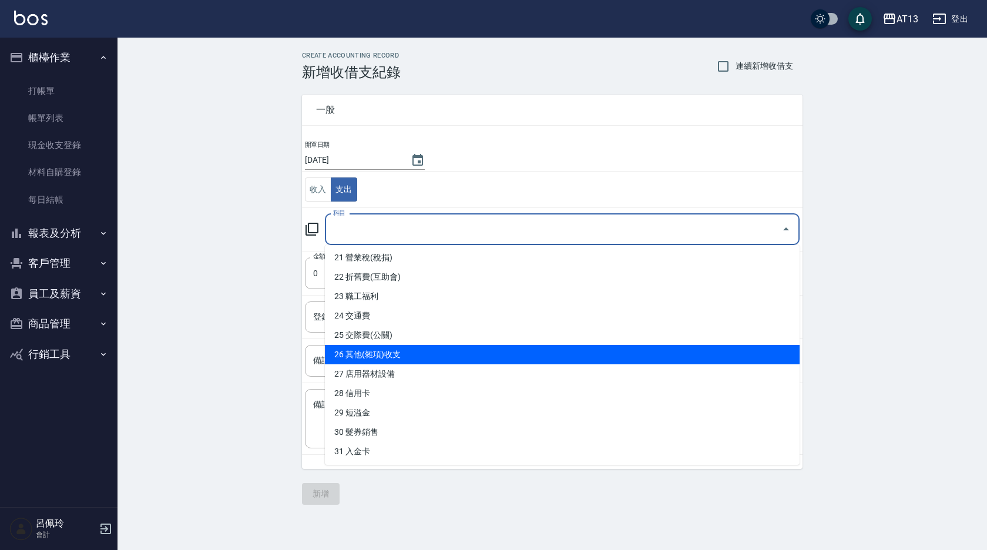
click at [454, 351] on li "26 其他(雜項)收支" at bounding box center [562, 354] width 475 height 19
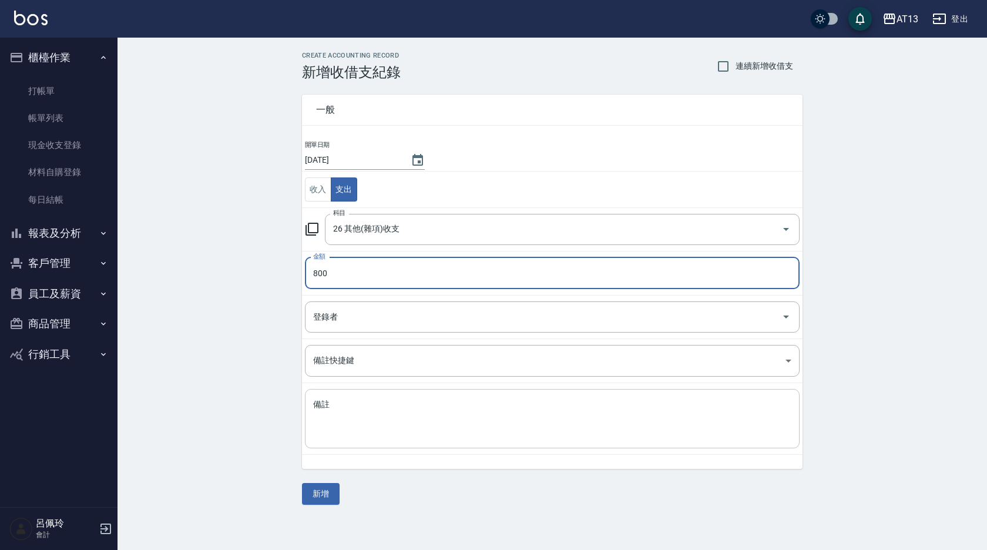
click at [461, 403] on textarea "備註" at bounding box center [552, 419] width 478 height 40
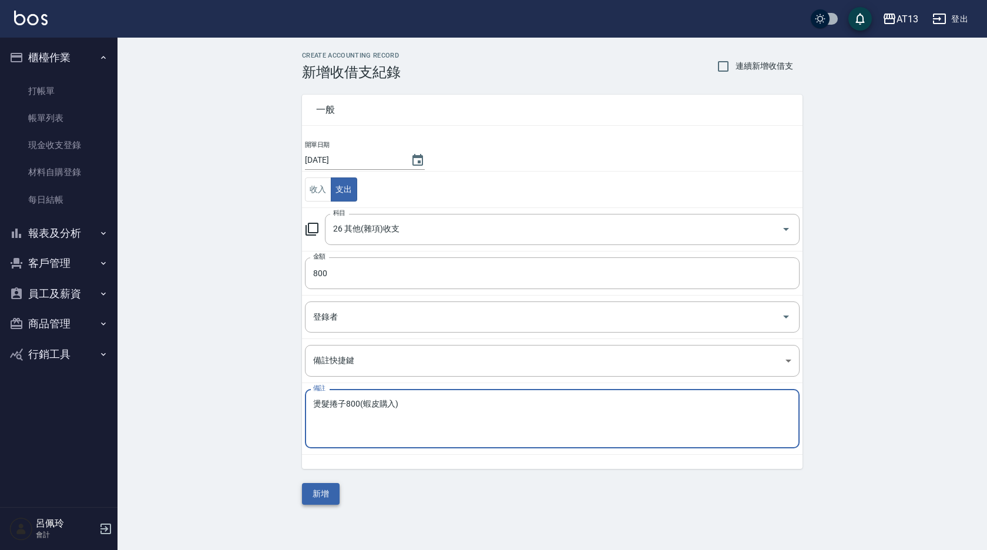
click at [326, 488] on button "新增" at bounding box center [321, 494] width 38 height 22
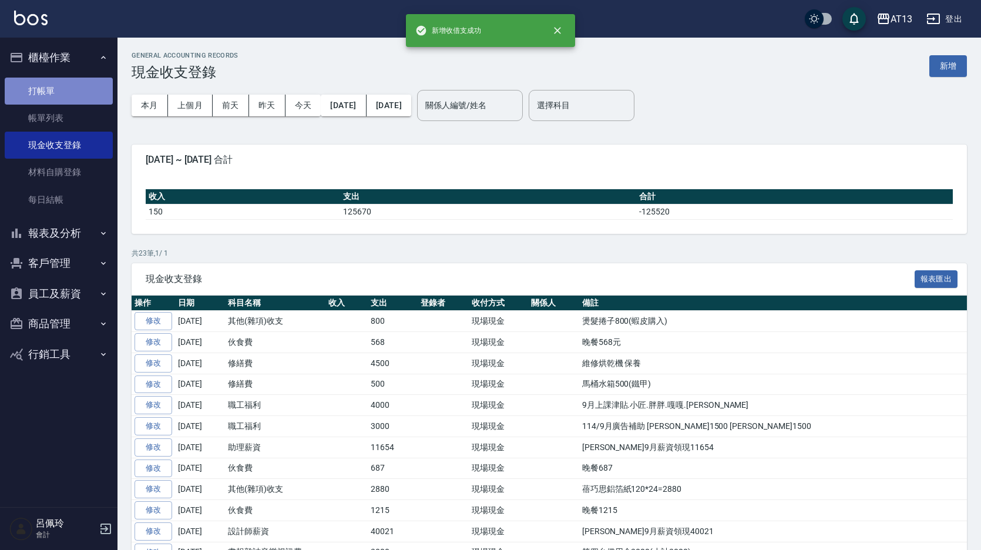
click at [42, 97] on link "打帳單" at bounding box center [59, 91] width 108 height 27
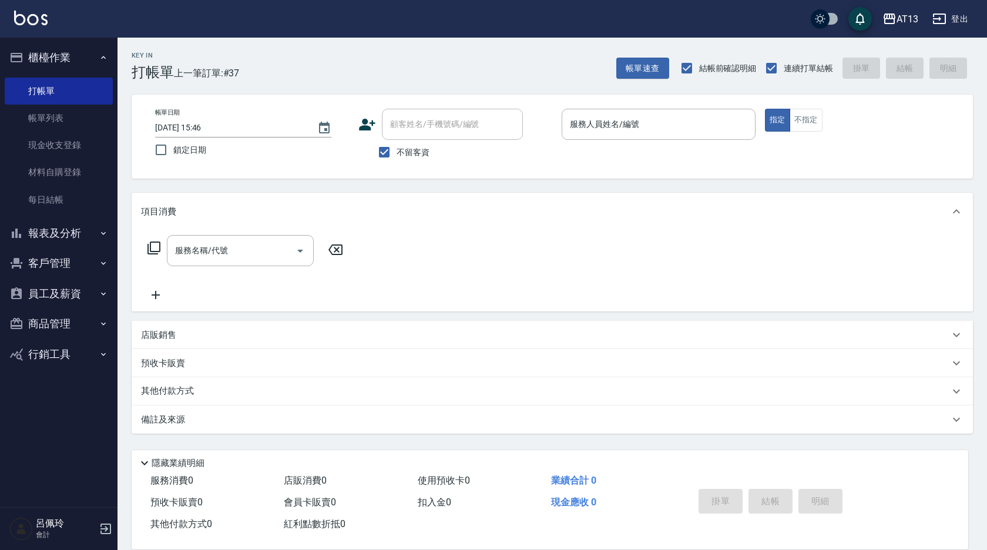
drag, startPoint x: 718, startPoint y: 147, endPoint x: 695, endPoint y: 166, distance: 30.5
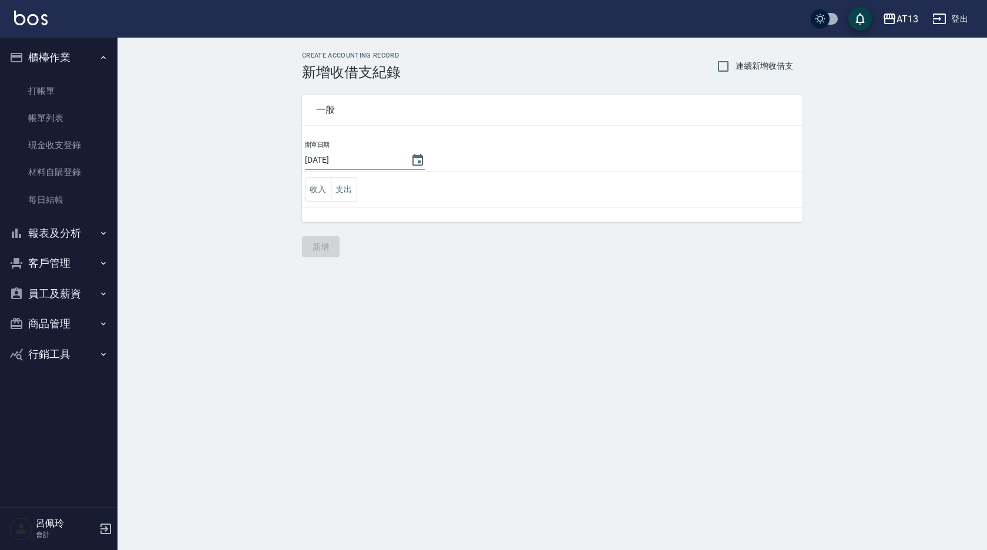
click at [733, 200] on td "收入 支出" at bounding box center [552, 190] width 501 height 36
